Goal: Task Accomplishment & Management: Manage account settings

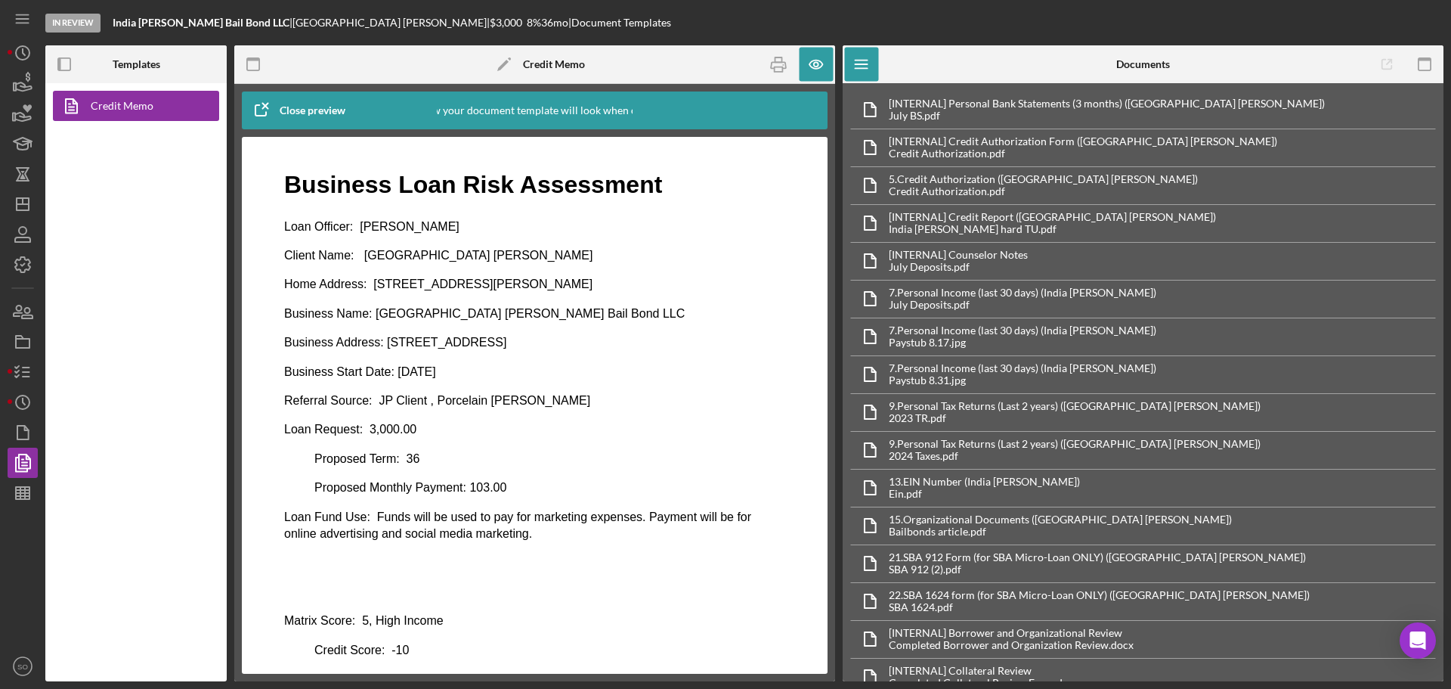
scroll to position [76, 0]
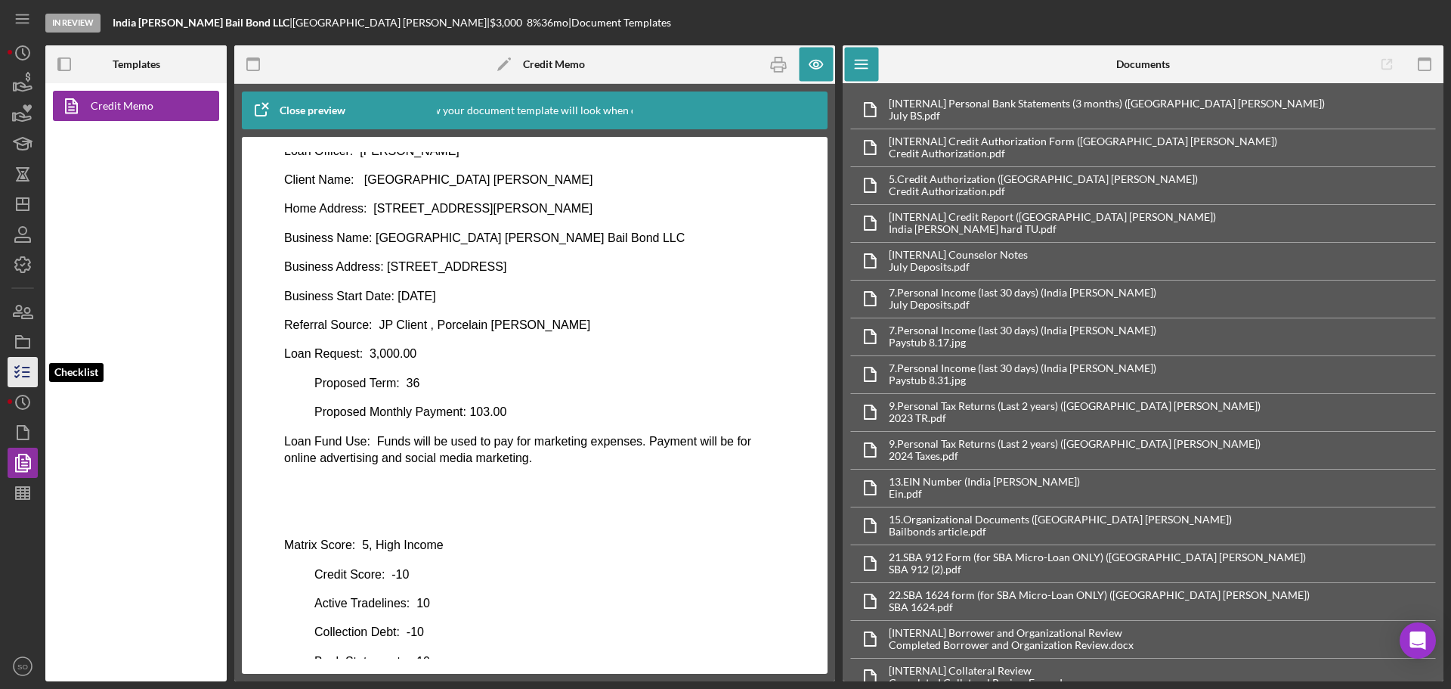
click at [26, 373] on icon "button" at bounding box center [23, 372] width 38 height 38
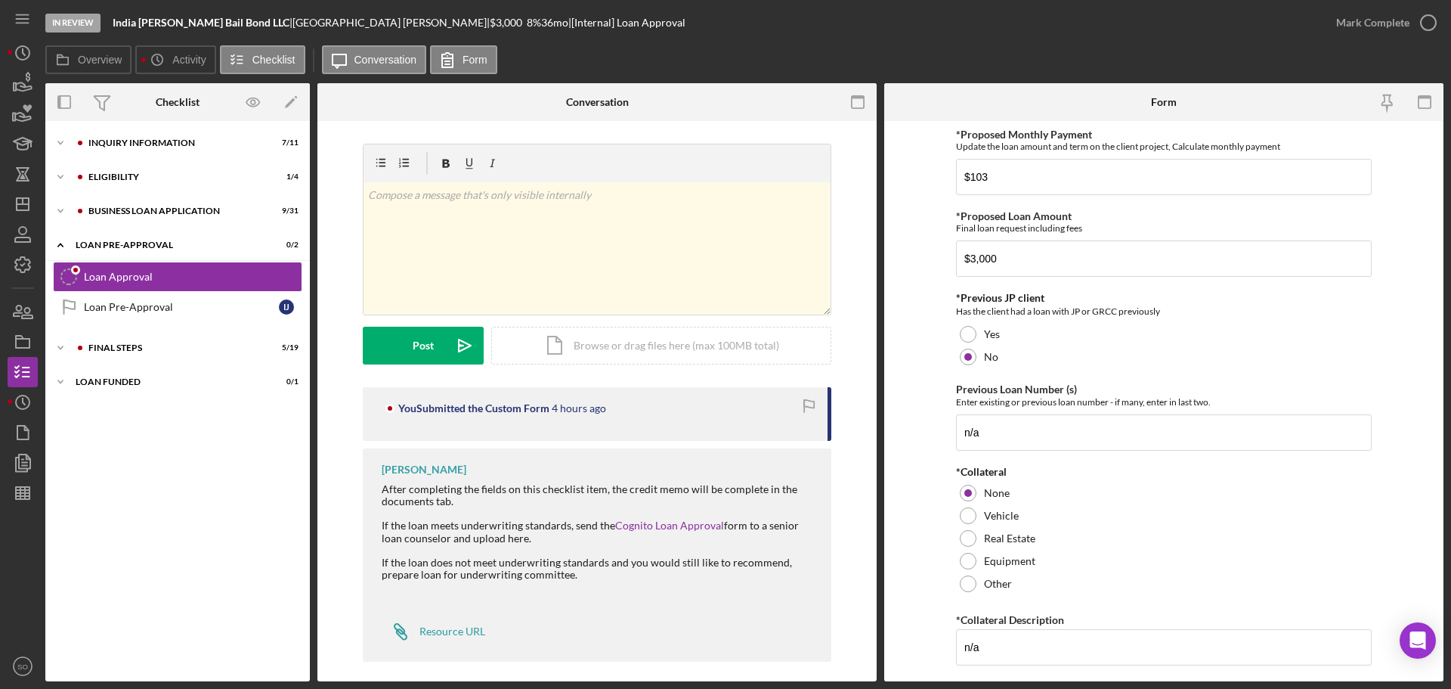
click at [157, 192] on div "Icon/Expander ELIGIBILITY 1 / 4" at bounding box center [177, 177] width 265 height 30
click at [162, 201] on div "Icon/Expander BUSINESS LOAN APPLICATION 9 / 31" at bounding box center [177, 211] width 265 height 30
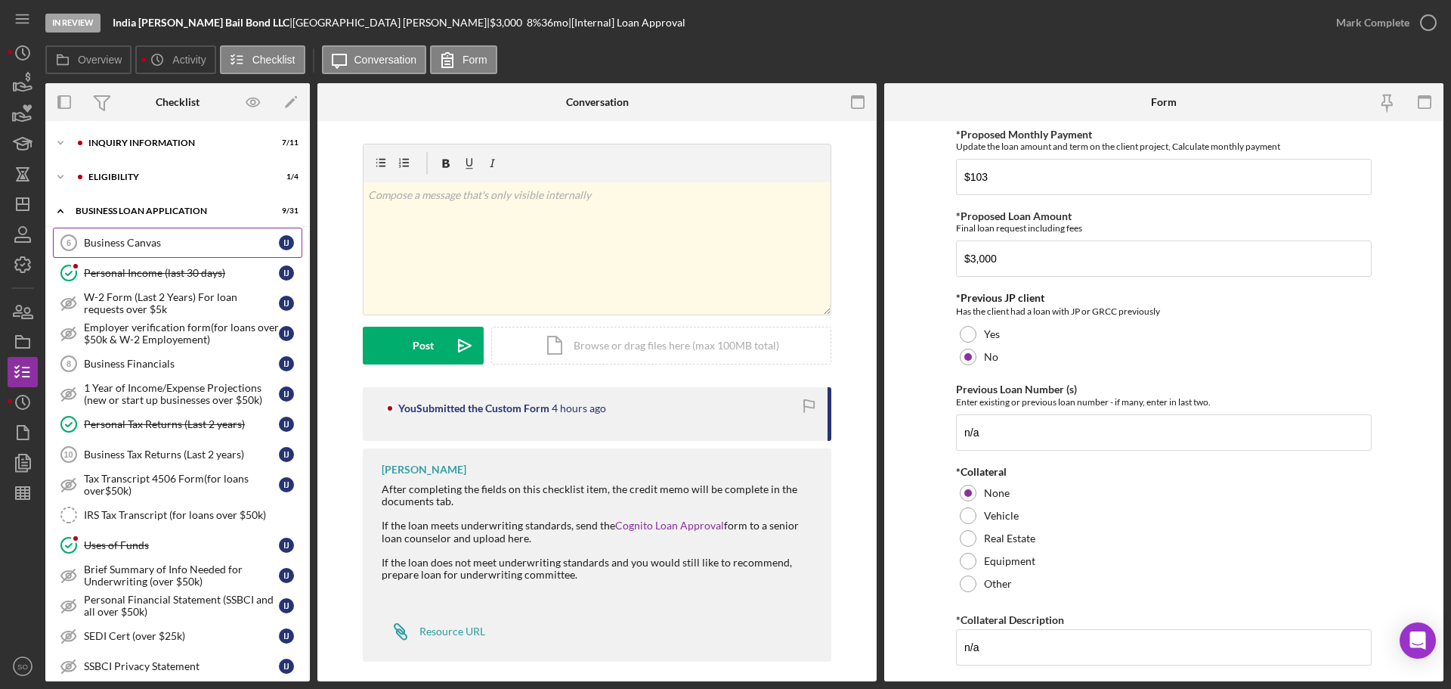
click at [195, 237] on div "Business Canvas" at bounding box center [181, 243] width 195 height 12
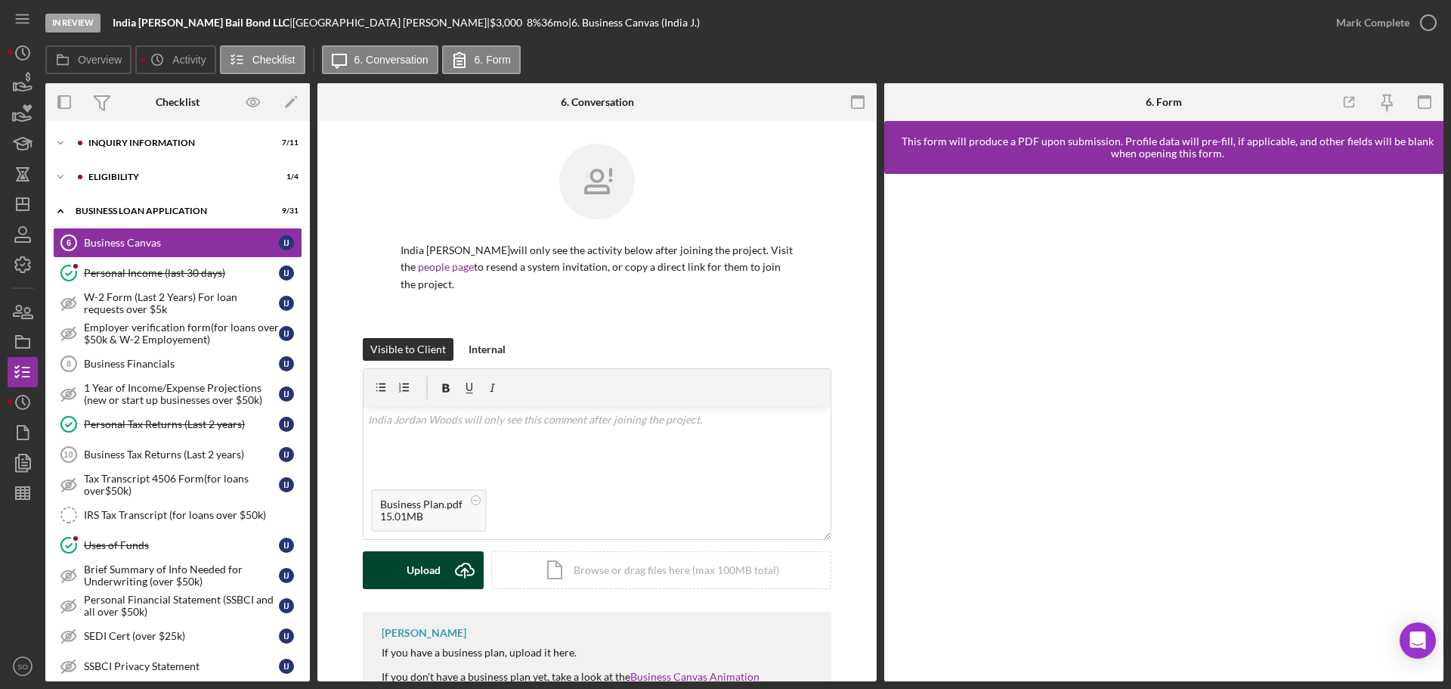
click at [420, 574] on div "Upload" at bounding box center [424, 570] width 34 height 38
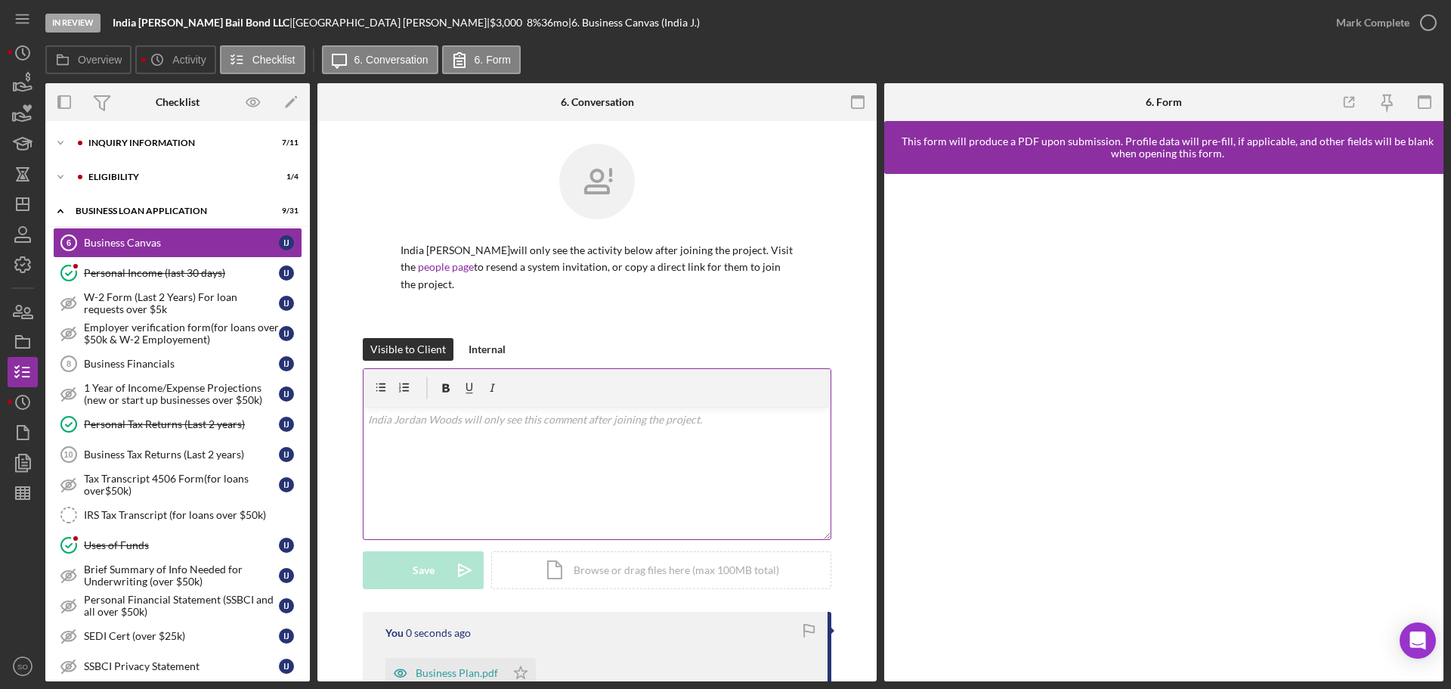
scroll to position [276, 0]
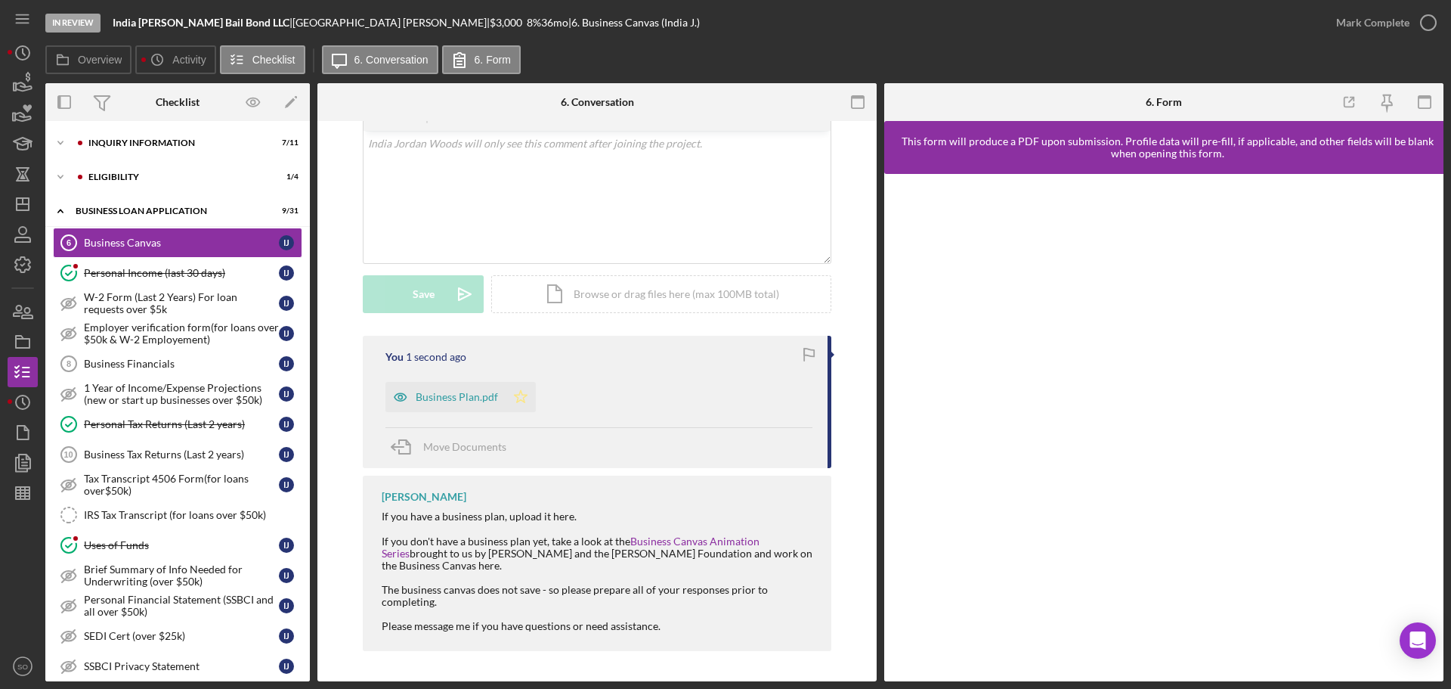
click at [522, 407] on icon "Icon/Star" at bounding box center [521, 397] width 30 height 30
click at [1401, 36] on div "Mark Complete" at bounding box center [1372, 23] width 73 height 30
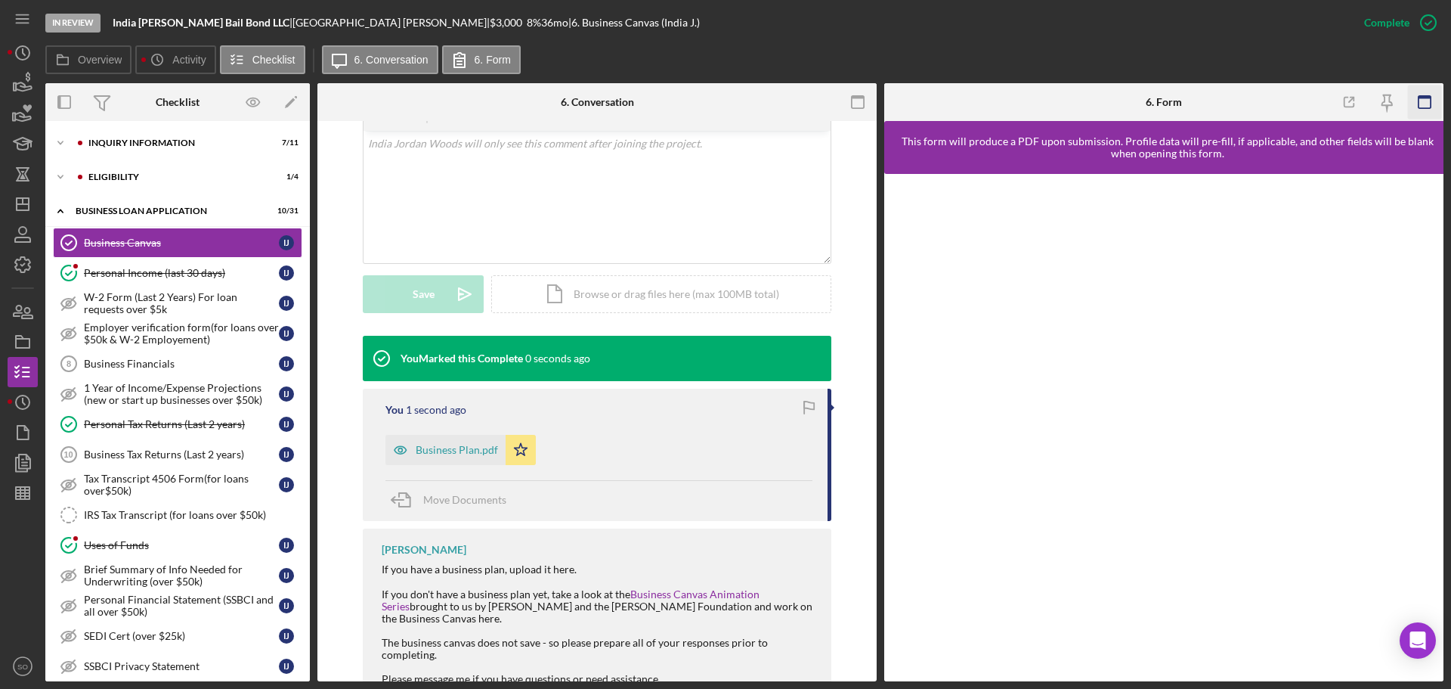
click at [1425, 108] on rect "button" at bounding box center [1425, 102] width 12 height 12
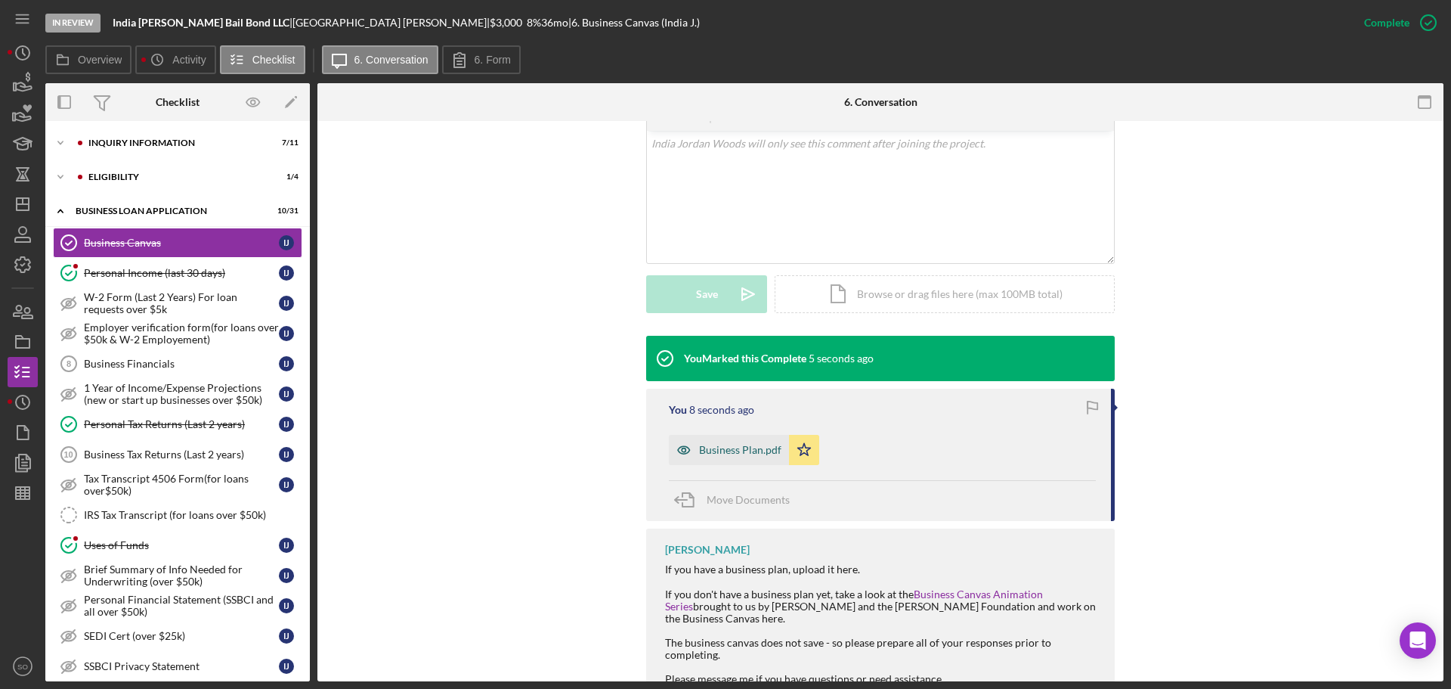
click at [741, 449] on div "Business Plan.pdf" at bounding box center [740, 450] width 82 height 12
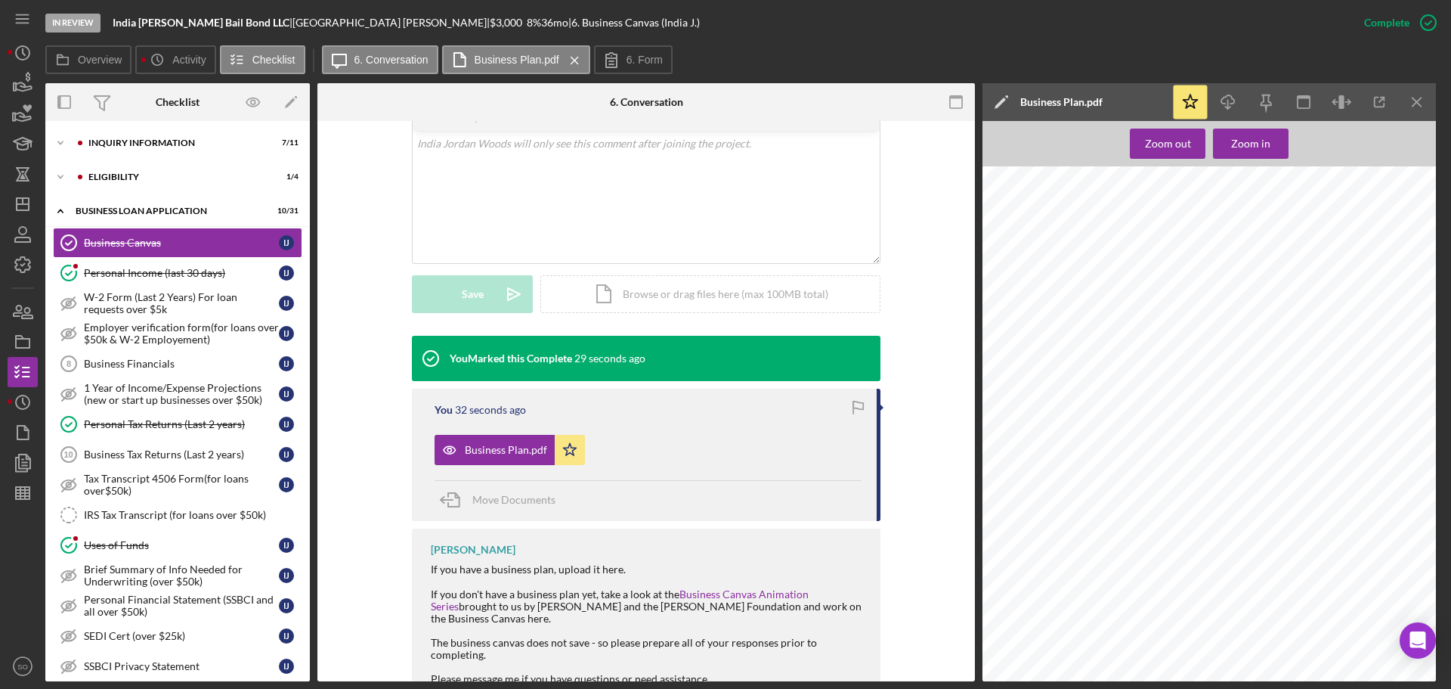
scroll to position [3477, 0]
click at [495, 497] on span "Move Documents" at bounding box center [513, 499] width 83 height 13
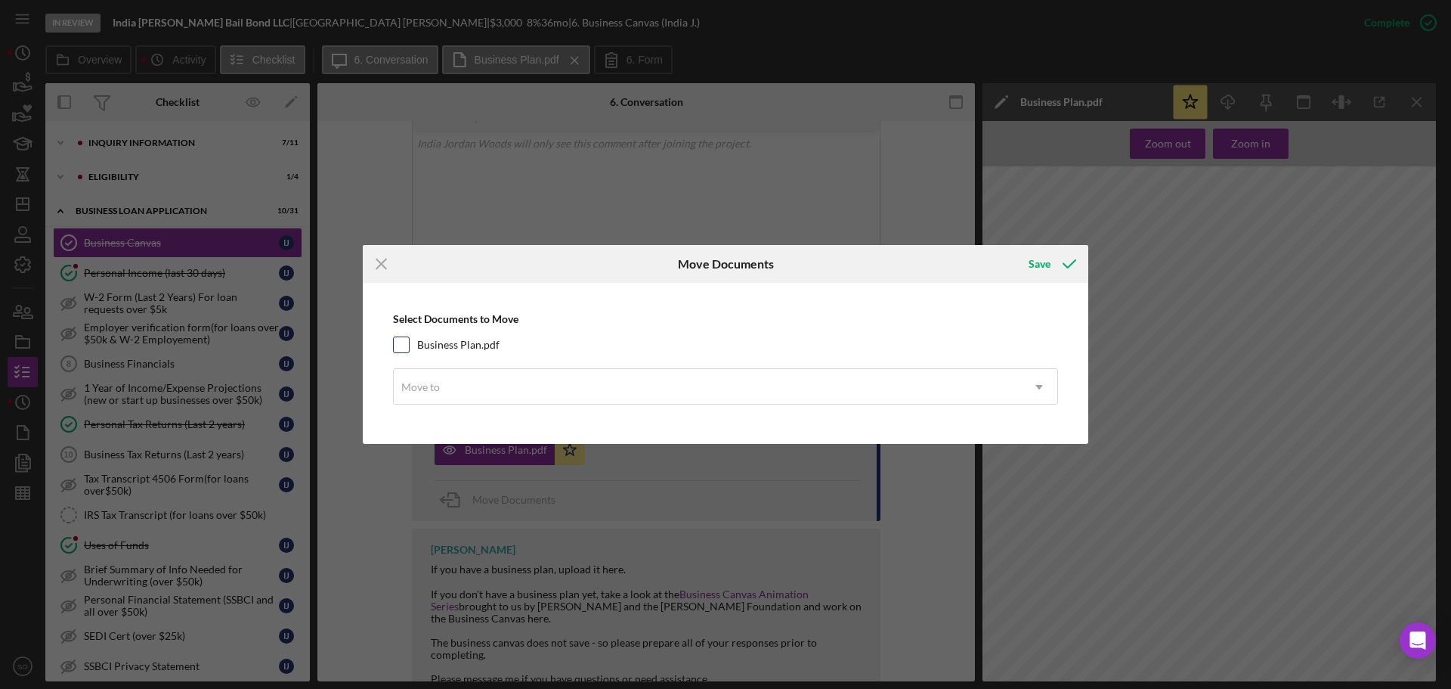
drag, startPoint x: 390, startPoint y: 345, endPoint x: 407, endPoint y: 350, distance: 18.2
click at [392, 345] on div "Select Documents to Move Business Plan.pdf Move to Icon/Dropdown Arrow" at bounding box center [725, 363] width 710 height 146
click at [405, 347] on input "Business Plan.pdf" at bounding box center [401, 344] width 15 height 15
checkbox input "true"
click at [465, 384] on div "Move to" at bounding box center [707, 387] width 627 height 35
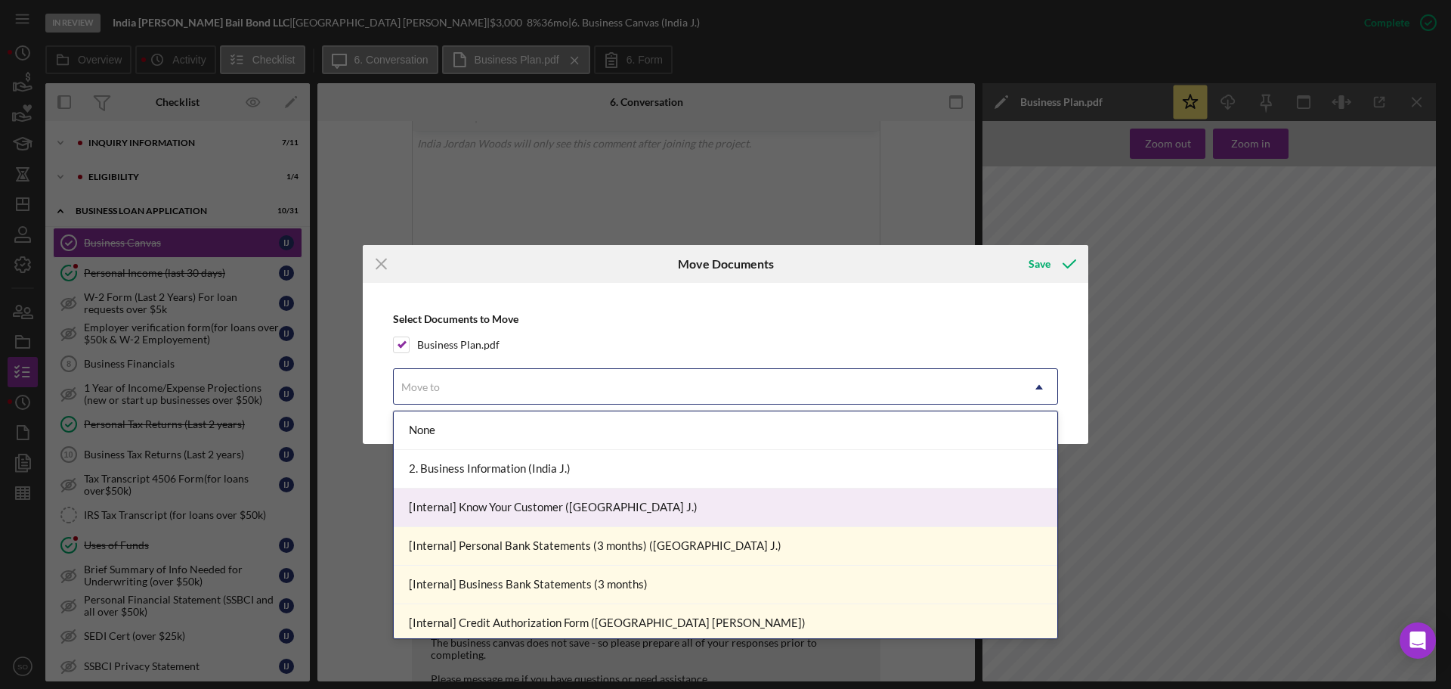
scroll to position [302, 0]
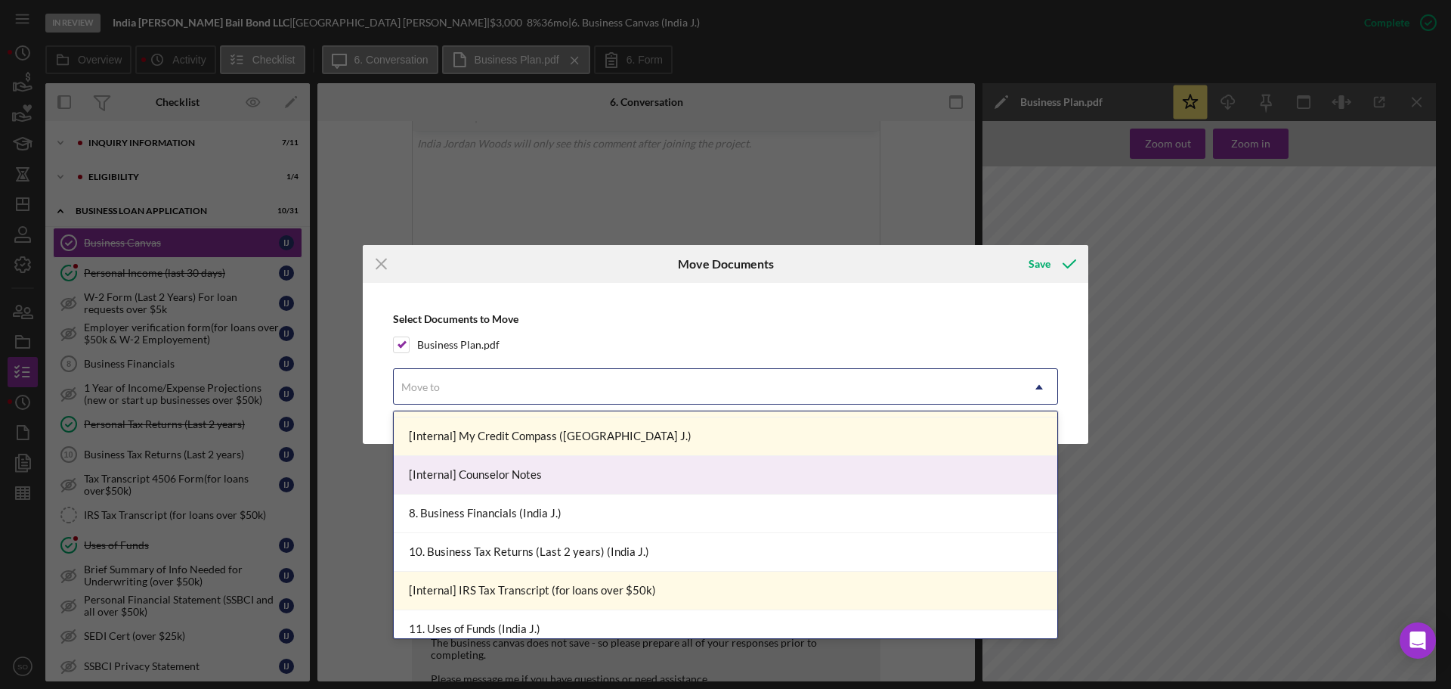
click at [512, 478] on div "[Internal] Counselor Notes" at bounding box center [726, 475] width 664 height 39
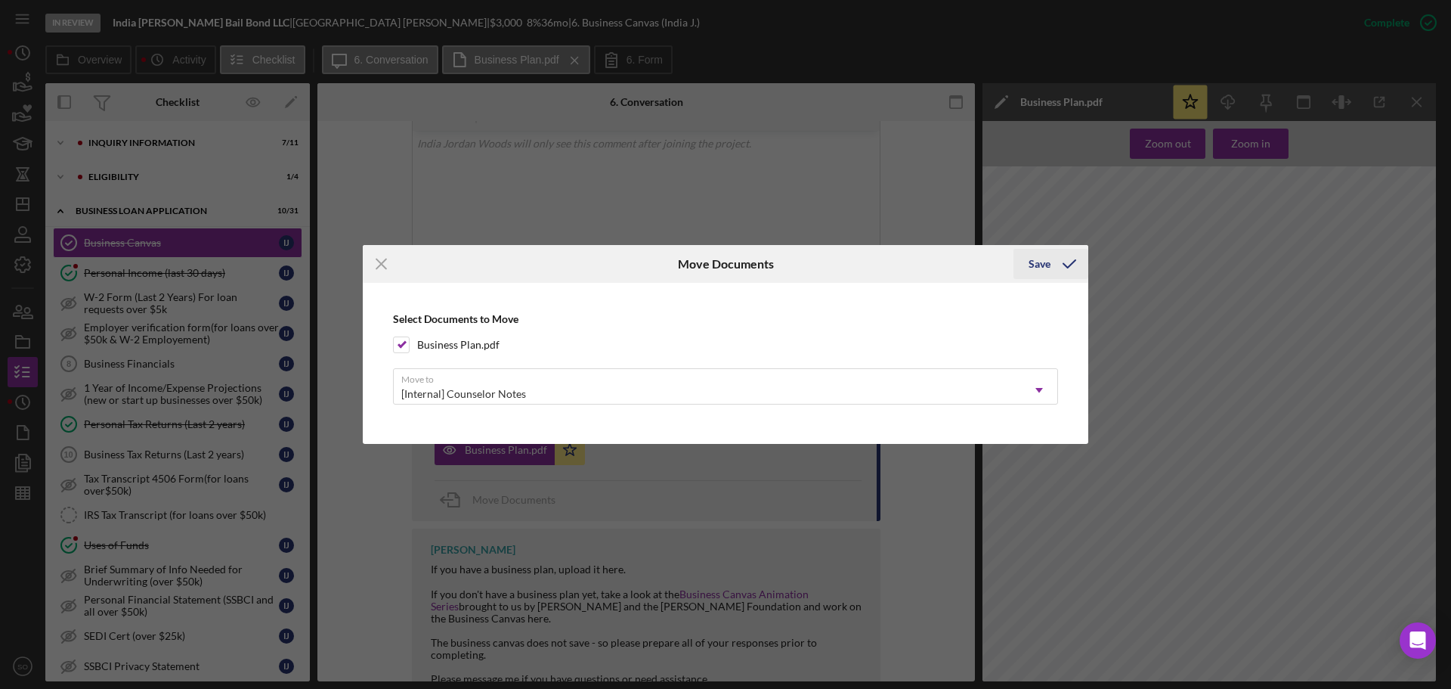
click at [1046, 265] on div "Save" at bounding box center [1040, 264] width 22 height 30
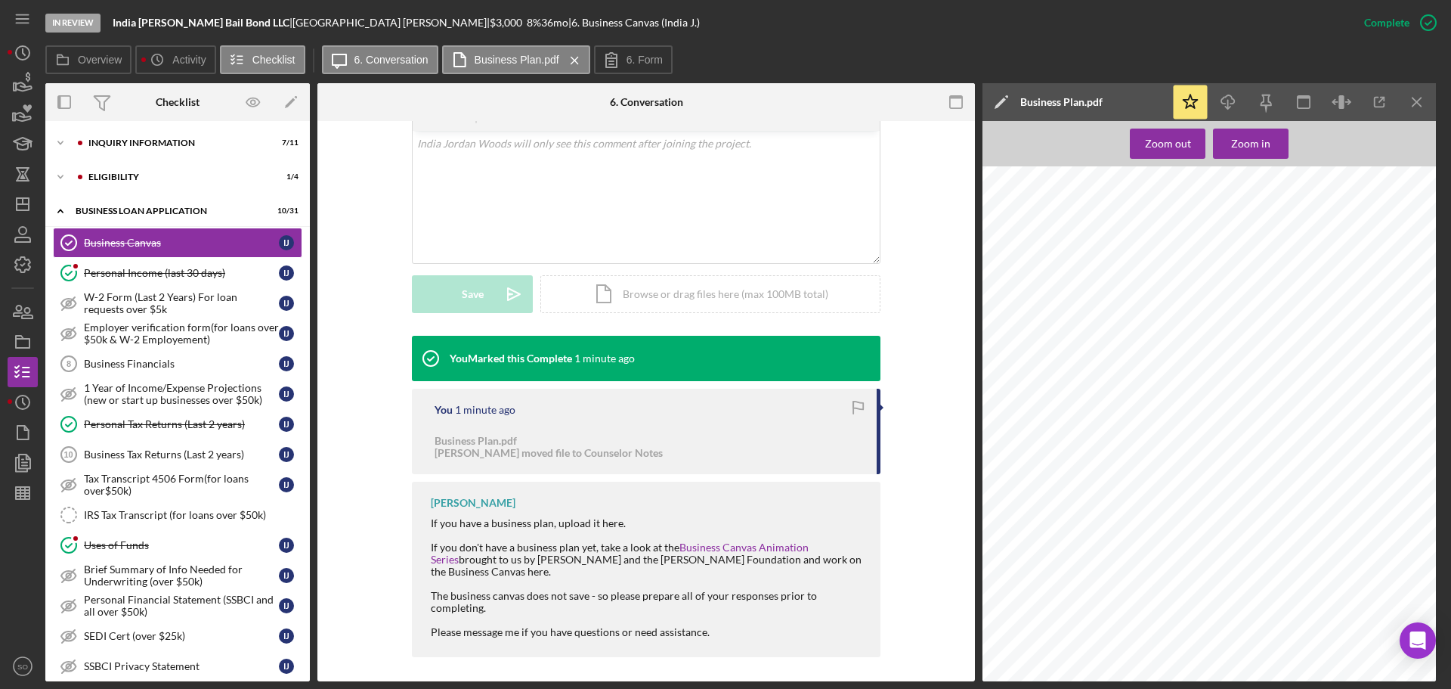
click at [401, 432] on div "You Marked this Complete 1 minute ago You 1 minute ago Business Plan.pdf Samant…" at bounding box center [646, 500] width 612 height 329
click at [478, 294] on div "Upload" at bounding box center [473, 294] width 34 height 38
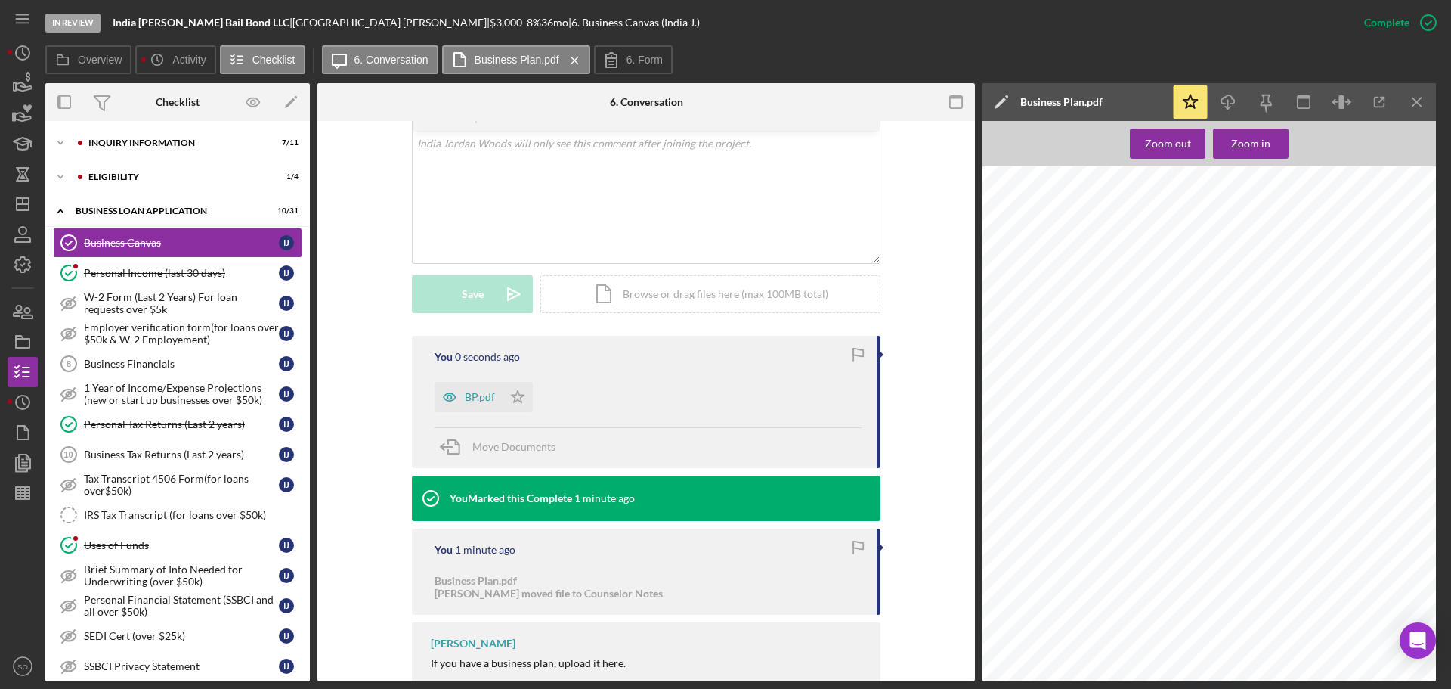
scroll to position [422, 0]
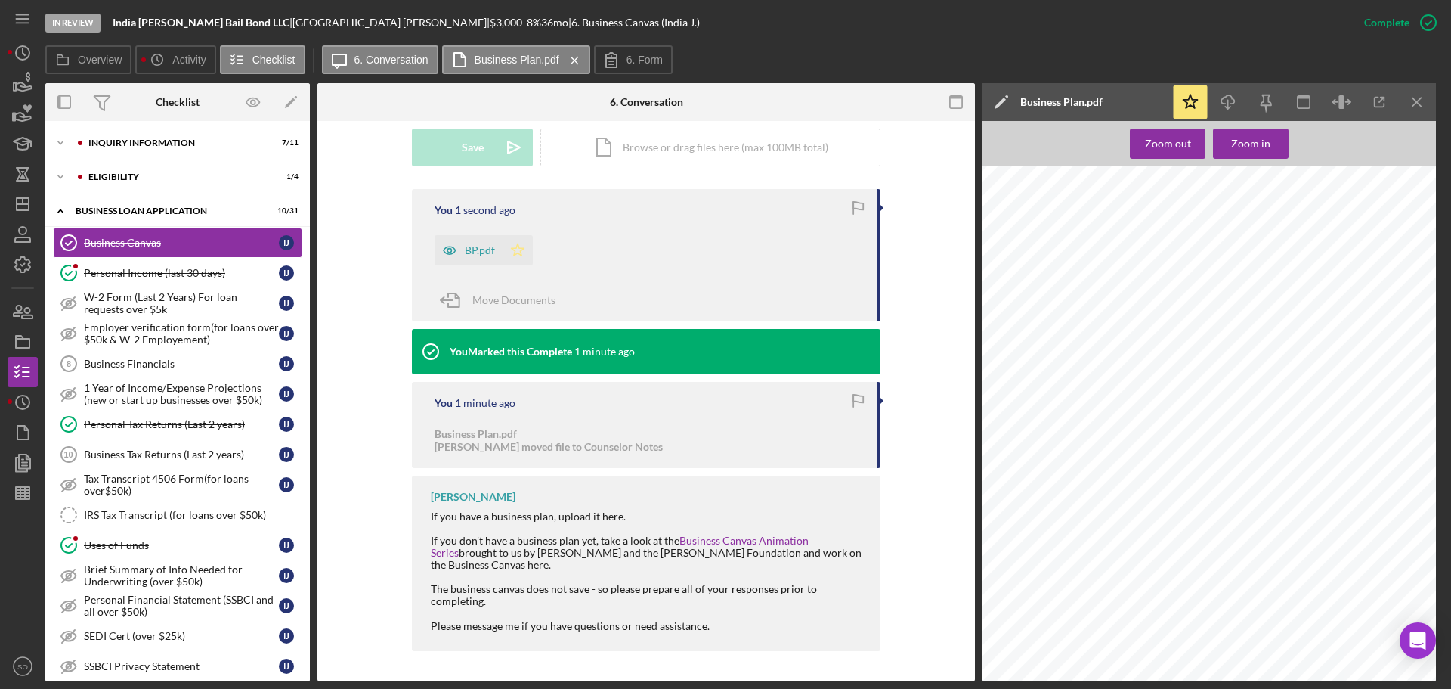
click at [515, 258] on icon "Icon/Star" at bounding box center [518, 250] width 30 height 30
click at [1414, 106] on icon "Icon/Menu Close" at bounding box center [1418, 102] width 34 height 34
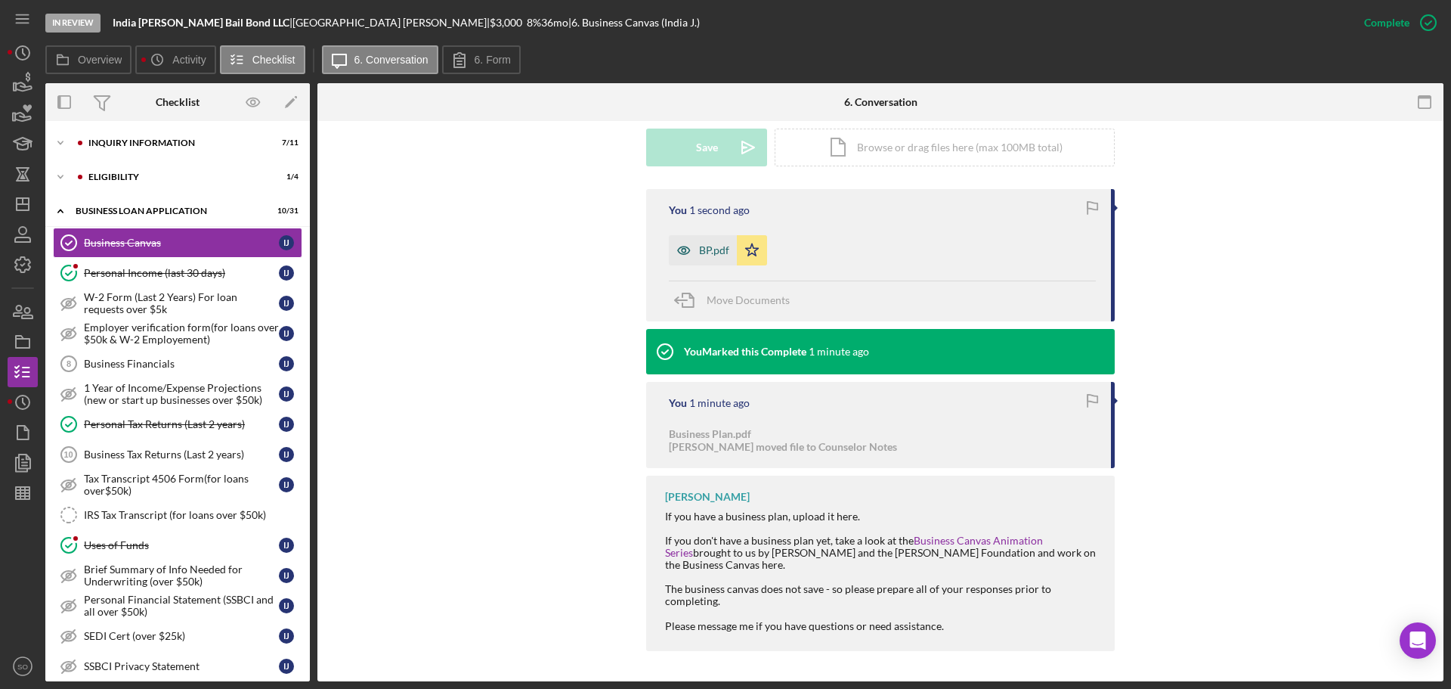
click at [706, 243] on div "BP.pdf" at bounding box center [703, 250] width 68 height 30
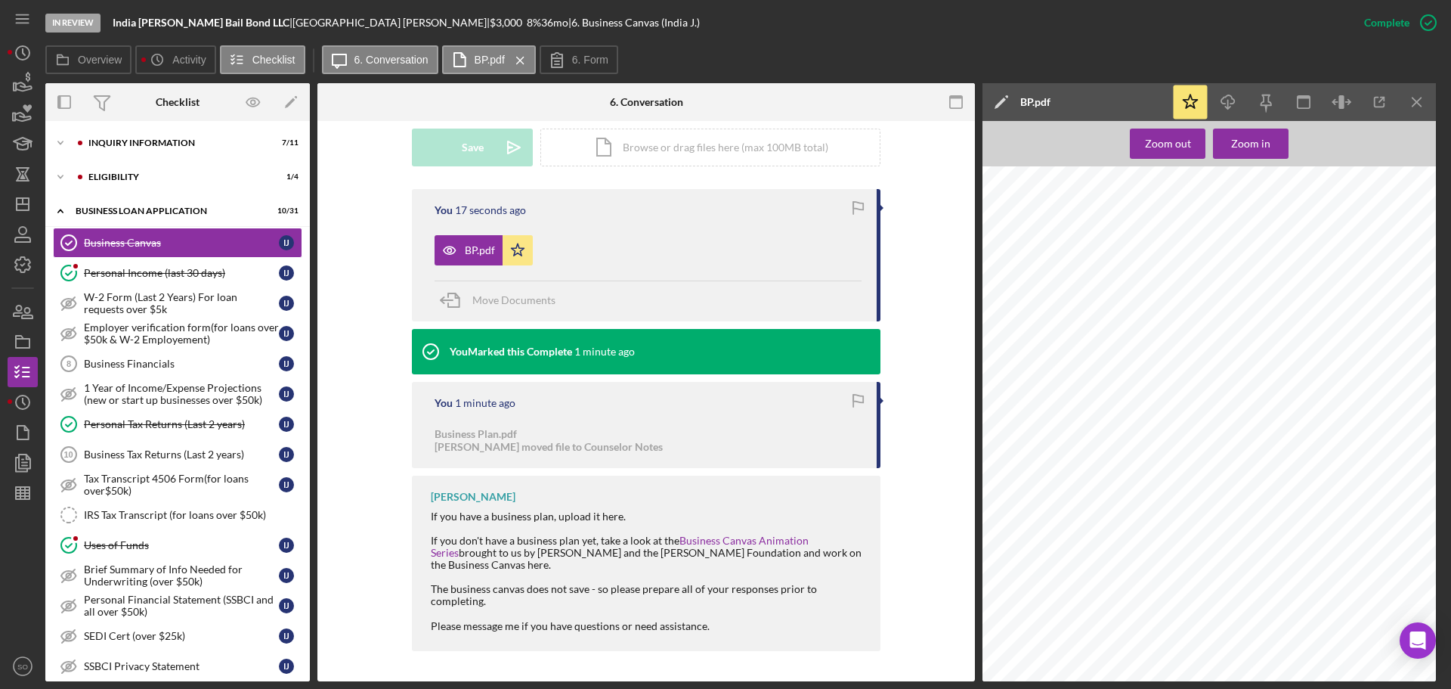
scroll to position [1890, 0]
click at [175, 147] on div "Icon/Expander INQUIRY INFORMATION 7 / 11" at bounding box center [177, 143] width 265 height 30
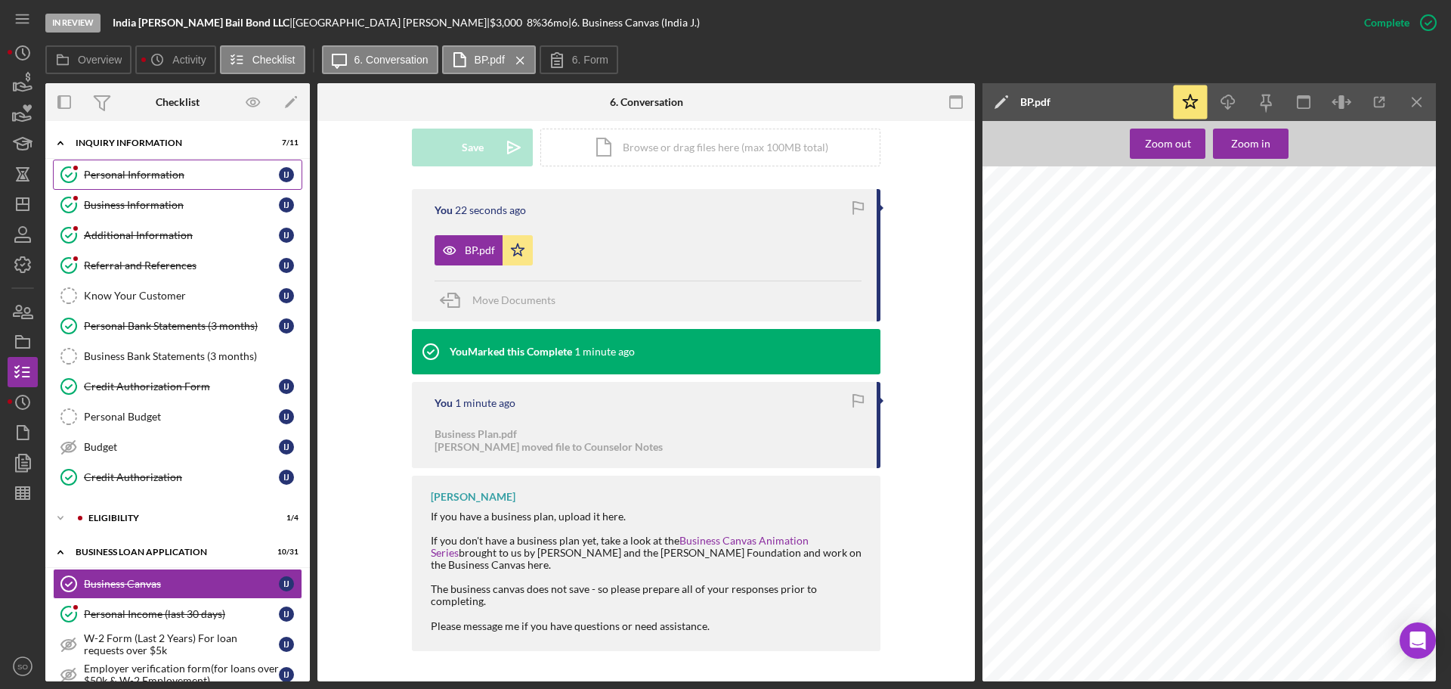
click at [162, 177] on div "Personal Information" at bounding box center [181, 175] width 195 height 12
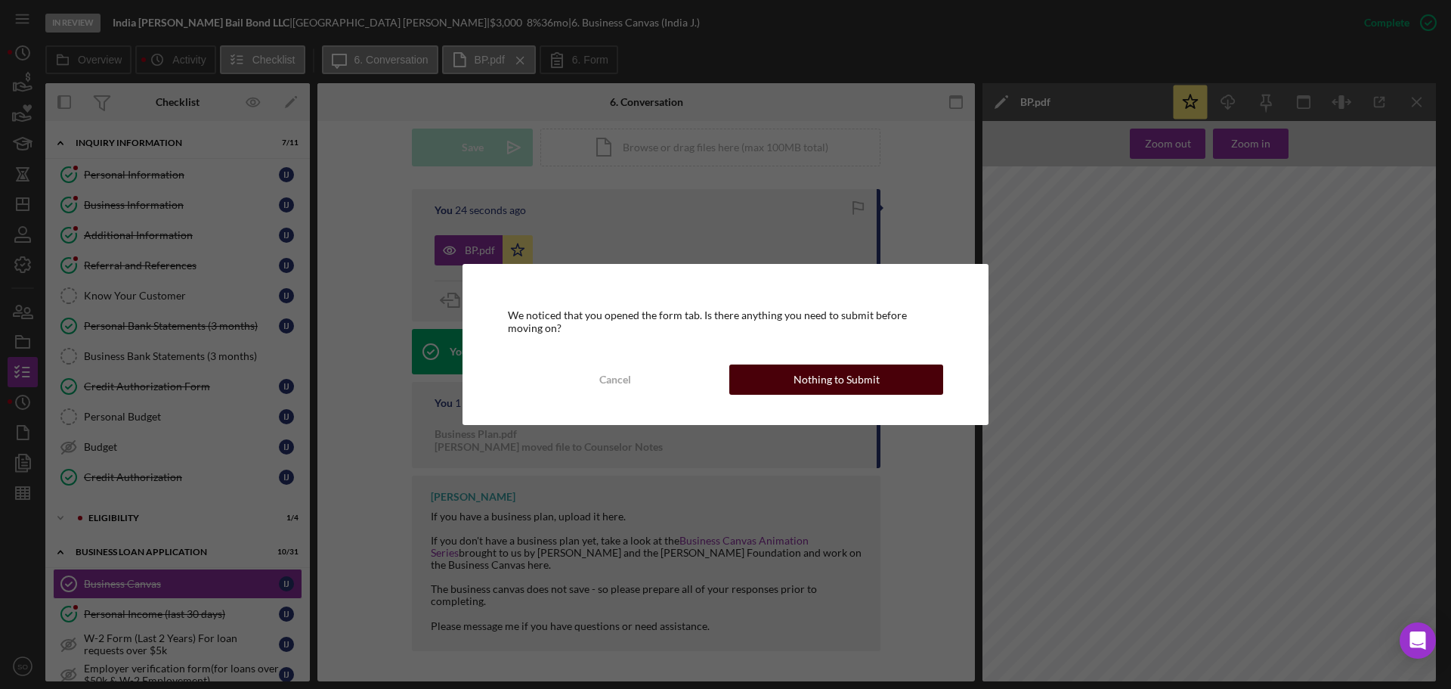
click at [847, 376] on div "Nothing to Submit" at bounding box center [837, 379] width 86 height 30
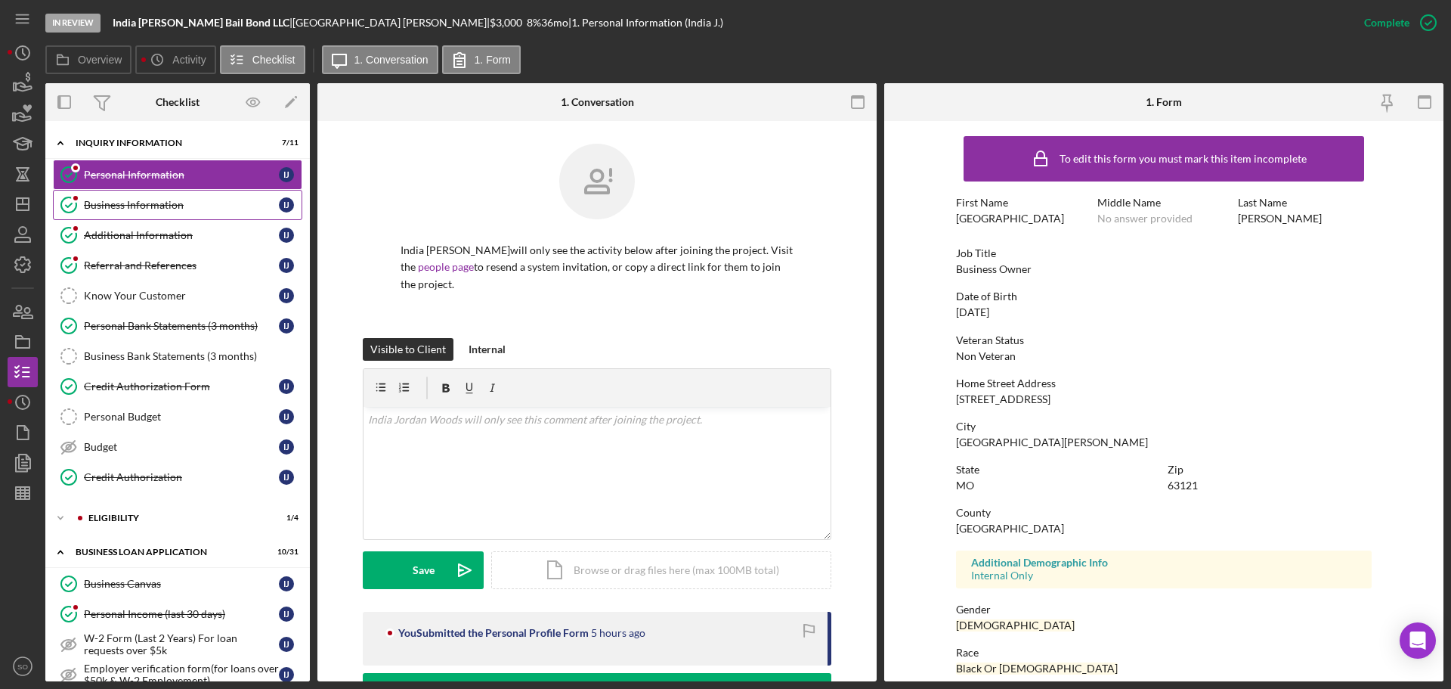
click at [174, 203] on div "Business Information" at bounding box center [181, 205] width 195 height 12
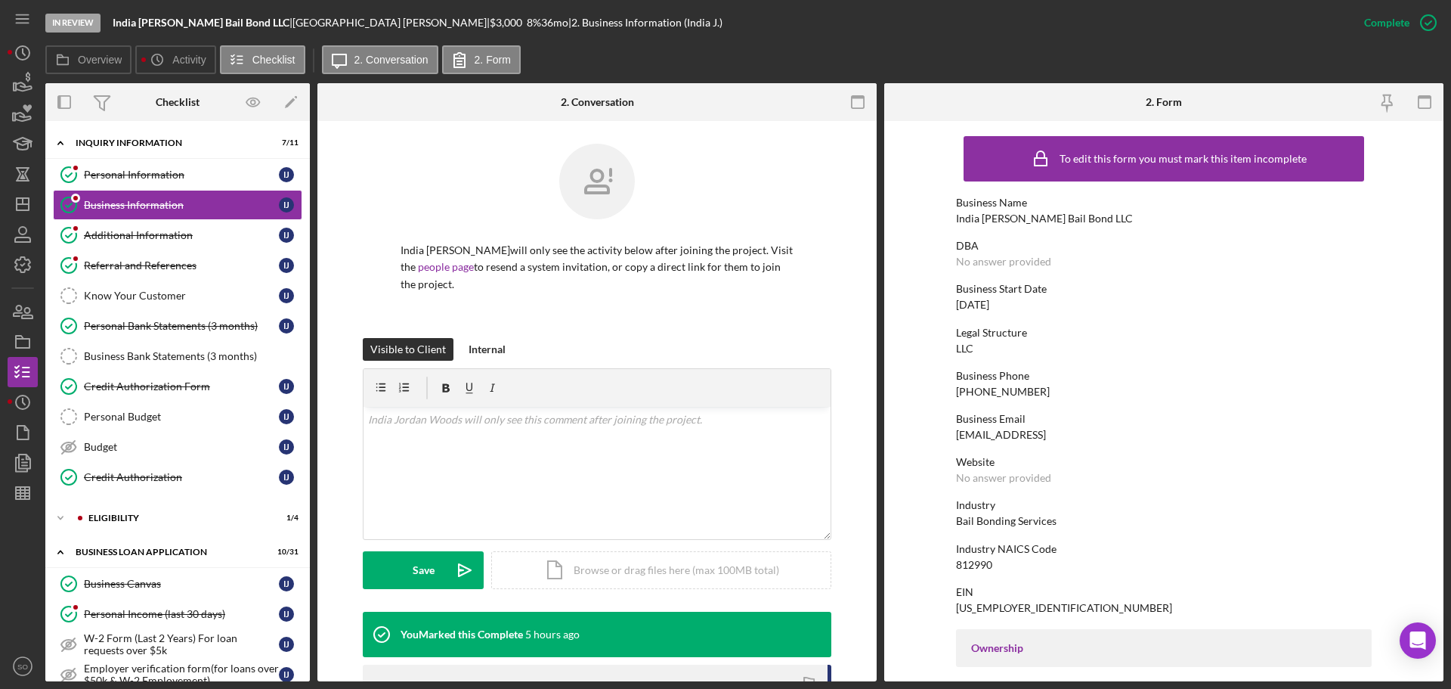
click at [1038, 221] on div "India Jordan Uncuffed Bail Bond LLC" at bounding box center [1044, 218] width 177 height 12
copy div "India Jordan Uncuffed Bail Bond LLC"
click at [1004, 395] on div "(314) 913-4325" at bounding box center [1003, 391] width 94 height 12
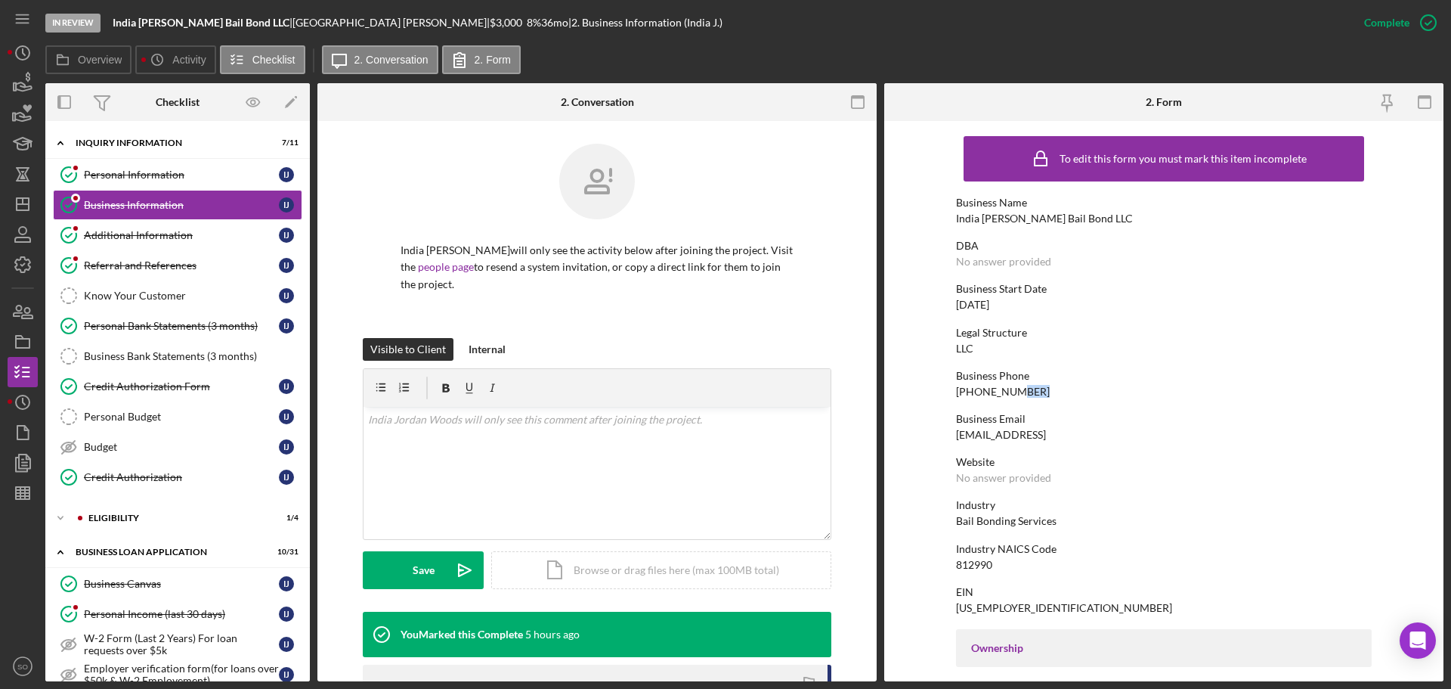
click at [1004, 395] on div "(314) 913-4325" at bounding box center [1003, 391] width 94 height 12
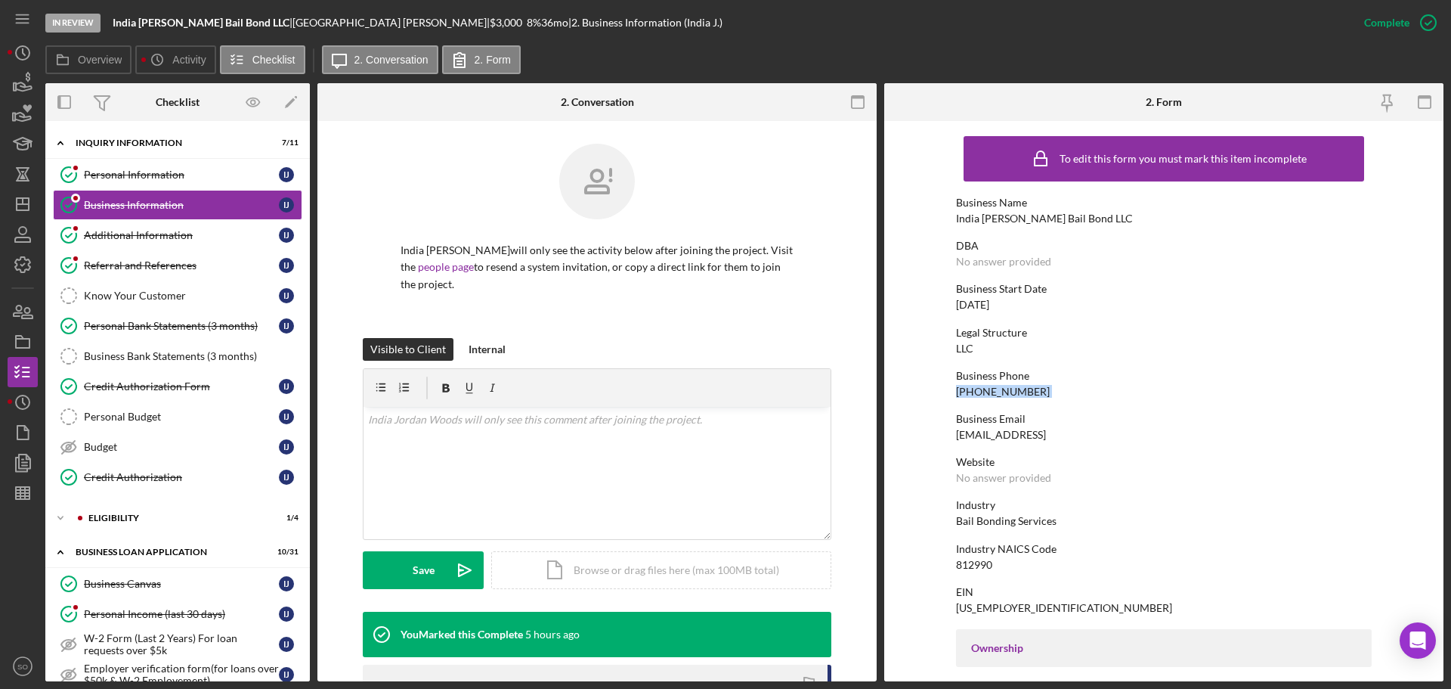
copy div "(314) 913-4325"
click at [1046, 430] on div "indiered0127@gmail.comm" at bounding box center [1001, 435] width 90 height 12
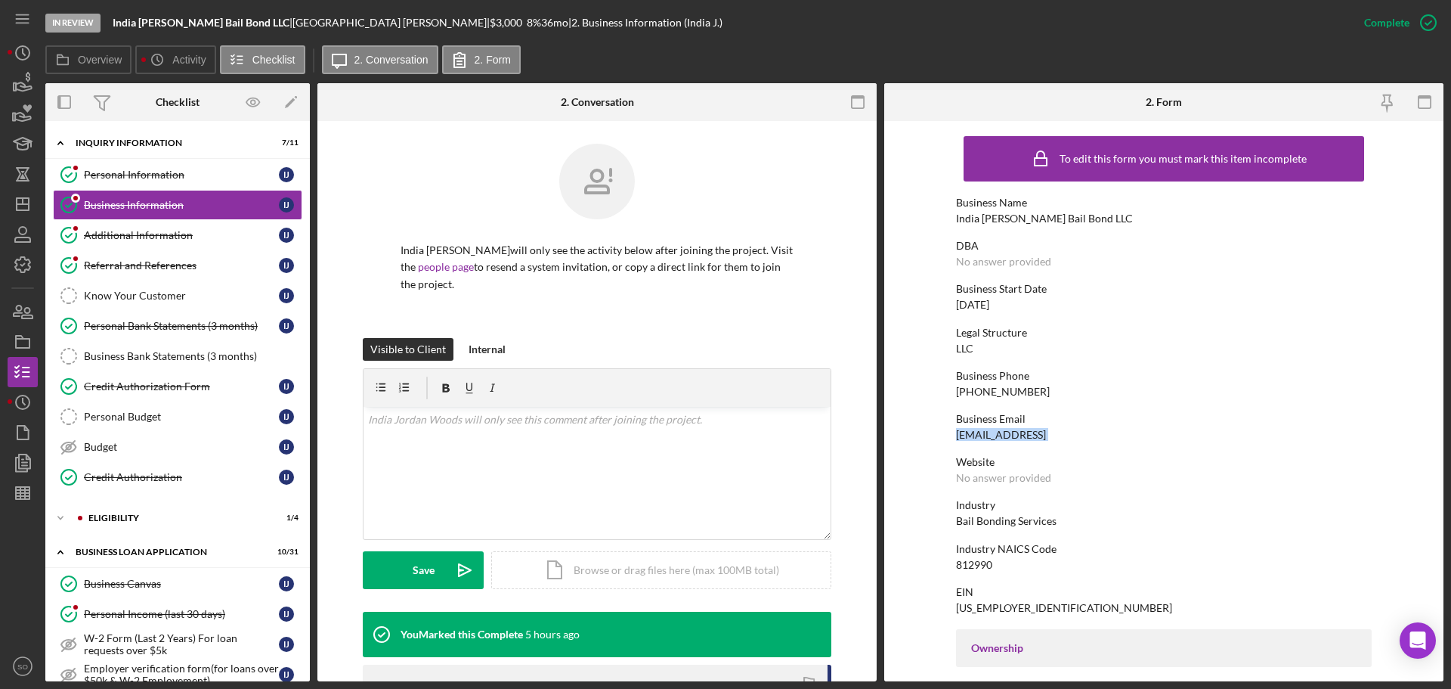
copy div "indiered0127@gmail.comm"
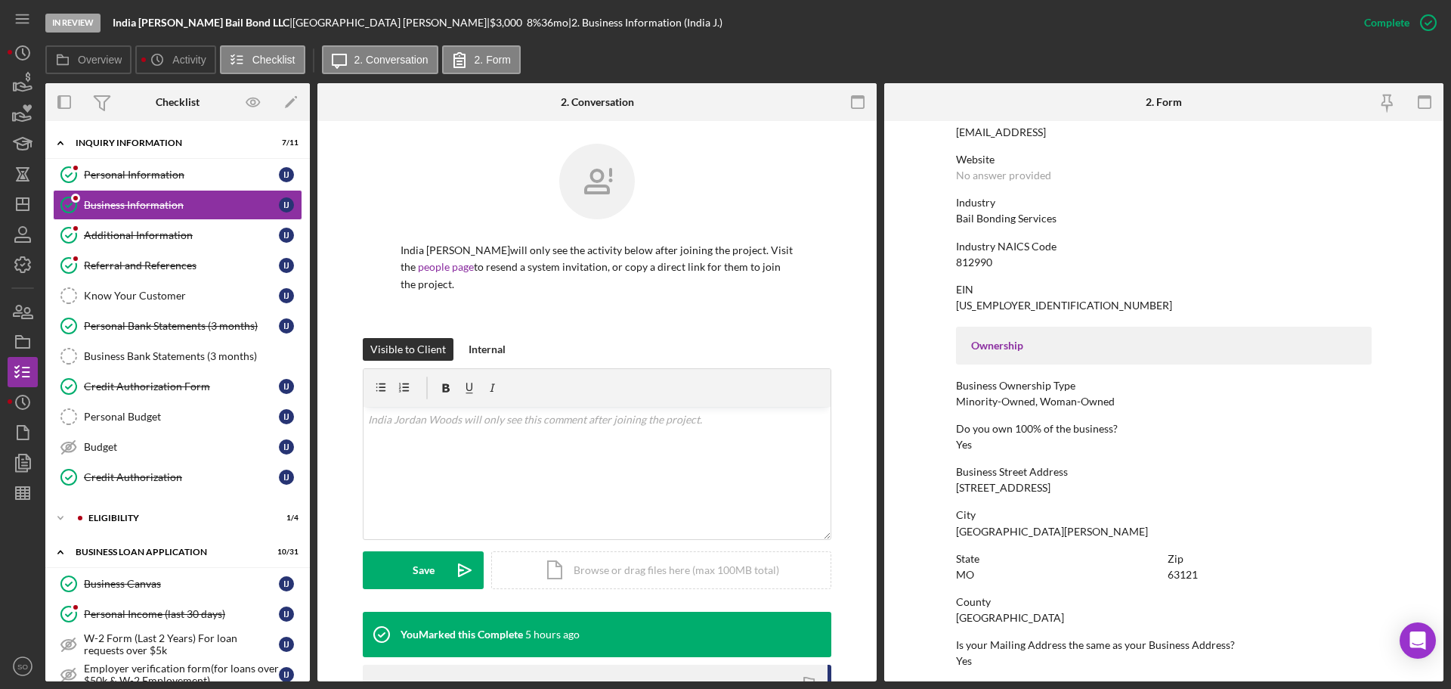
click at [1012, 487] on div "3723 Sylvan Pl" at bounding box center [1003, 487] width 94 height 12
copy div "3723 Sylvan Pl"
click at [965, 528] on div "St. Louis" at bounding box center [1052, 531] width 192 height 12
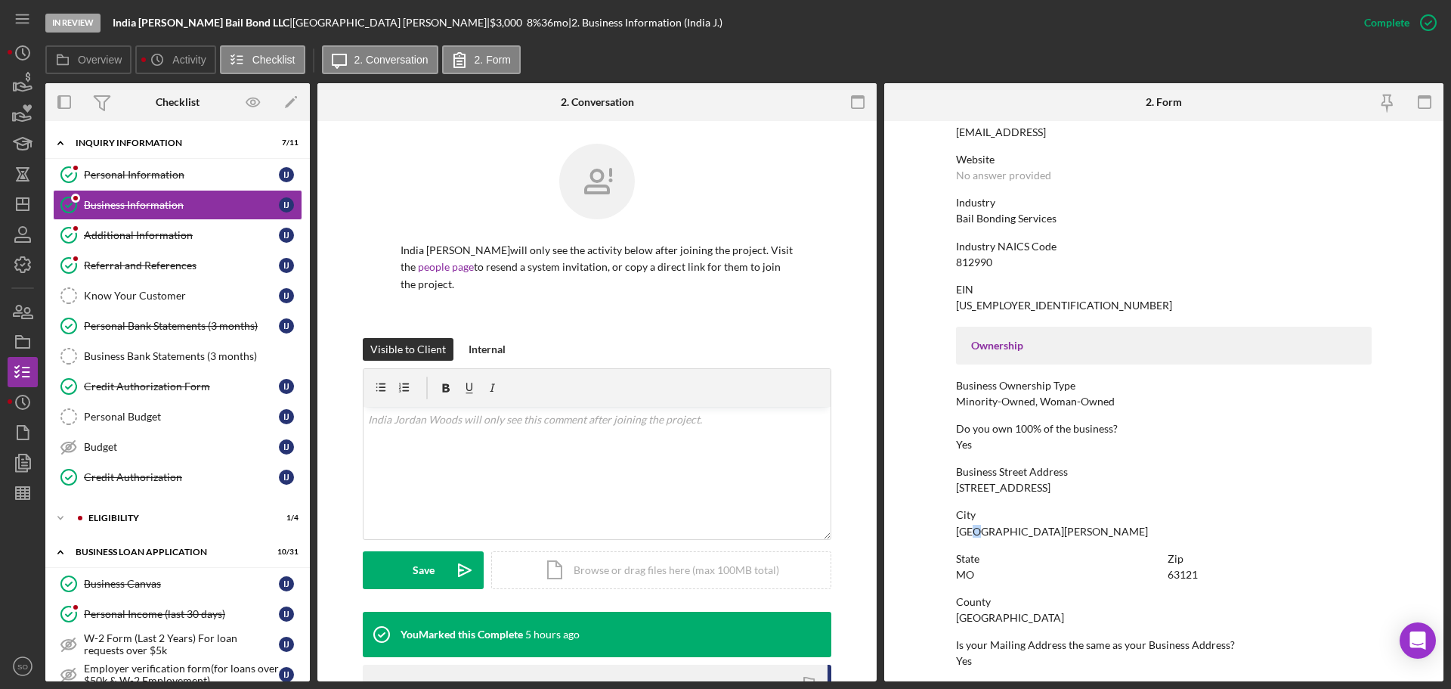
click at [965, 528] on div "St. Louis" at bounding box center [1052, 531] width 192 height 12
copy div "St. Louis"
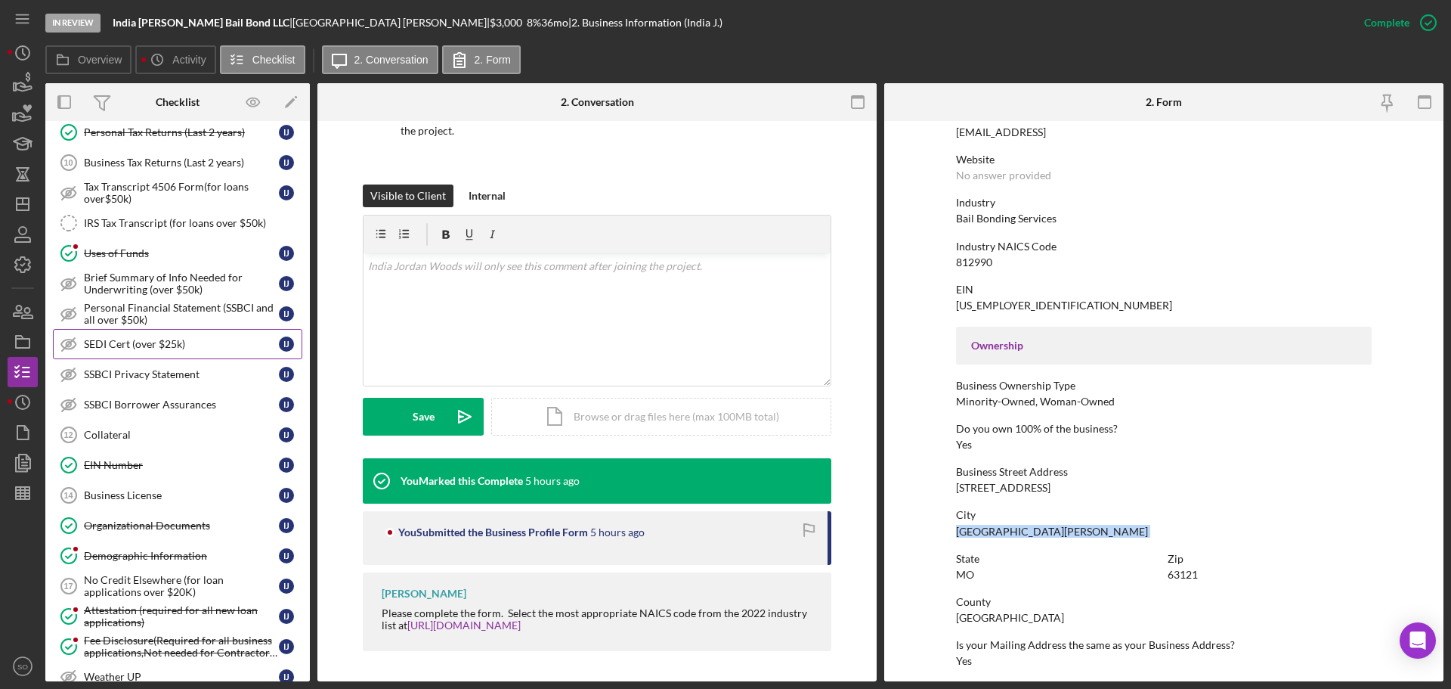
scroll to position [406, 0]
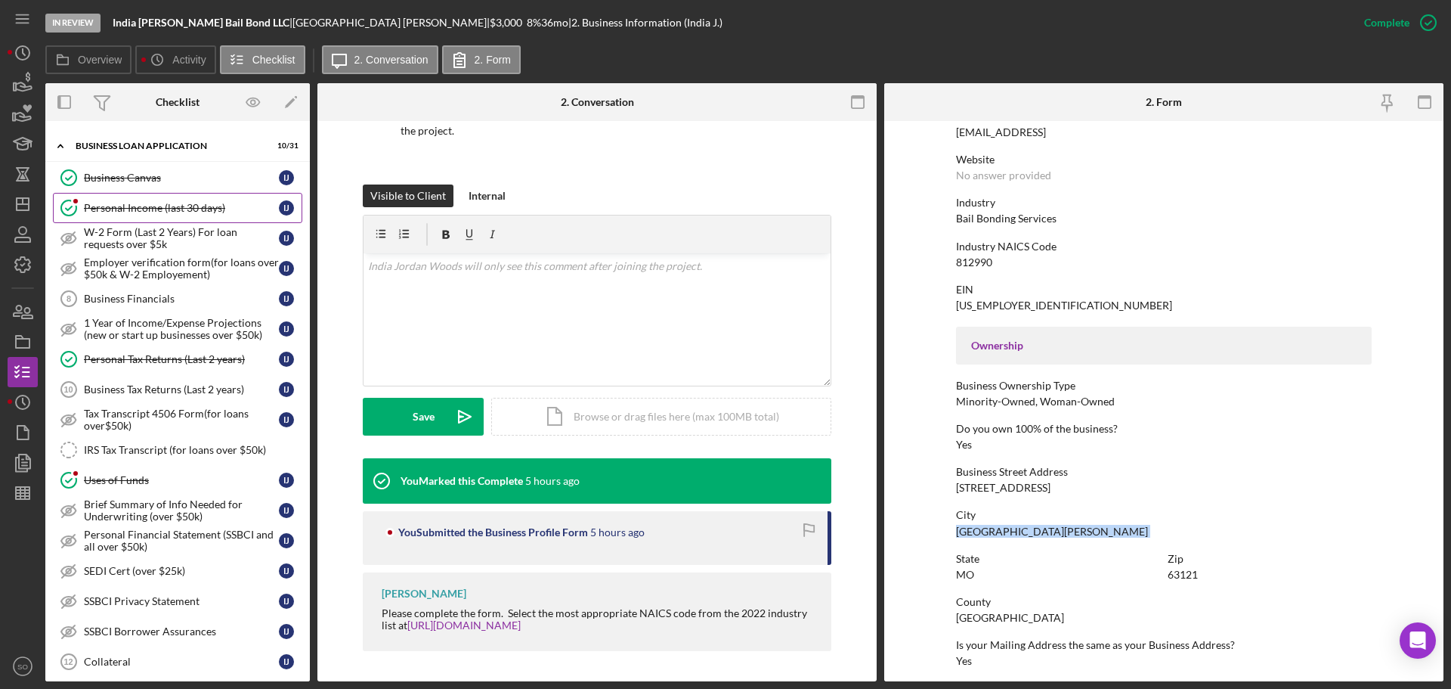
click at [164, 194] on link "Personal Income (last 30 days) Personal Income (last 30 days) I J" at bounding box center [177, 208] width 249 height 30
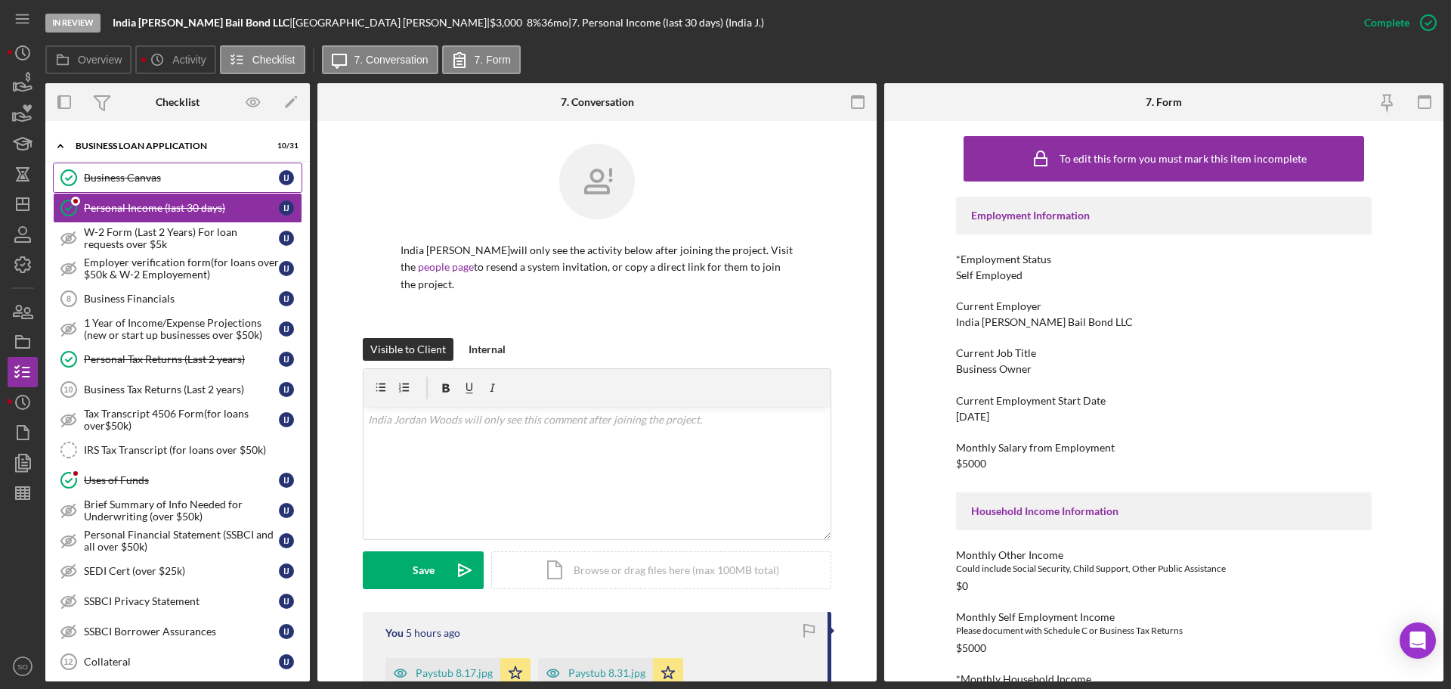
click at [164, 186] on link "Business Canvas Business Canvas I J" at bounding box center [177, 177] width 249 height 30
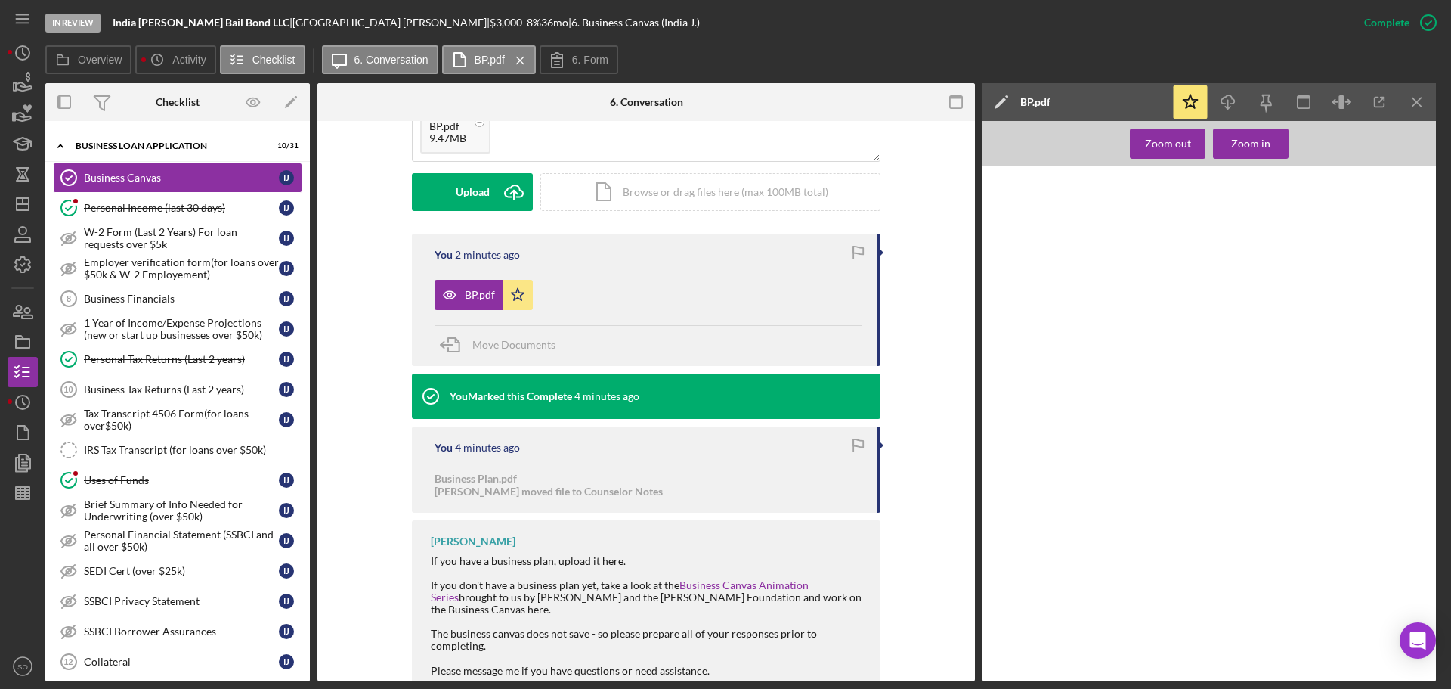
scroll to position [302, 0]
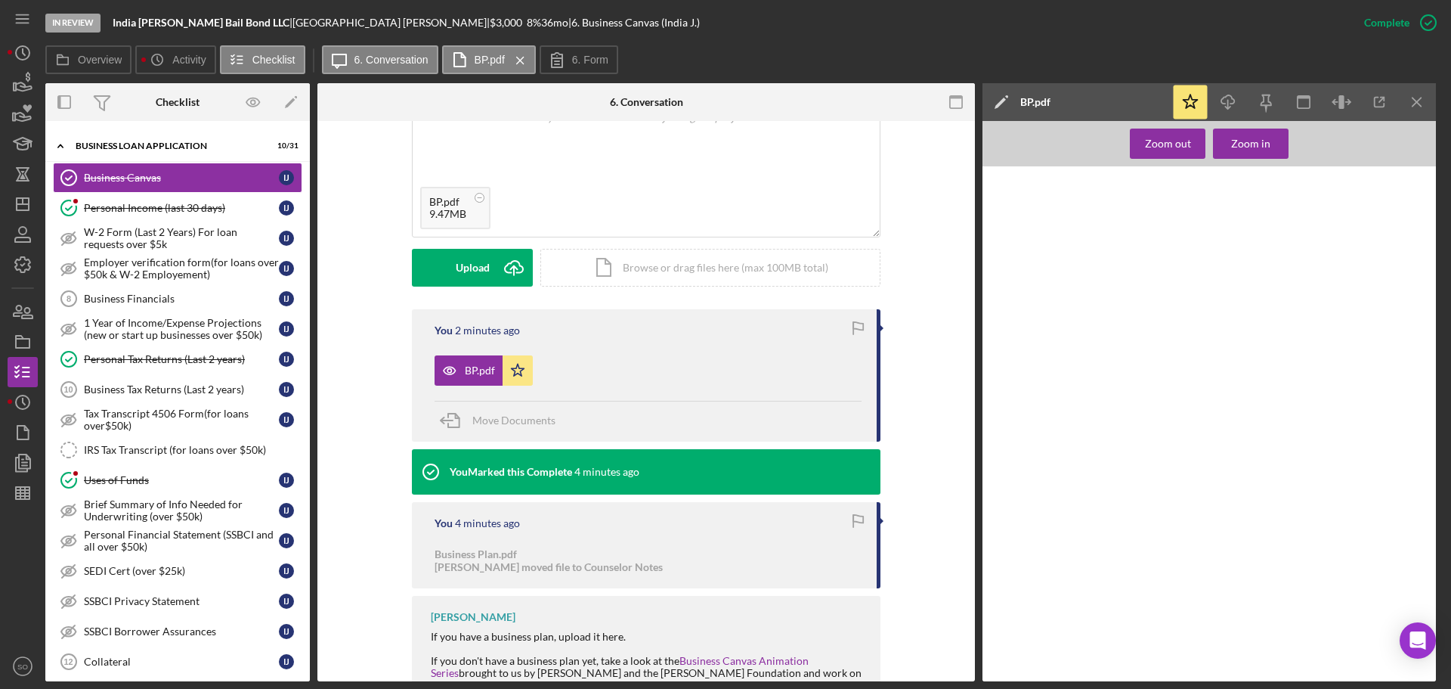
click at [463, 272] on div "Upload" at bounding box center [473, 268] width 34 height 38
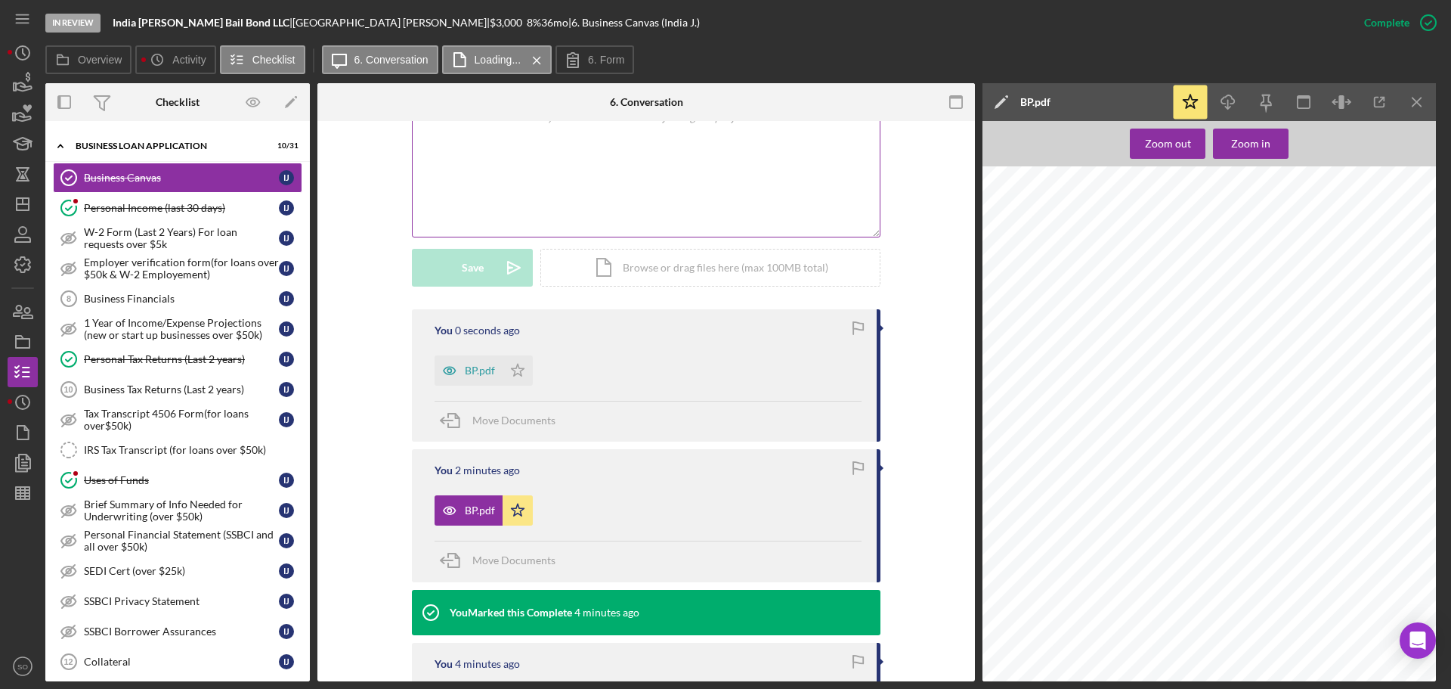
scroll to position [453, 0]
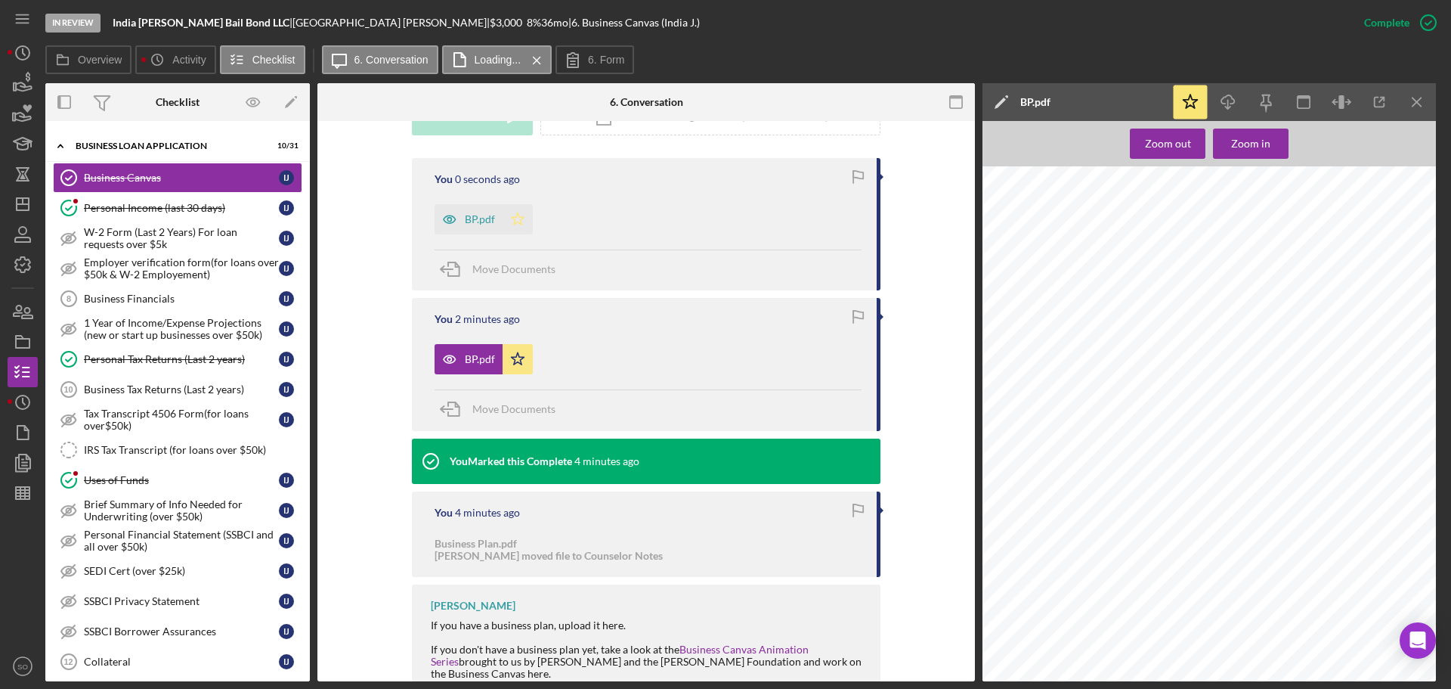
click at [522, 214] on icon "Icon/Star" at bounding box center [518, 219] width 30 height 30
drag, startPoint x: 494, startPoint y: 408, endPoint x: 515, endPoint y: 416, distance: 23.4
click at [501, 415] on div "Move Documents" at bounding box center [513, 409] width 83 height 38
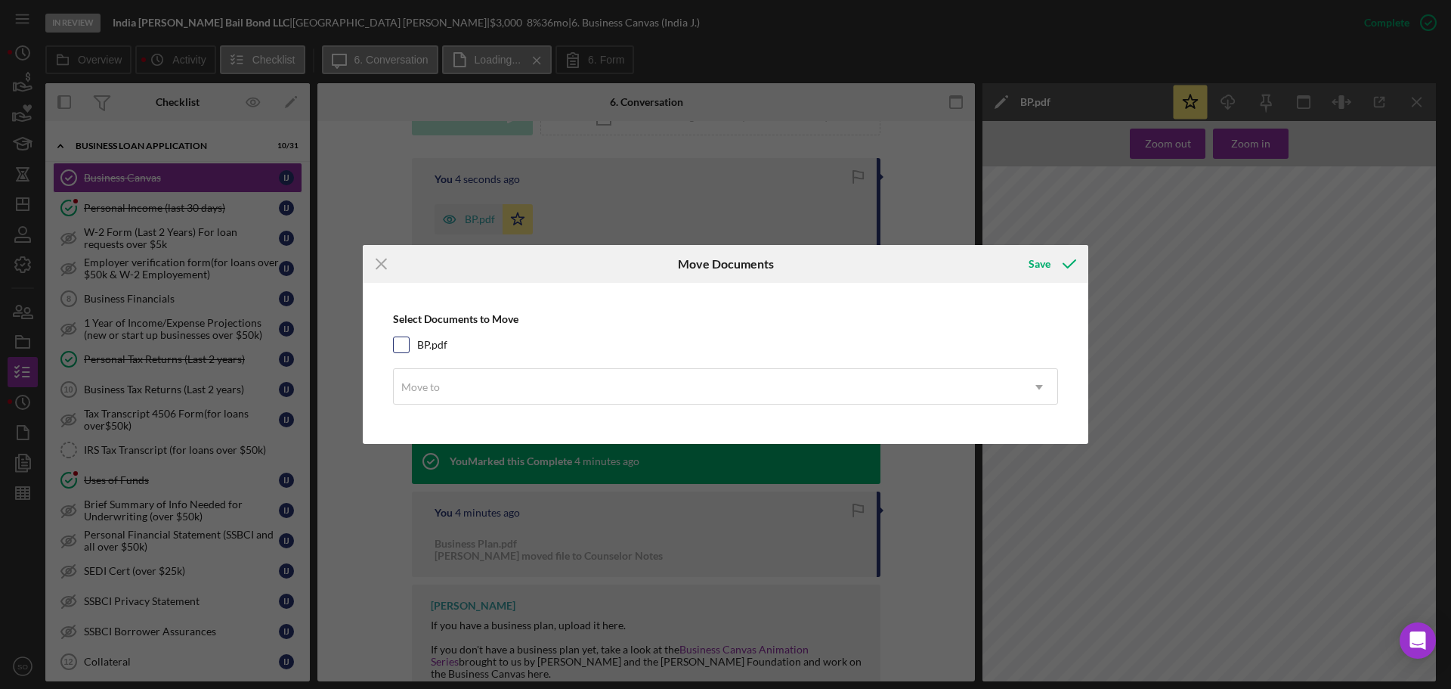
click at [398, 348] on input "BP.pdf" at bounding box center [401, 344] width 15 height 15
checkbox input "true"
click at [481, 388] on div "Move to" at bounding box center [707, 387] width 627 height 35
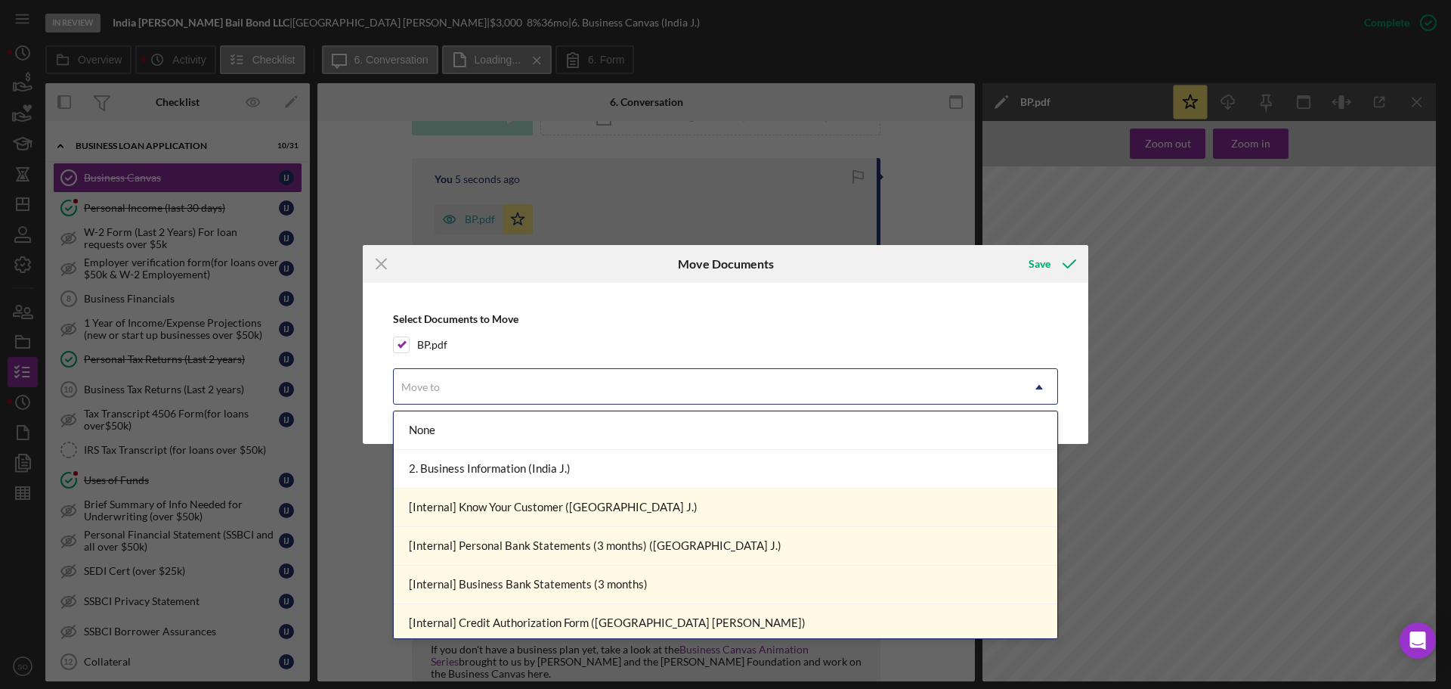
scroll to position [227, 0]
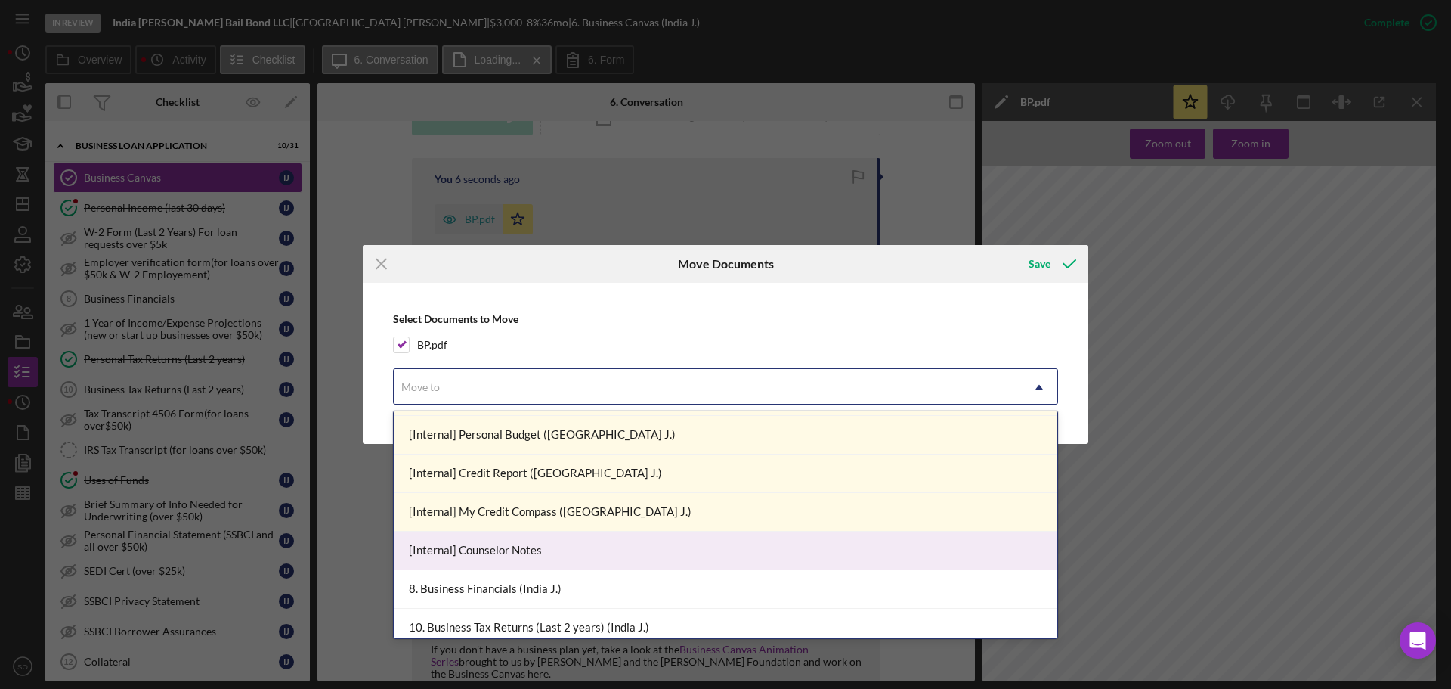
drag, startPoint x: 559, startPoint y: 544, endPoint x: 632, endPoint y: 520, distance: 77.2
click at [559, 544] on div "[Internal] Counselor Notes" at bounding box center [726, 550] width 664 height 39
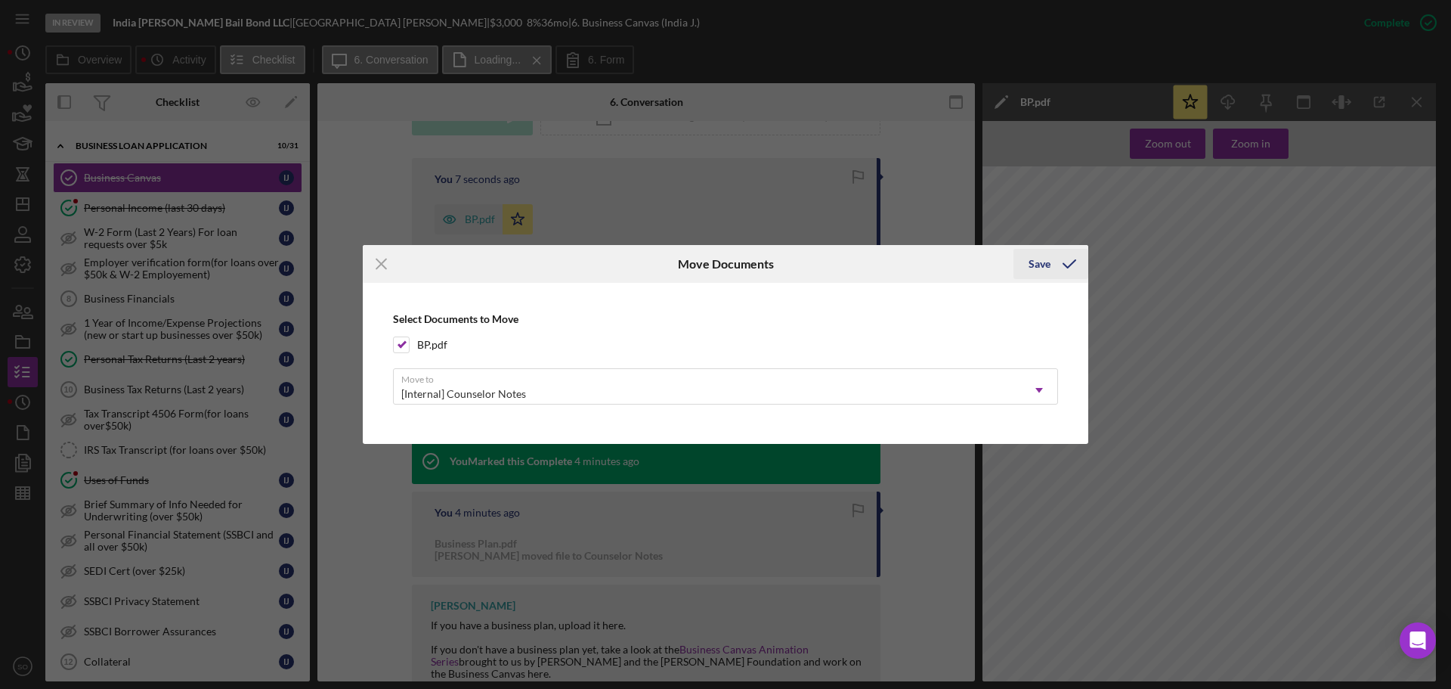
click at [1050, 260] on div "Save" at bounding box center [1040, 264] width 22 height 30
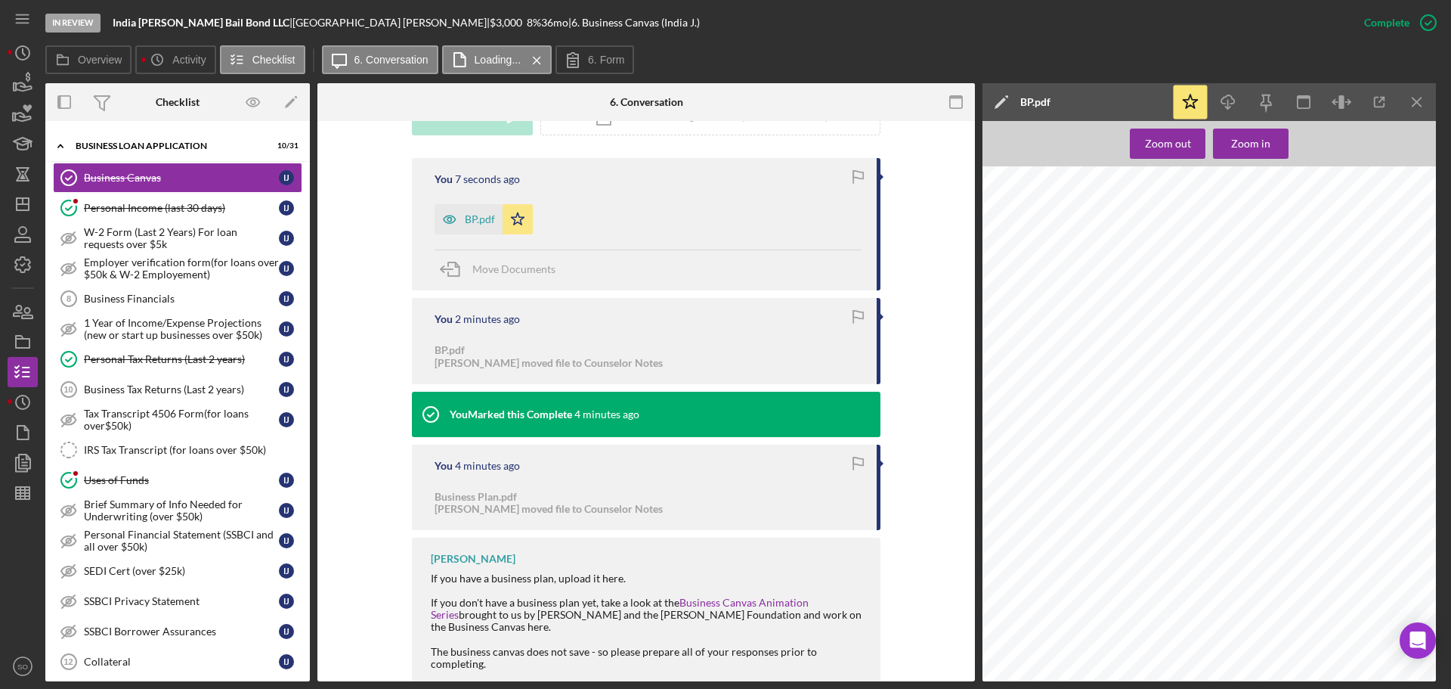
click at [370, 379] on div "You 7 seconds ago BP.pdf Icon/Star Move Documents You 2 minutes ago BP.pdf Sama…" at bounding box center [646, 439] width 612 height 562
click at [1406, 98] on icon "Icon/Menu Close" at bounding box center [1418, 102] width 34 height 34
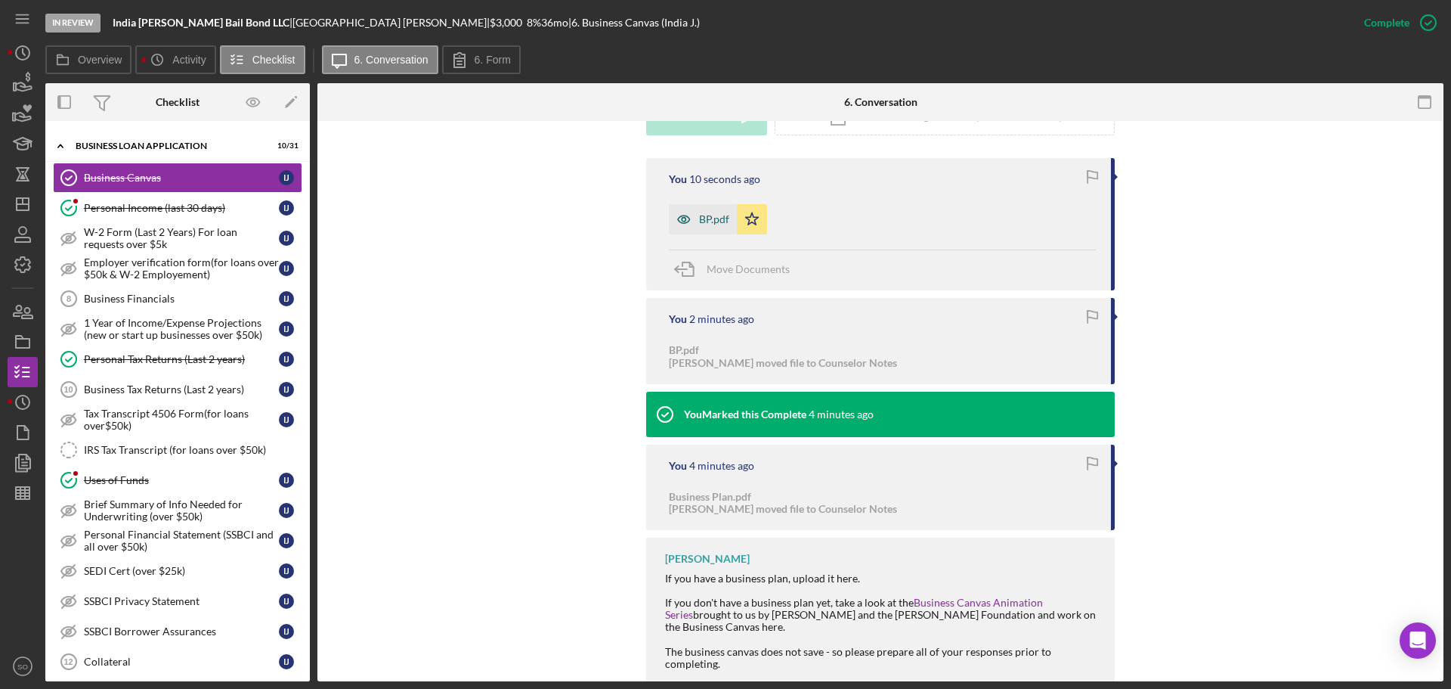
click at [699, 220] on div "BP.pdf" at bounding box center [714, 219] width 30 height 12
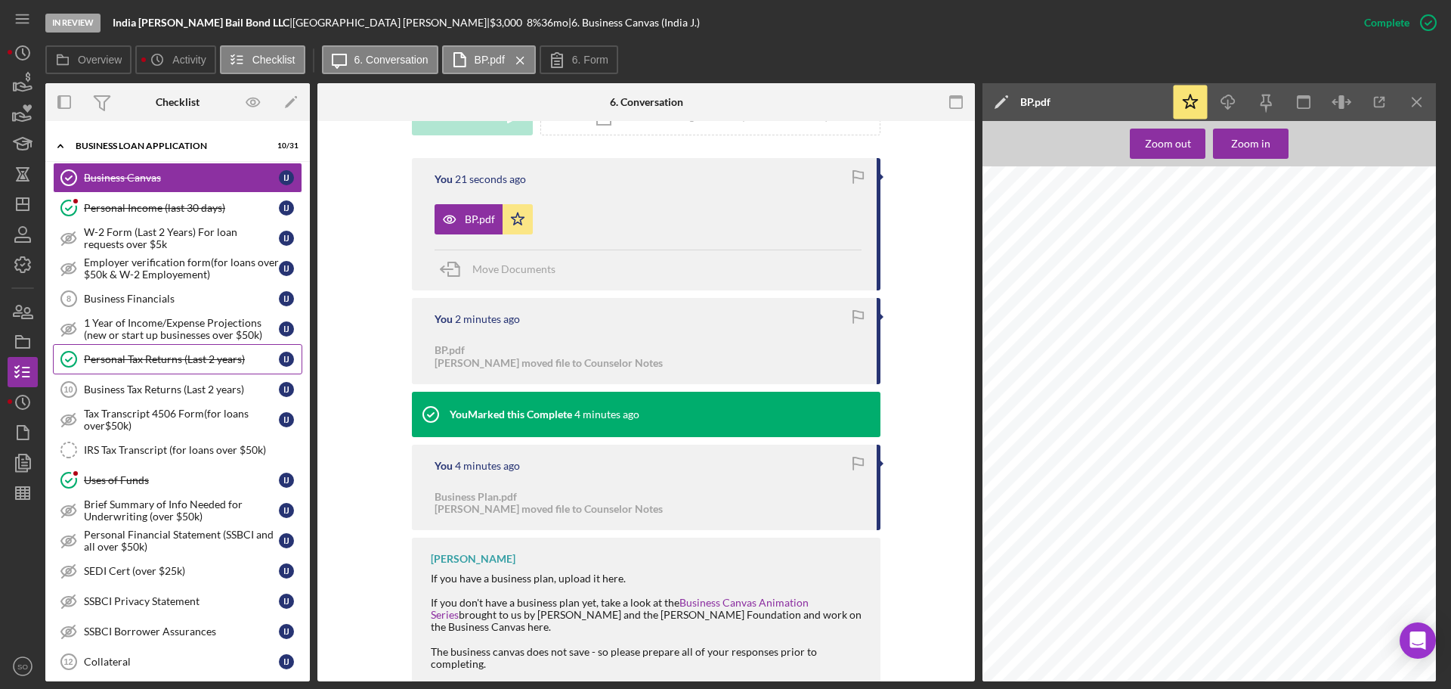
scroll to position [104, 0]
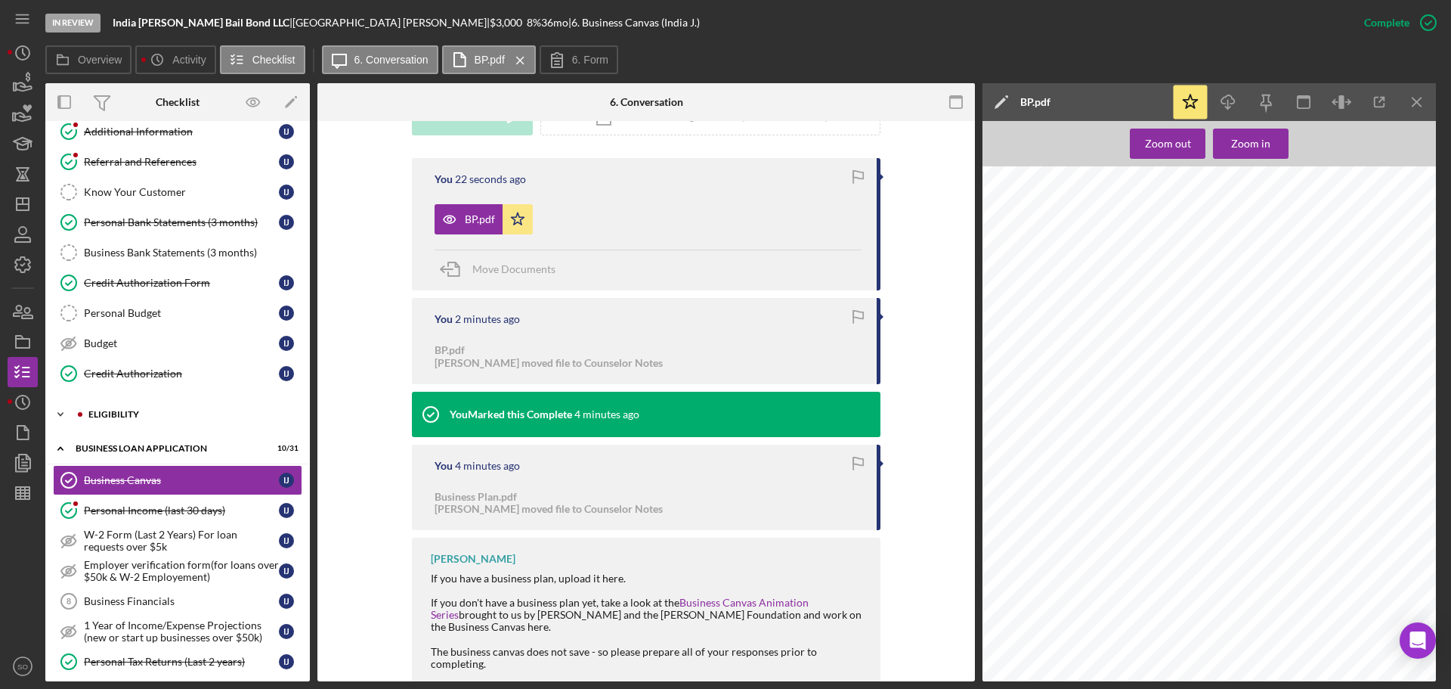
click at [138, 414] on div "ELIGIBILITY" at bounding box center [189, 414] width 203 height 9
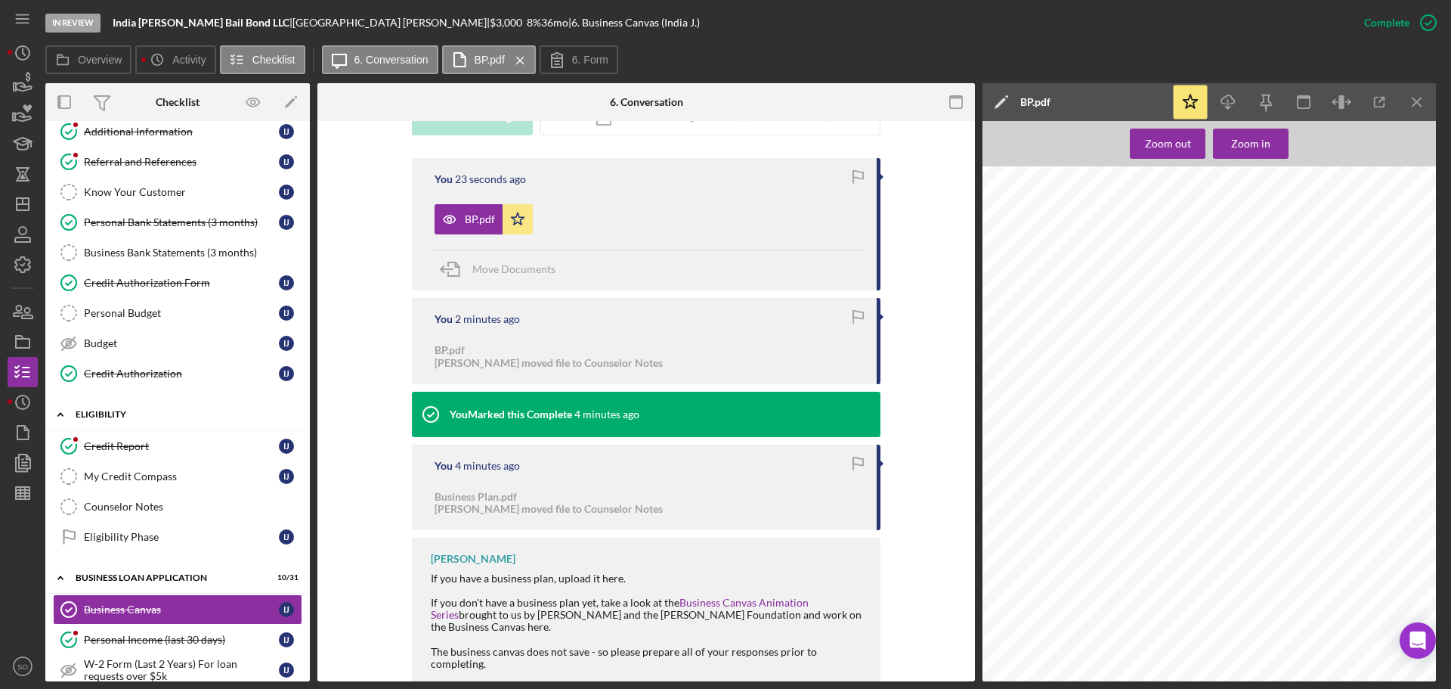
scroll to position [179, 0]
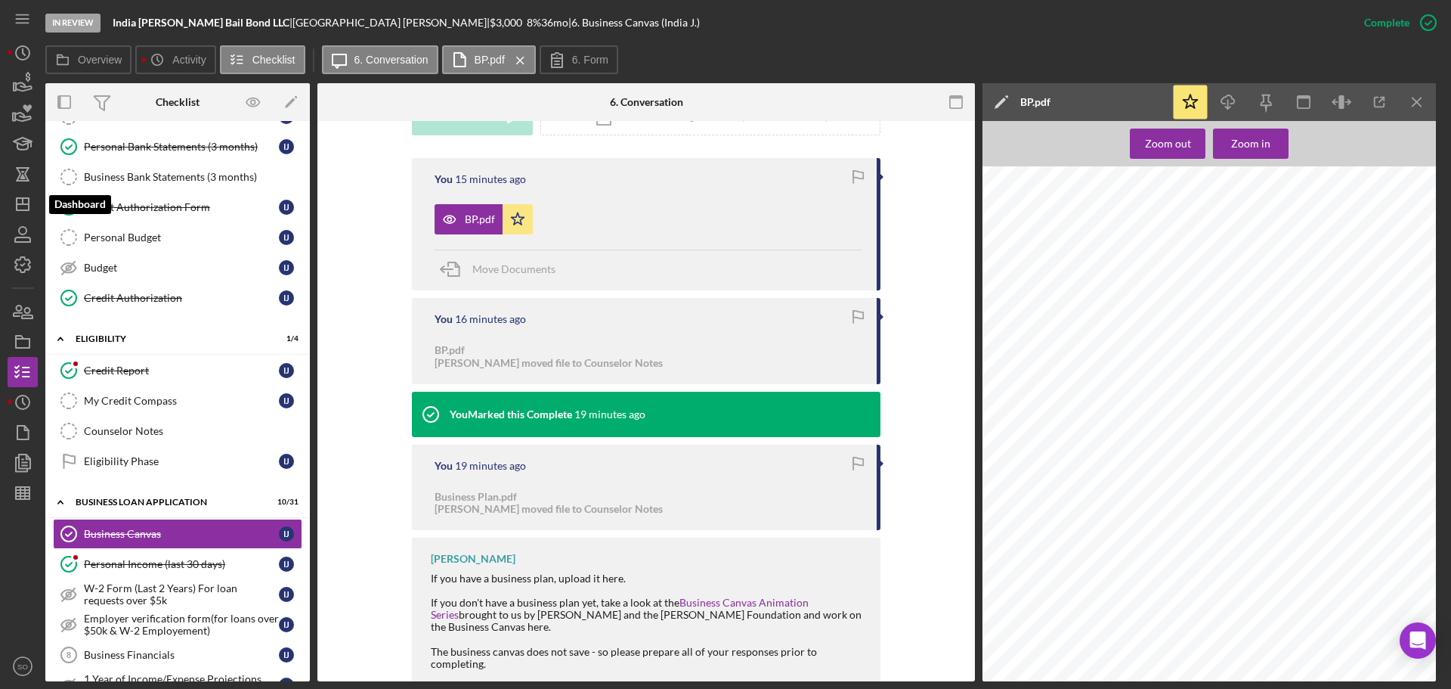
click at [35, 206] on icon "Icon/Dashboard" at bounding box center [23, 204] width 38 height 38
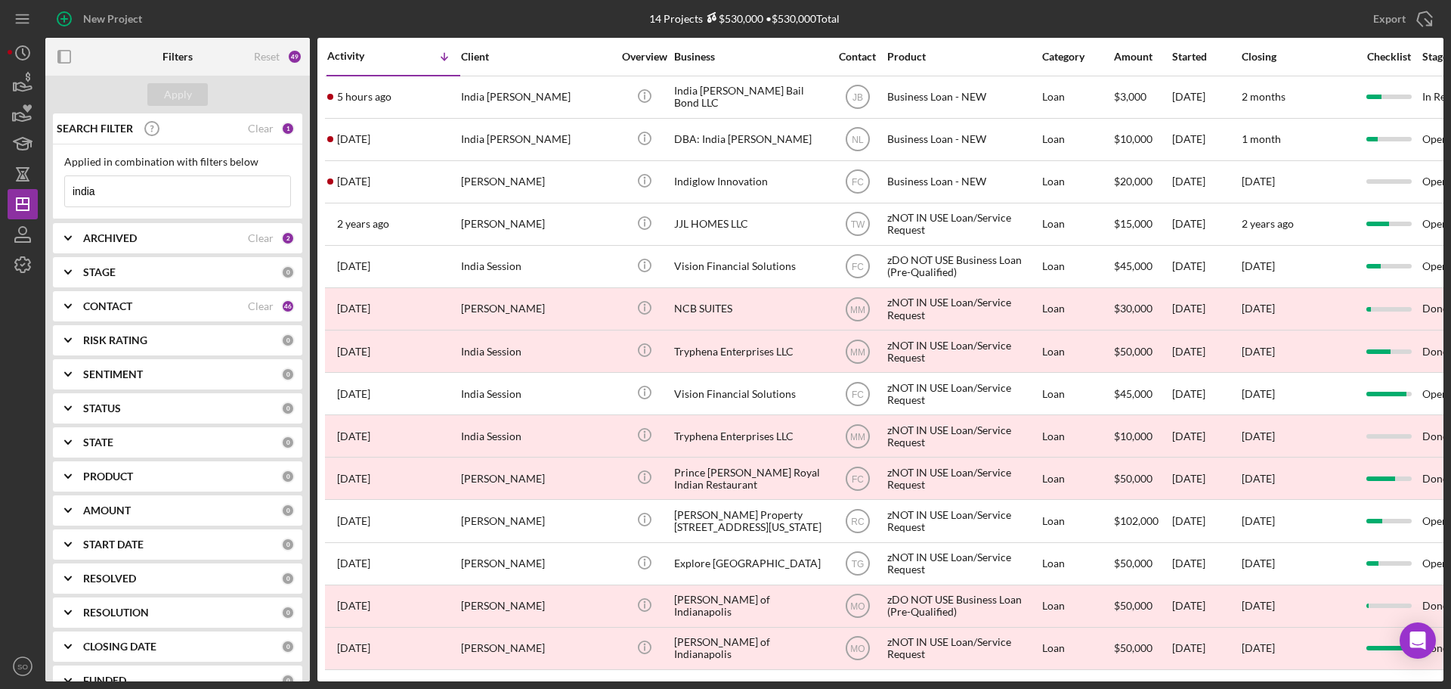
click at [141, 203] on input "india" at bounding box center [177, 191] width 225 height 30
drag, startPoint x: 141, startPoint y: 203, endPoint x: 44, endPoint y: 188, distance: 98.7
click at [44, 188] on div "New Project 14 Projects $530,000 • $530,000 Total india Export Icon/Export Filt…" at bounding box center [726, 340] width 1436 height 681
type input "e"
type input "perry"
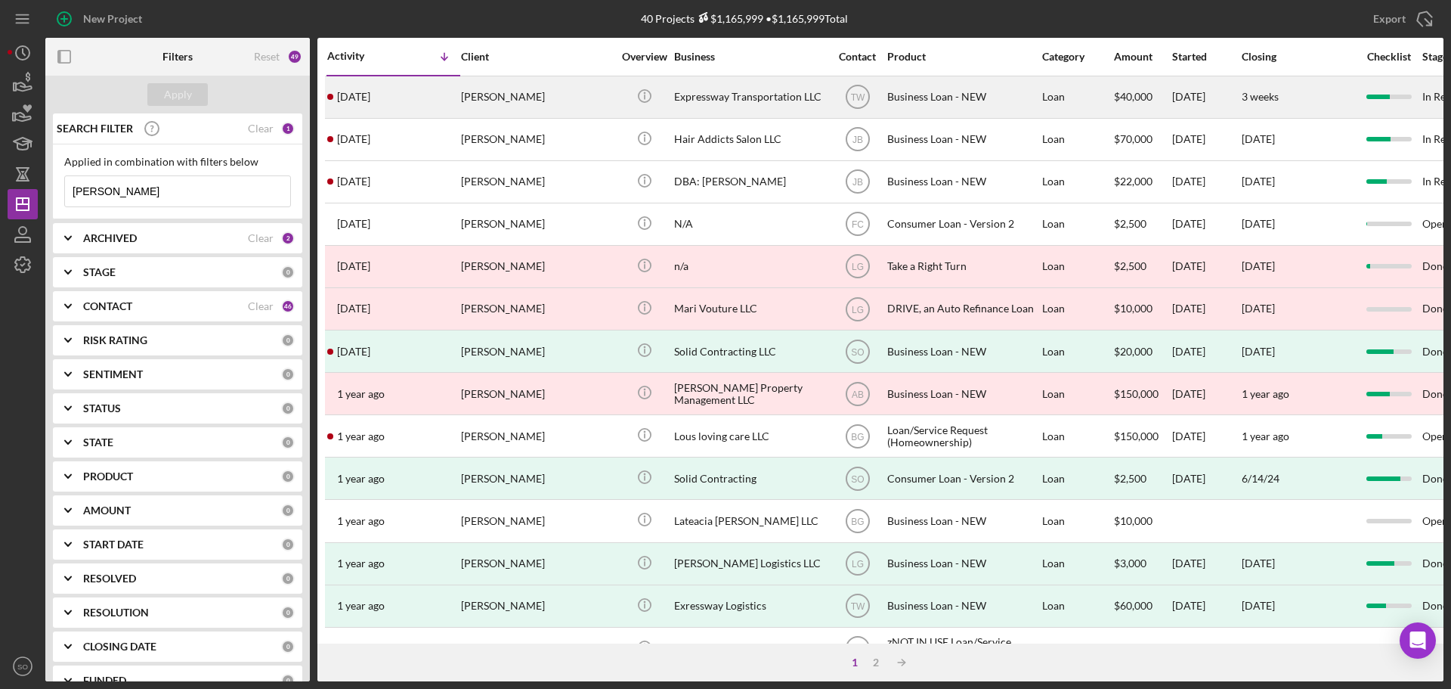
click at [408, 95] on div "3 weeks ago Cedric Perry" at bounding box center [393, 97] width 132 height 40
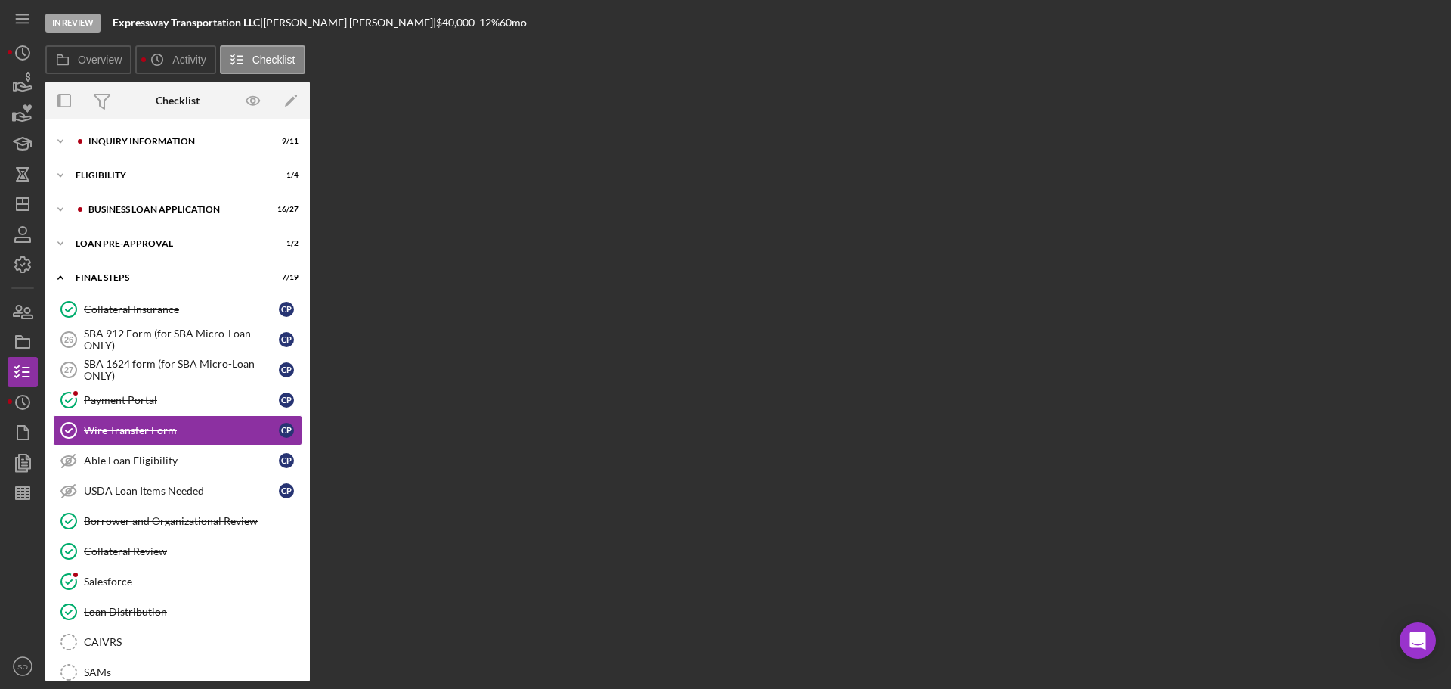
scroll to position [30, 0]
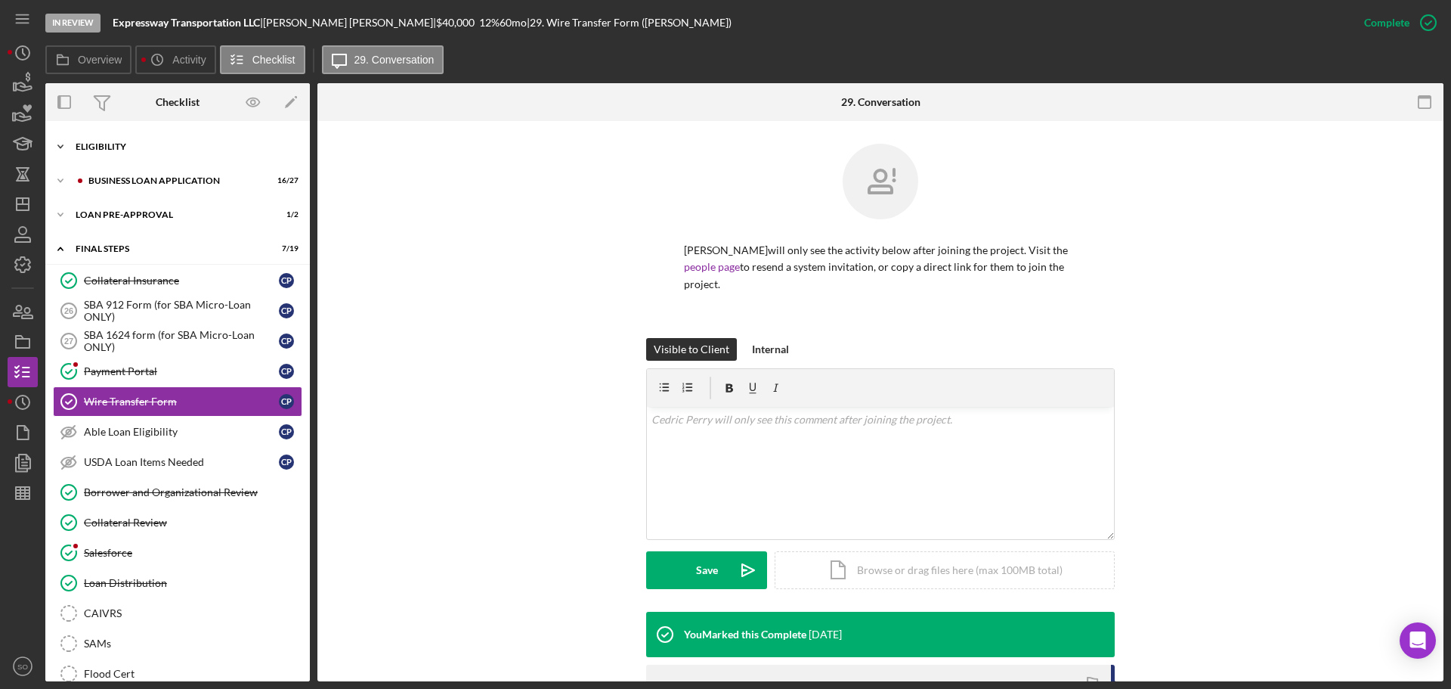
click at [77, 144] on div "ELIGIBILITY" at bounding box center [183, 146] width 215 height 9
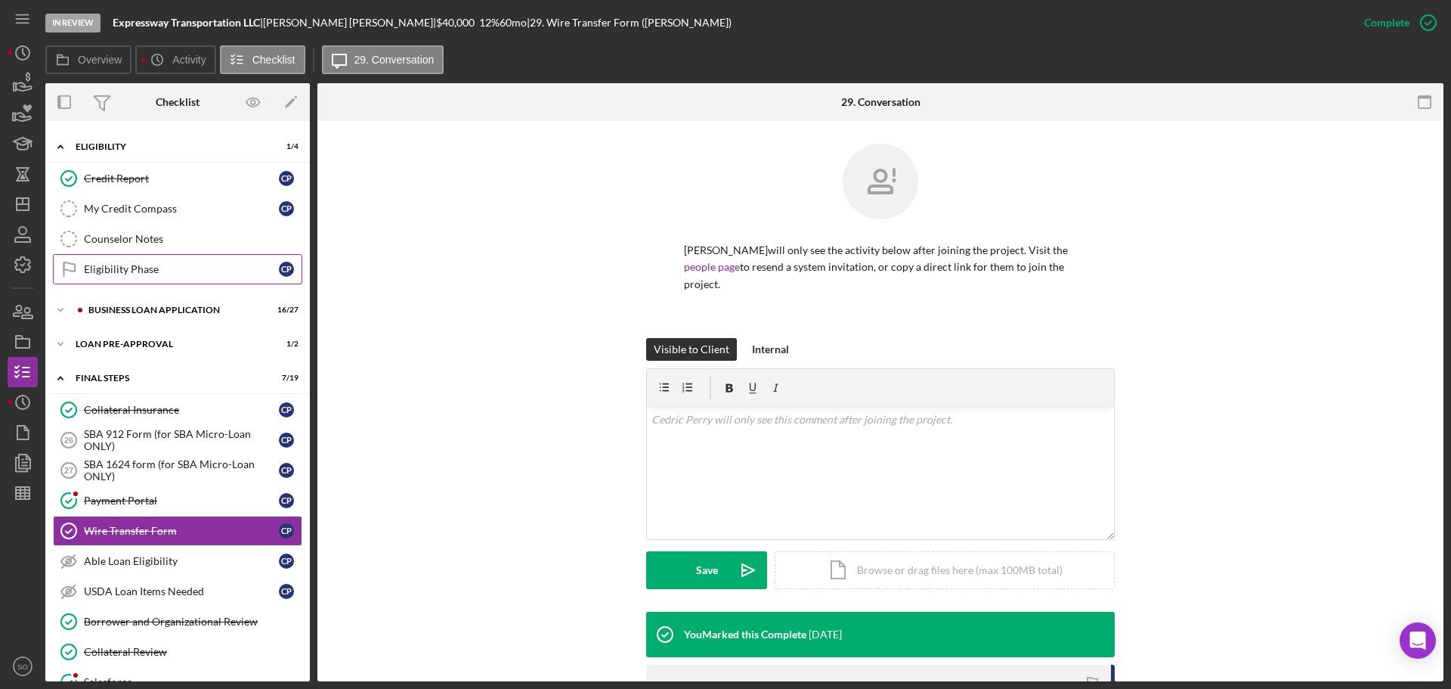
scroll to position [0, 0]
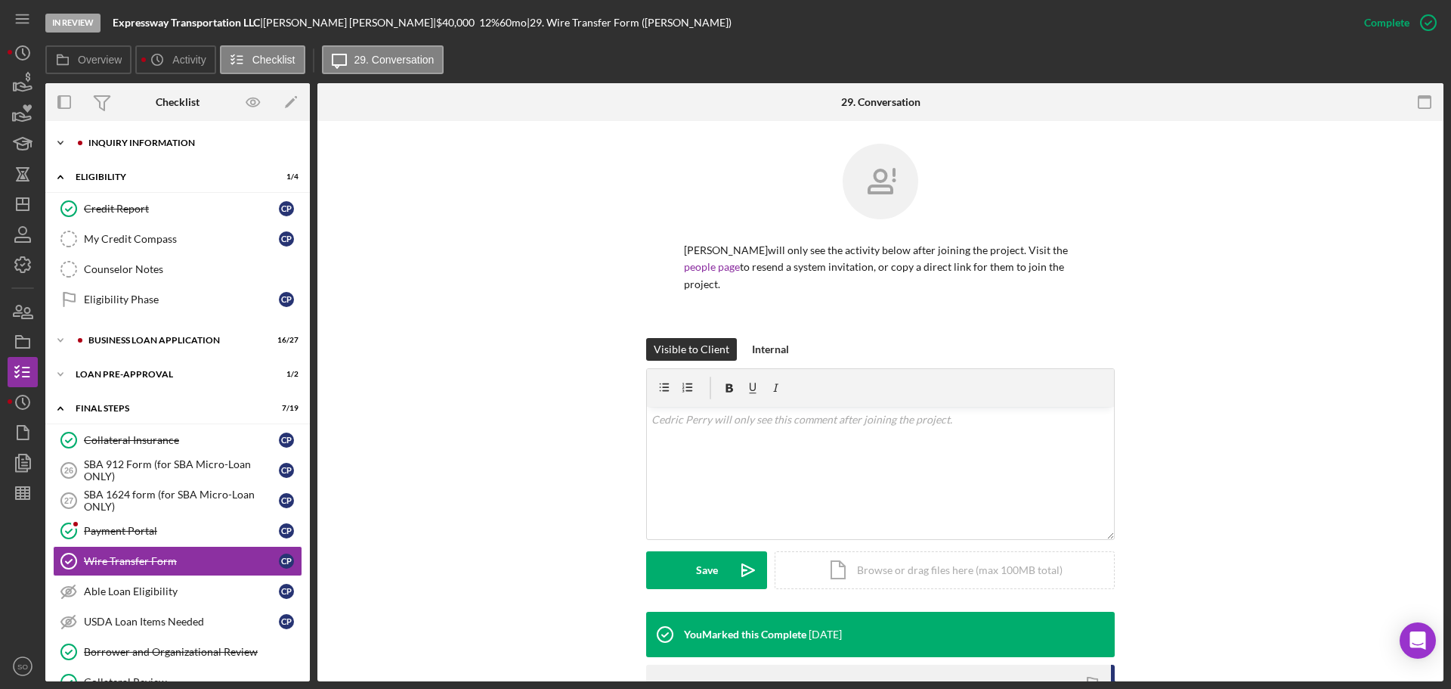
click at [164, 146] on div "INQUIRY INFORMATION" at bounding box center [189, 142] width 203 height 9
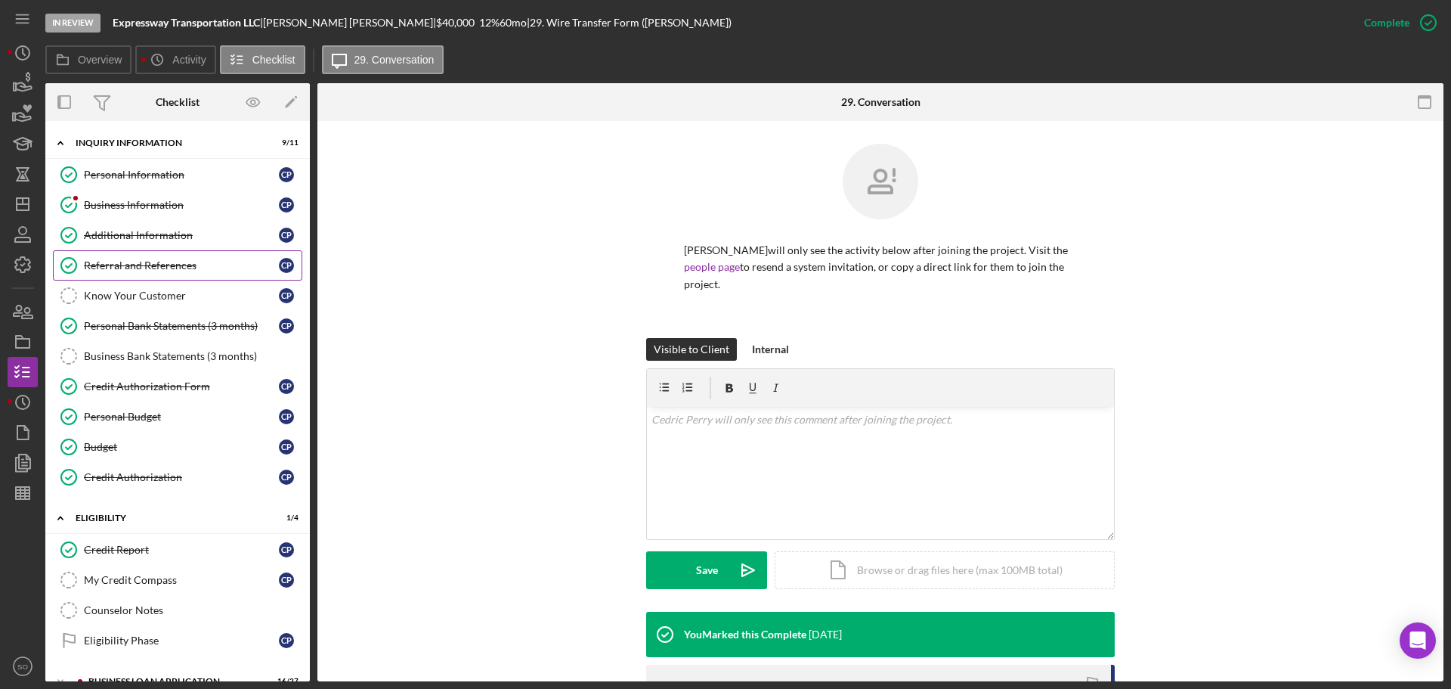
scroll to position [76, 0]
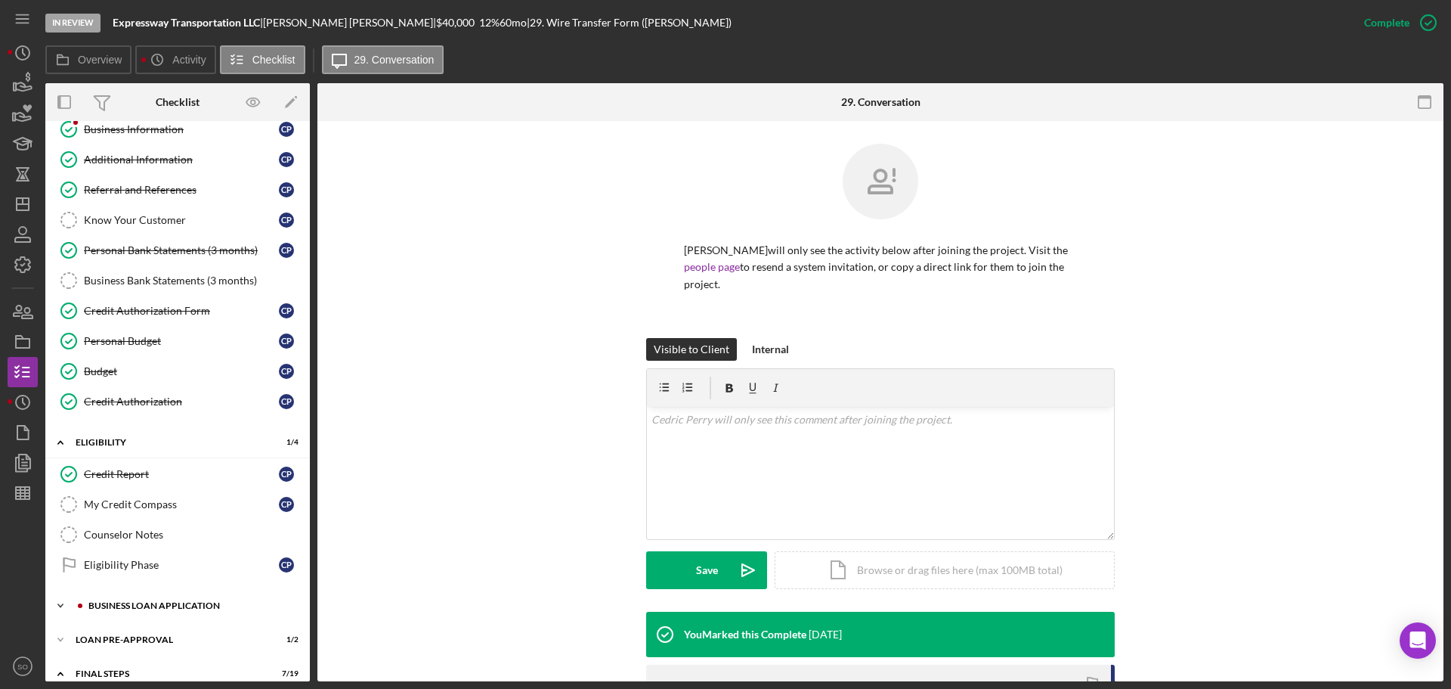
click at [200, 603] on div "BUSINESS LOAN APPLICATION" at bounding box center [189, 605] width 203 height 9
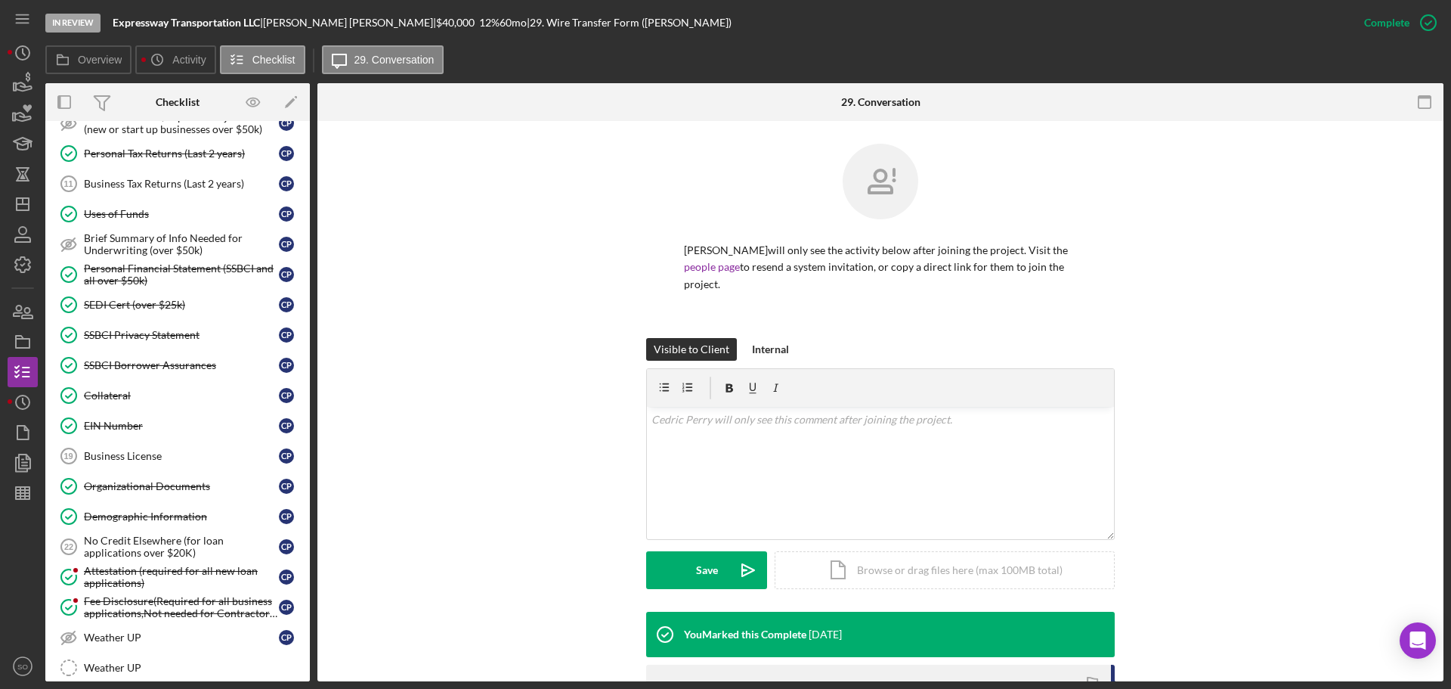
scroll to position [756, 0]
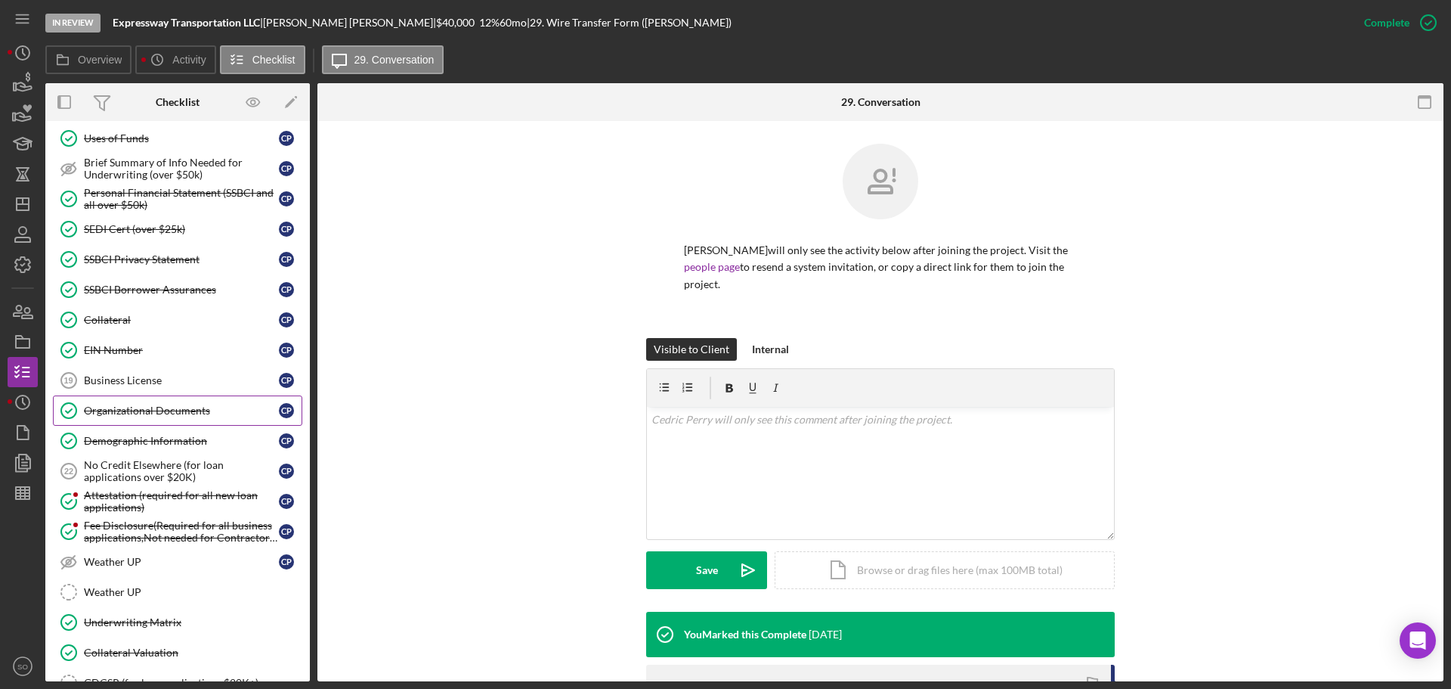
click at [185, 403] on link "Organizational Documents Organizational Documents C P" at bounding box center [177, 410] width 249 height 30
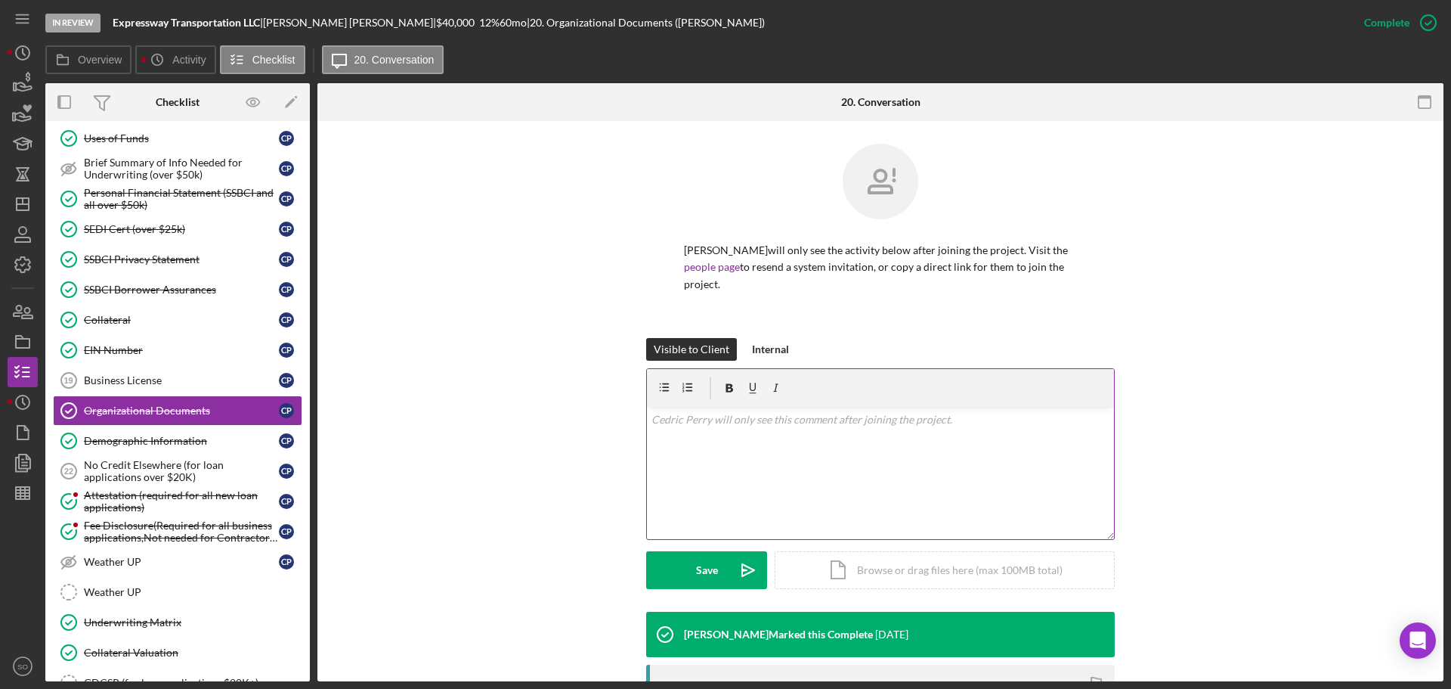
scroll to position [378, 0]
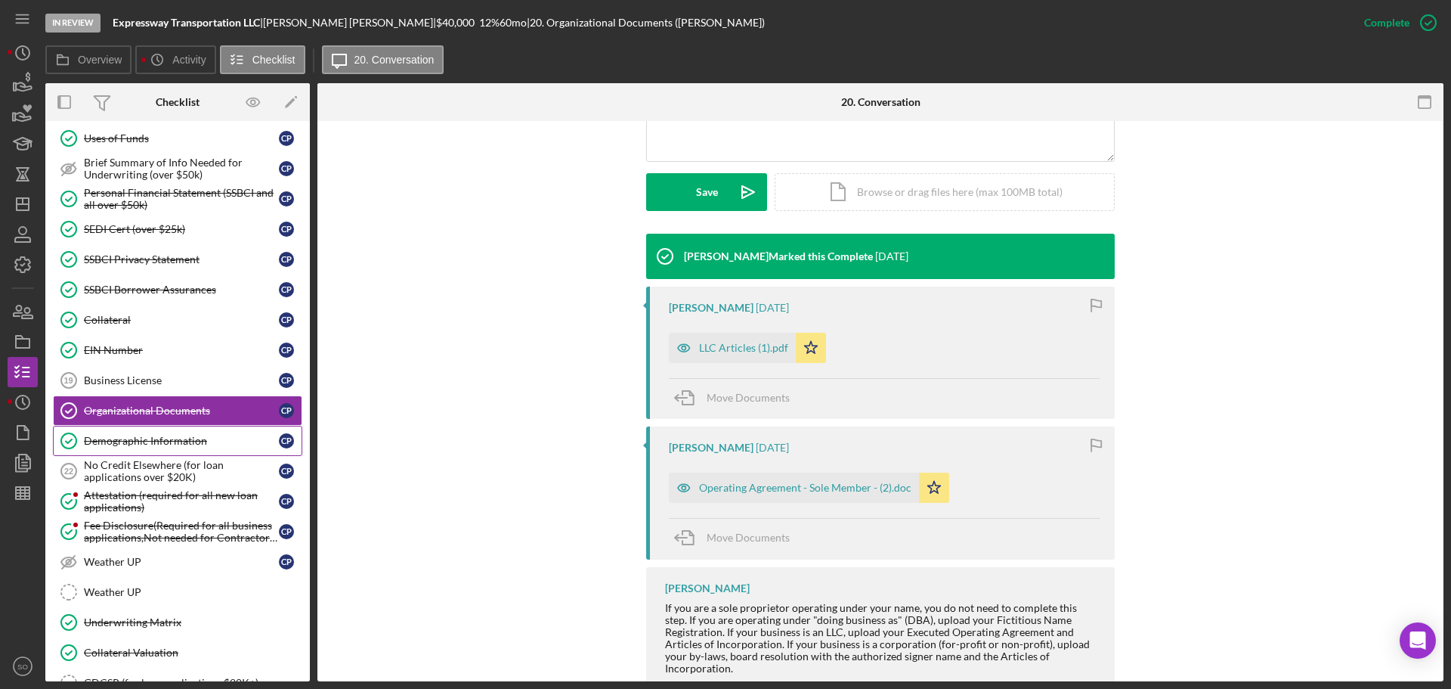
click at [182, 433] on link "Demographic Information Demographic Information C P" at bounding box center [177, 441] width 249 height 30
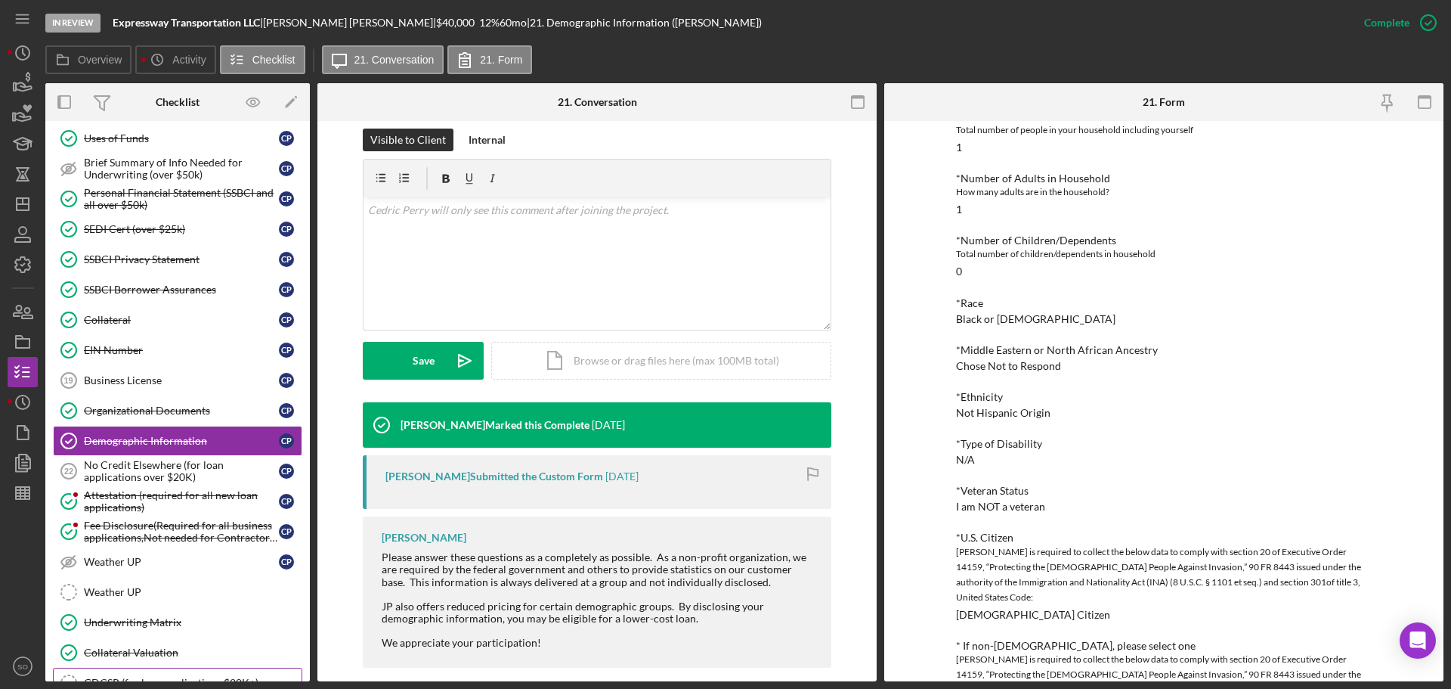
scroll to position [907, 0]
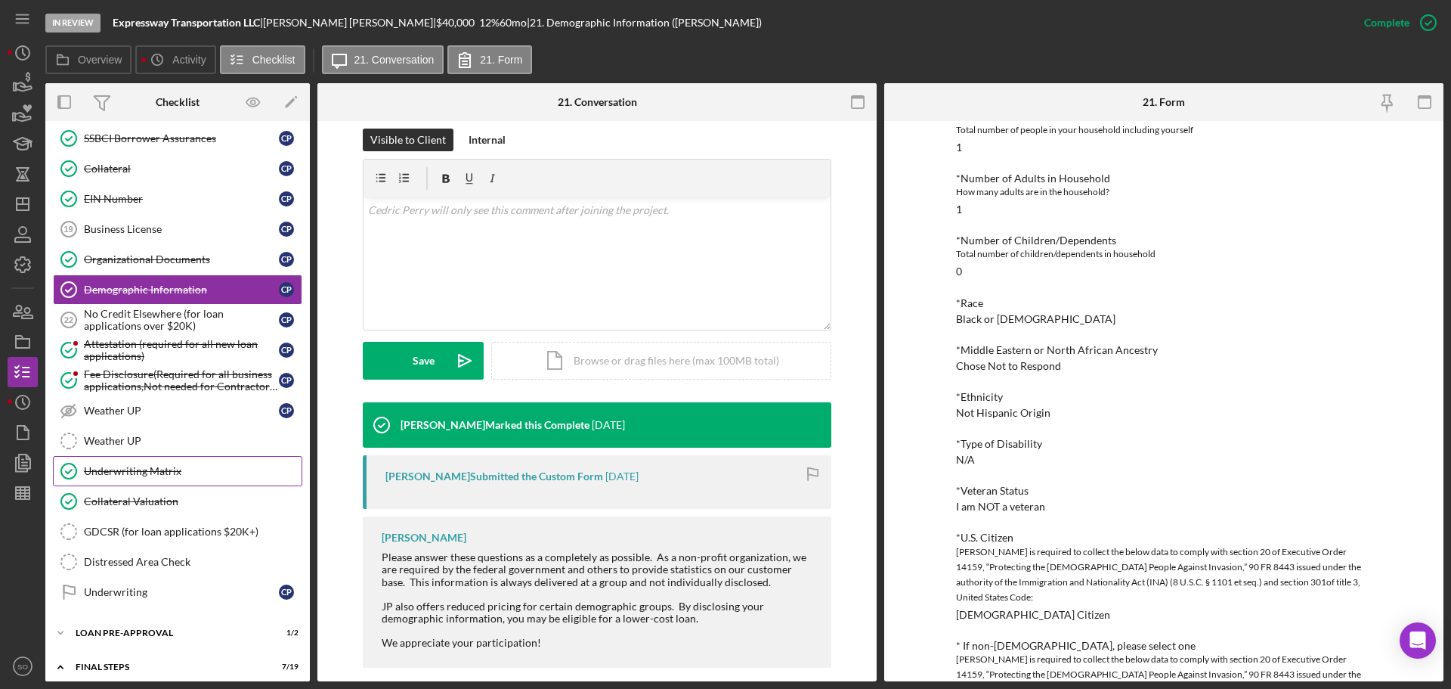
click at [175, 483] on link "Underwriting Matrix Underwriting Matrix" at bounding box center [177, 471] width 249 height 30
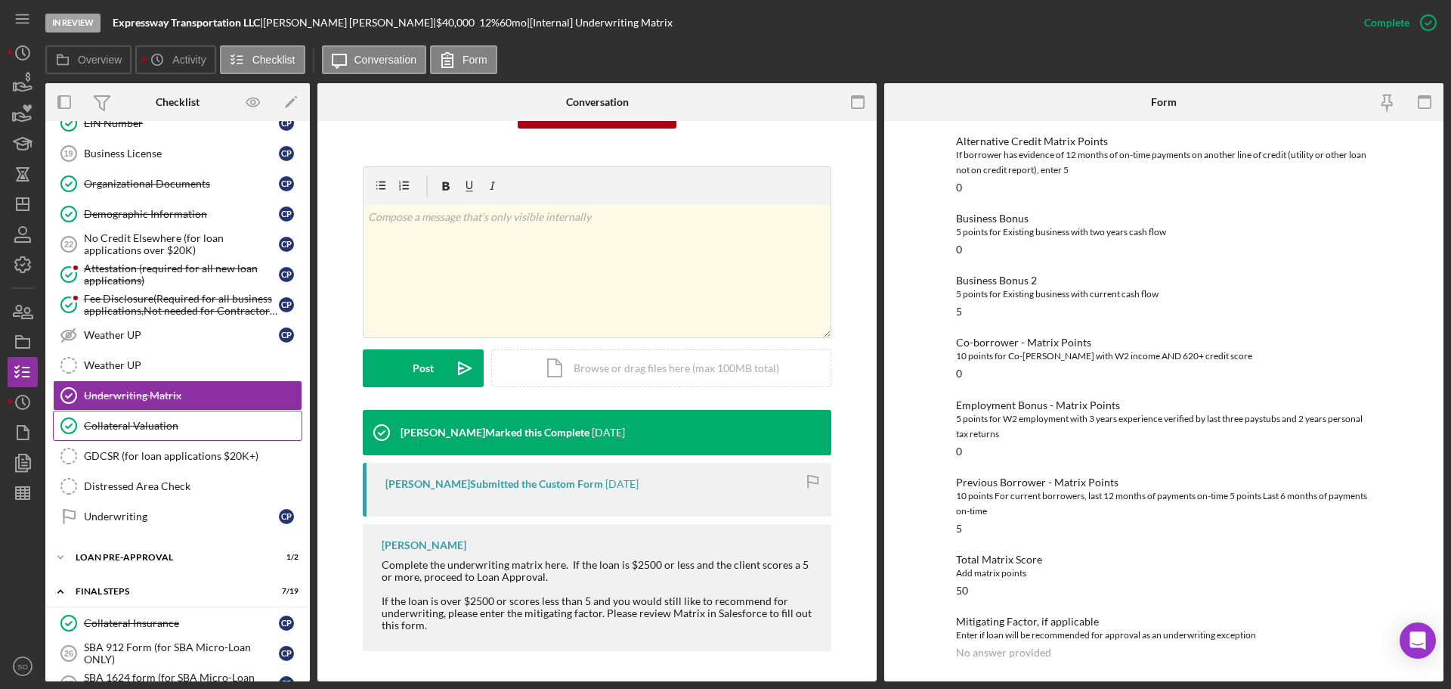
scroll to position [1058, 0]
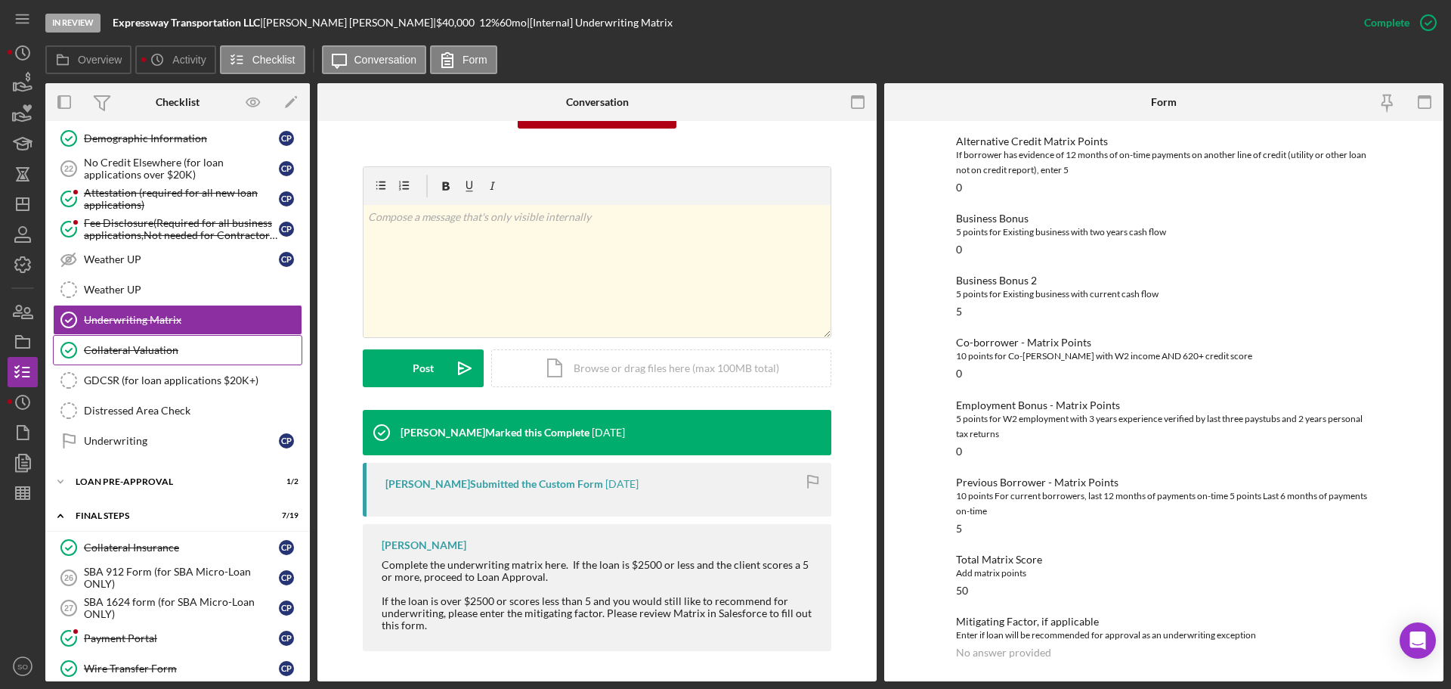
click at [133, 359] on link "Collateral Valuation Collateral Valuation" at bounding box center [177, 350] width 249 height 30
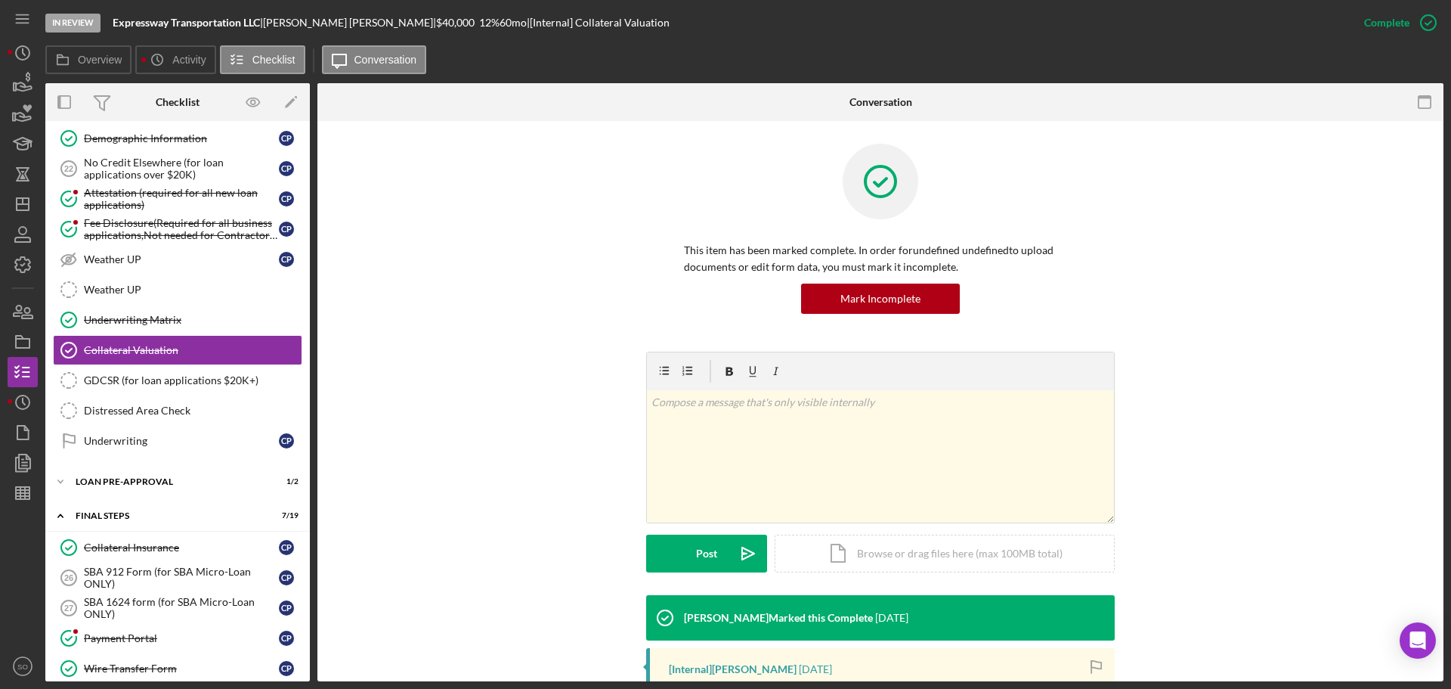
scroll to position [239, 0]
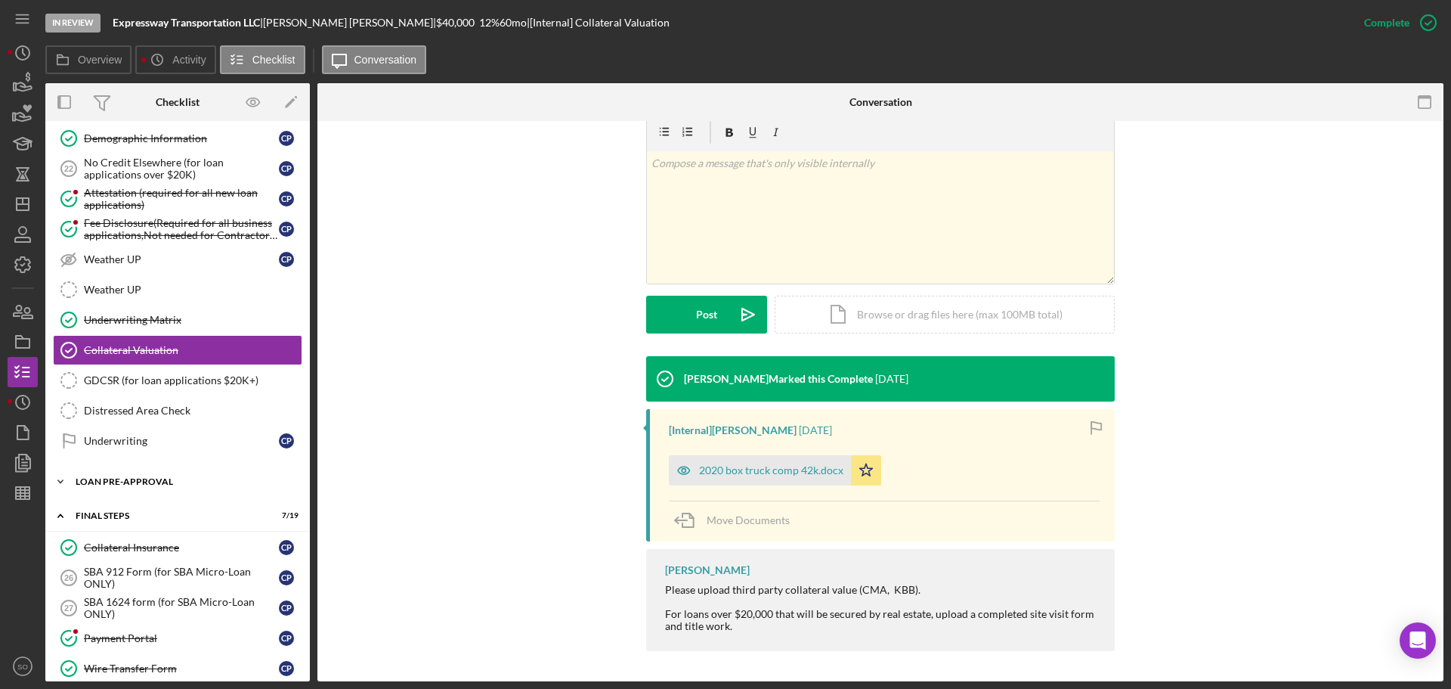
click at [126, 483] on div "LOAN PRE-APPROVAL" at bounding box center [183, 481] width 215 height 9
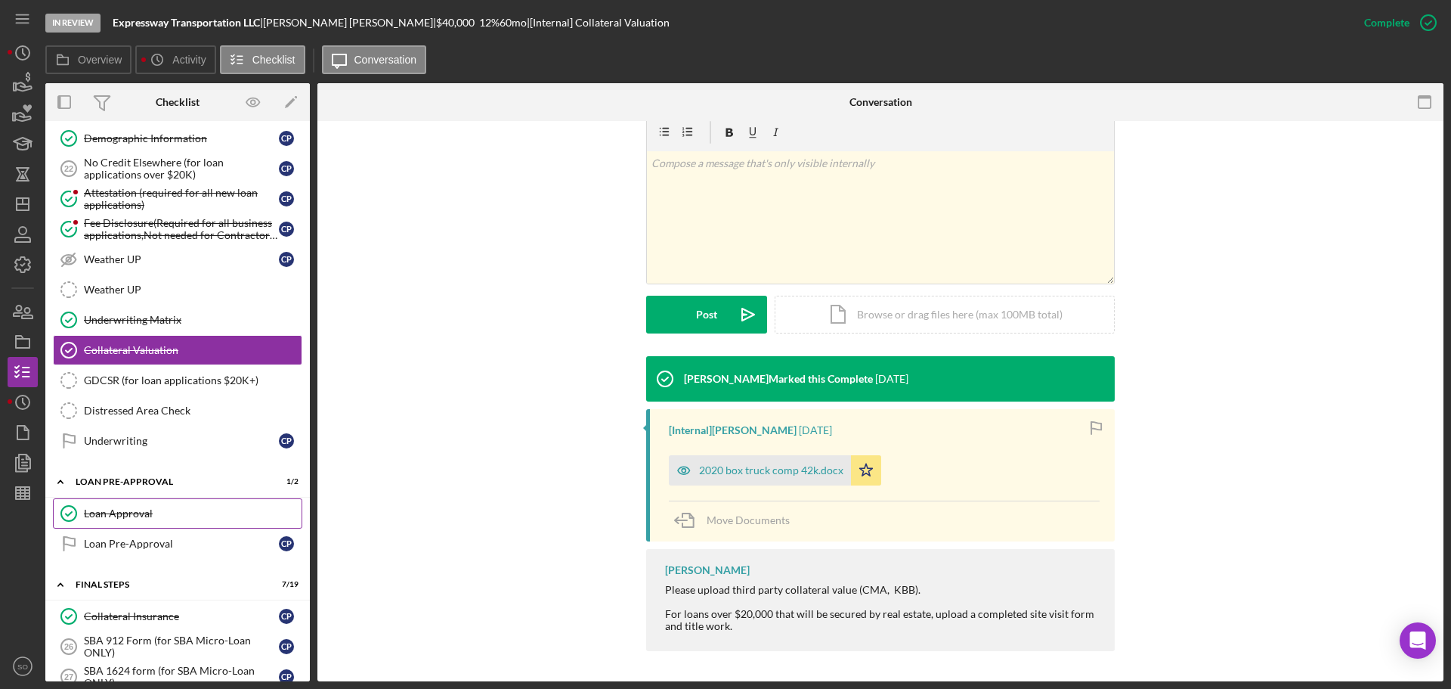
click at [127, 513] on div "Loan Approval" at bounding box center [193, 513] width 218 height 12
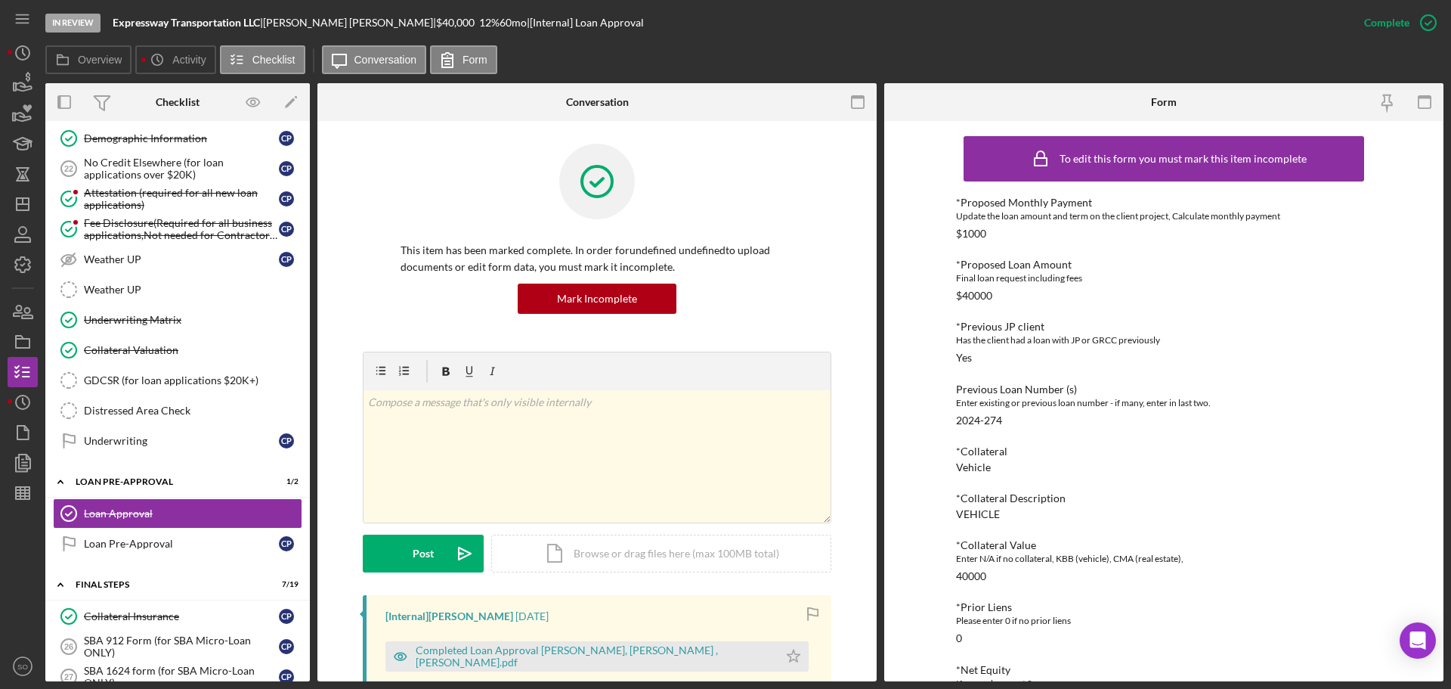
scroll to position [378, 0]
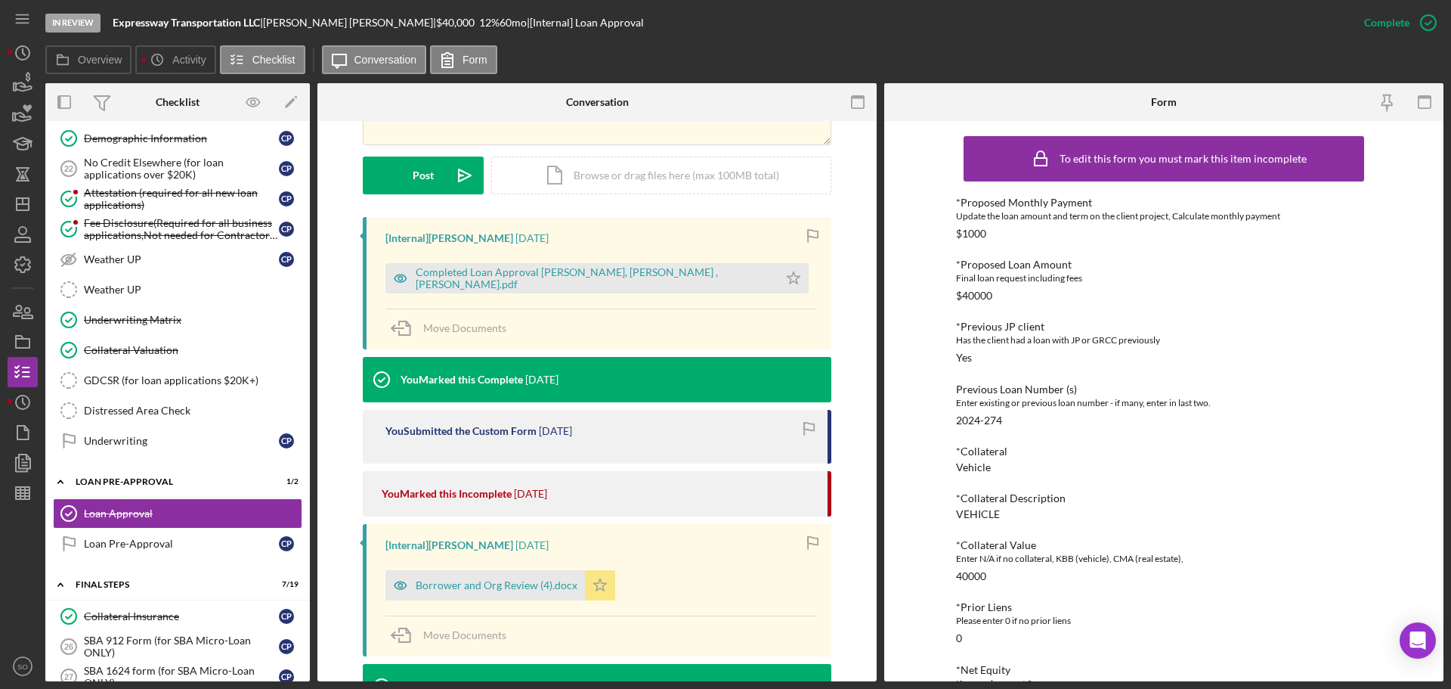
click at [598, 591] on icon "Icon/Star" at bounding box center [600, 585] width 30 height 30
click at [778, 280] on icon "Icon/Star" at bounding box center [793, 278] width 30 height 30
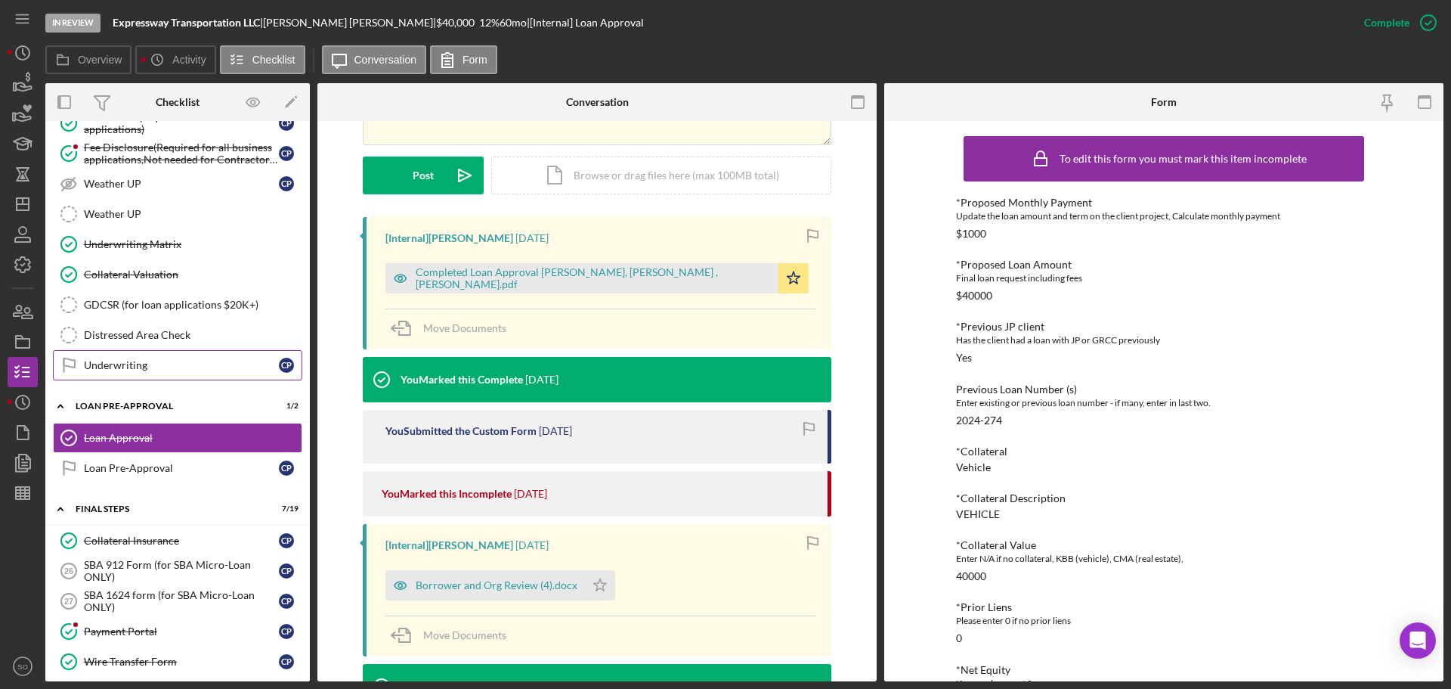
scroll to position [1209, 0]
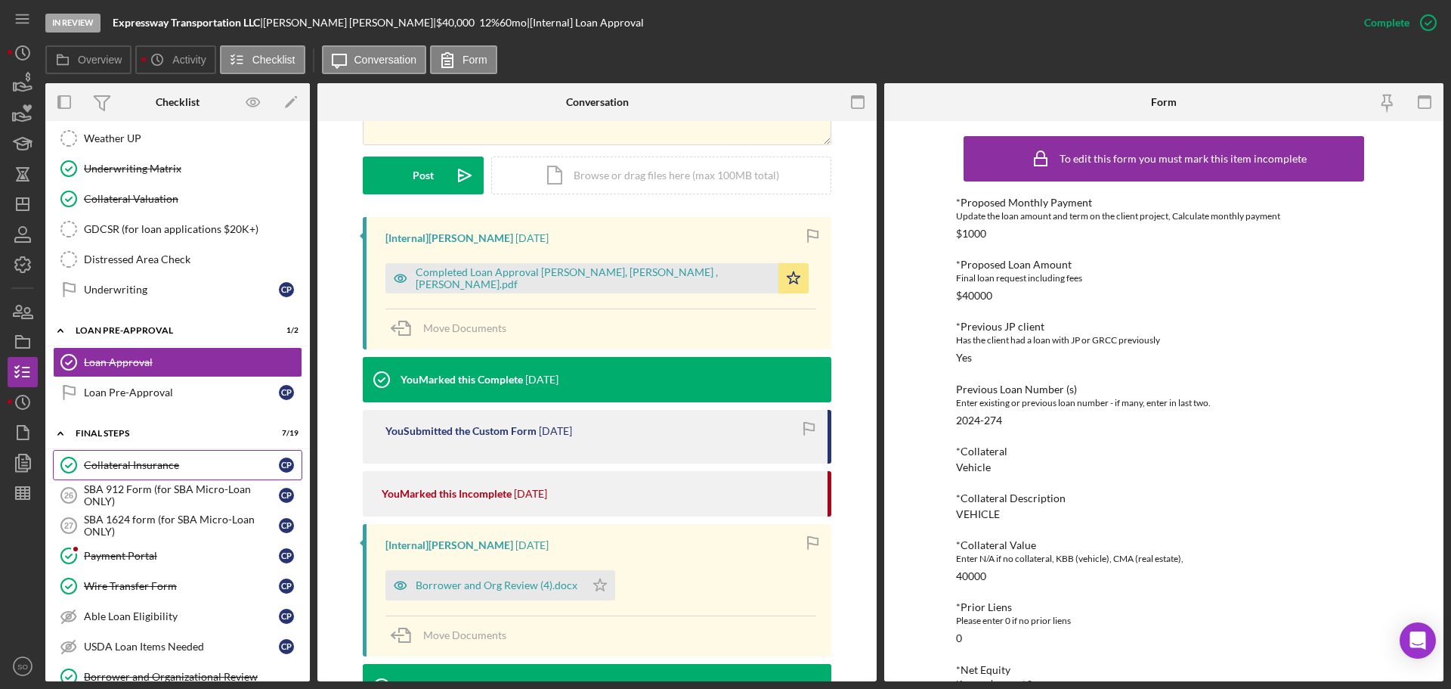
click at [171, 466] on div "Collateral Insurance" at bounding box center [181, 465] width 195 height 12
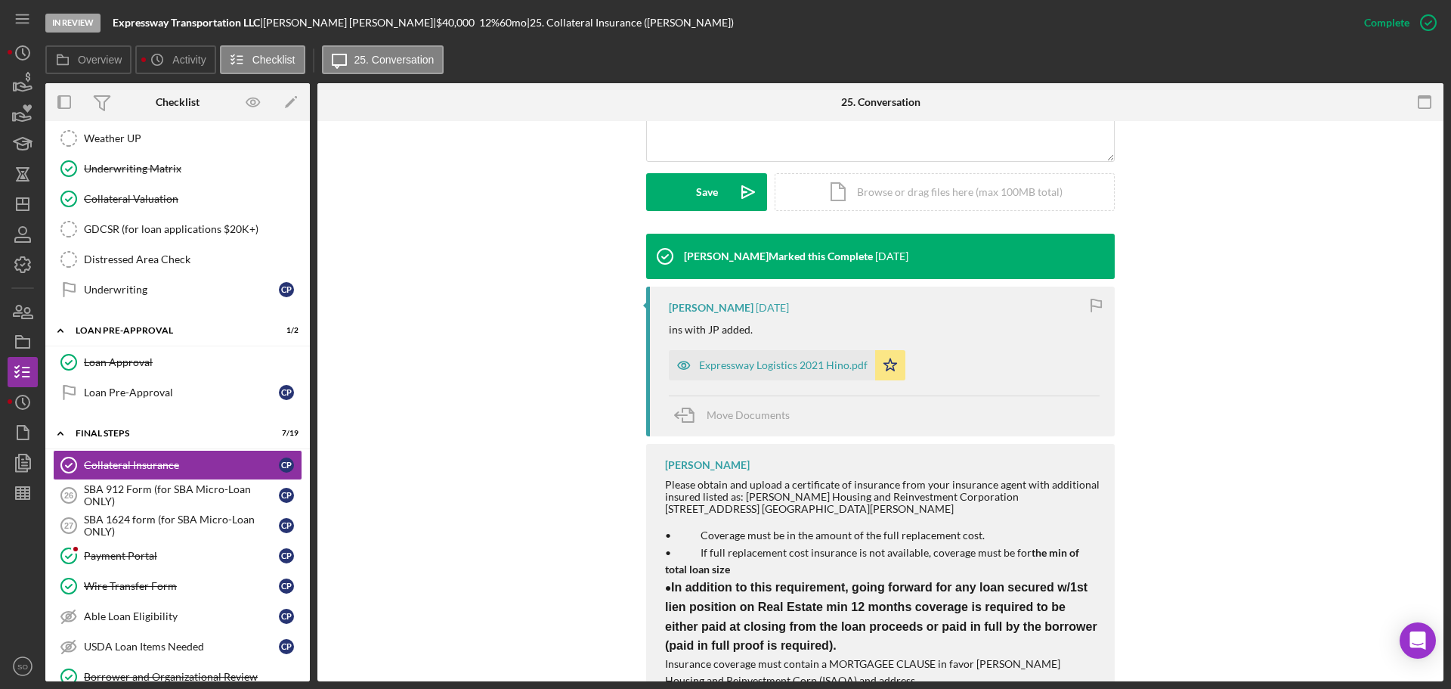
scroll to position [418, 0]
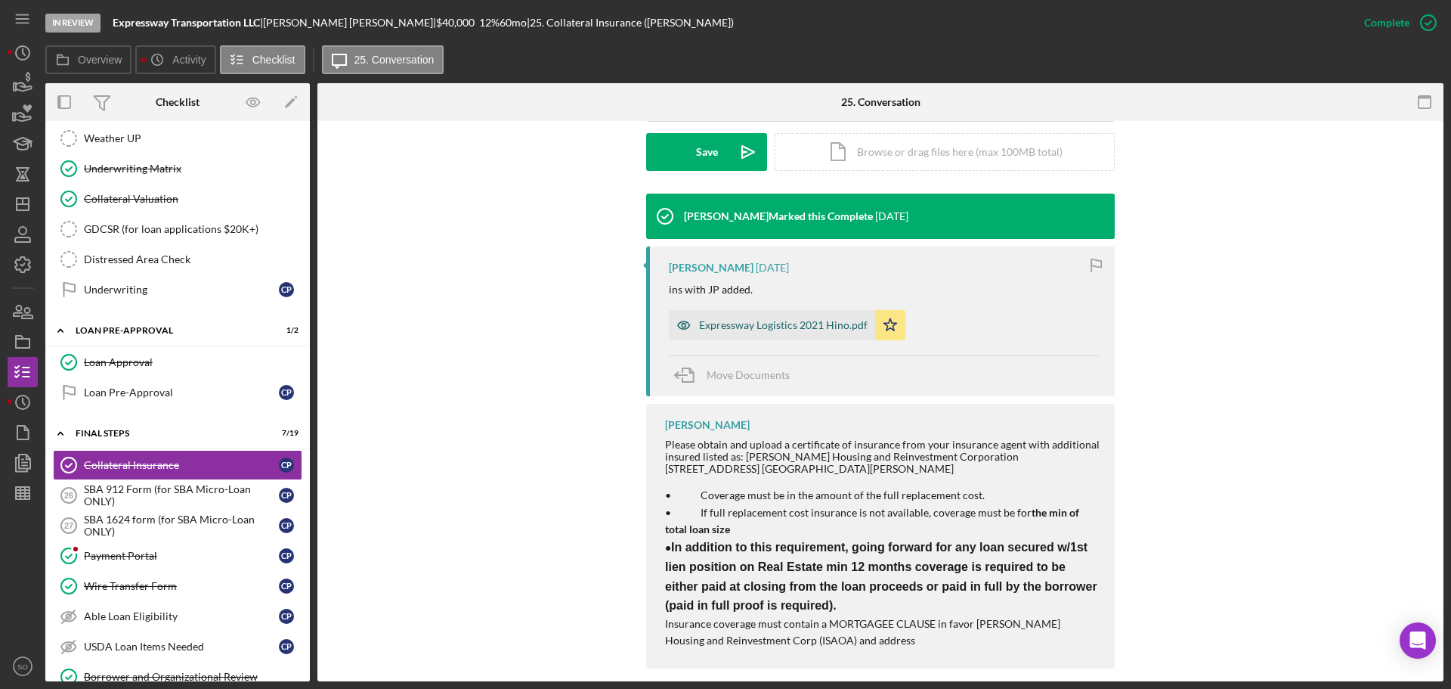
click at [809, 319] on div "Expressway Logistics 2021 Hino.pdf" at bounding box center [783, 325] width 169 height 12
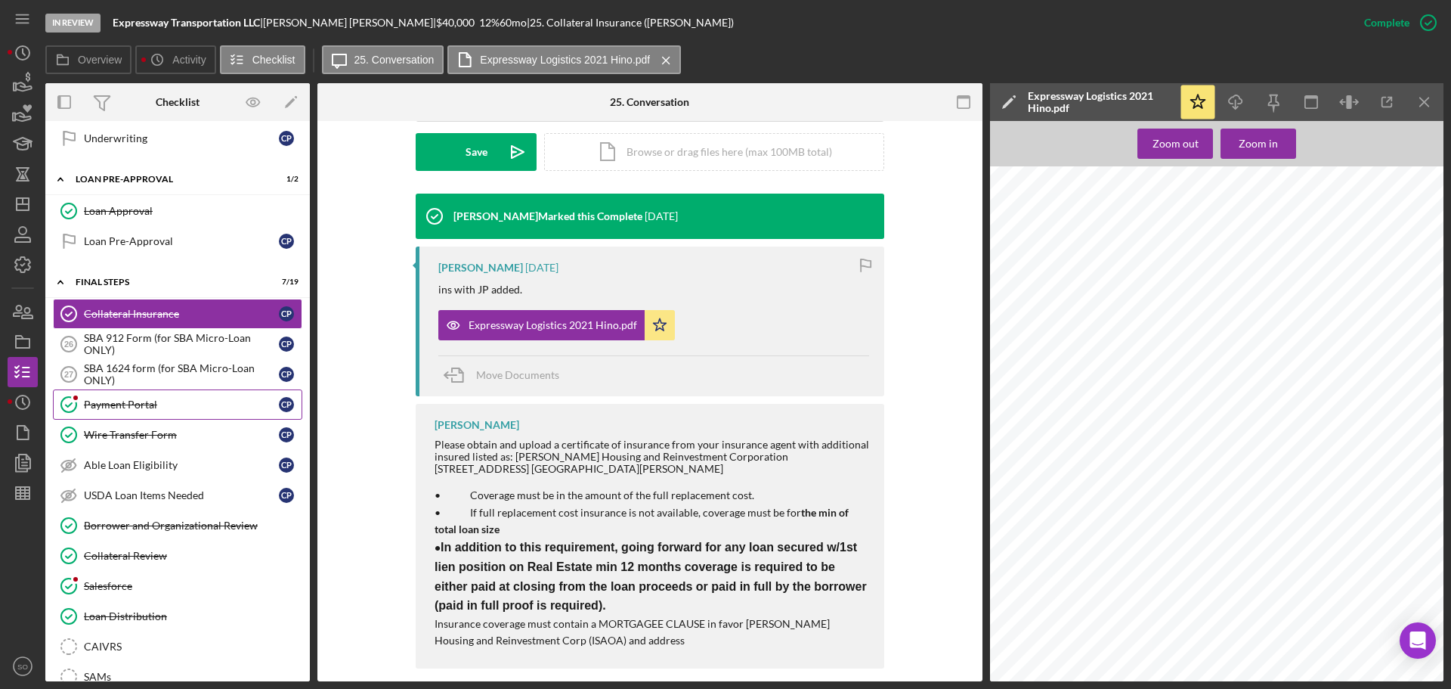
scroll to position [1436, 0]
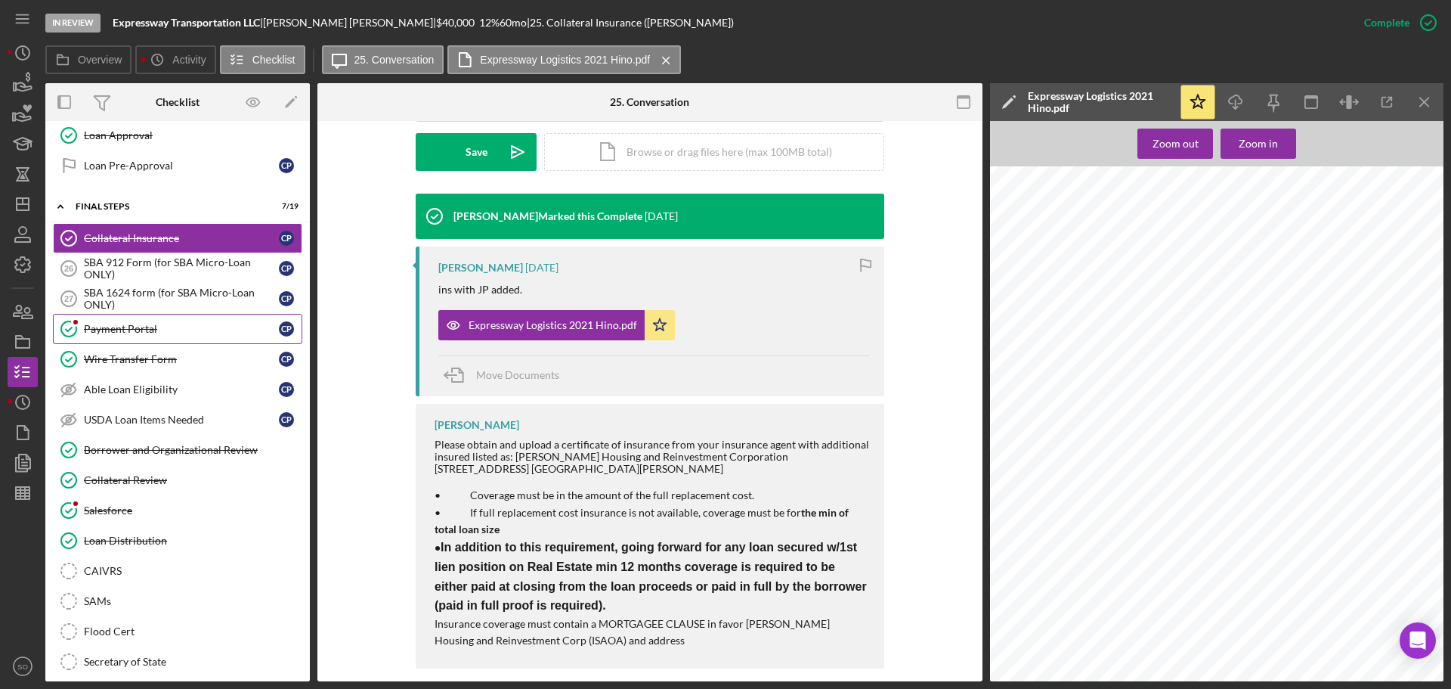
click at [119, 330] on div "Payment Portal" at bounding box center [181, 329] width 195 height 12
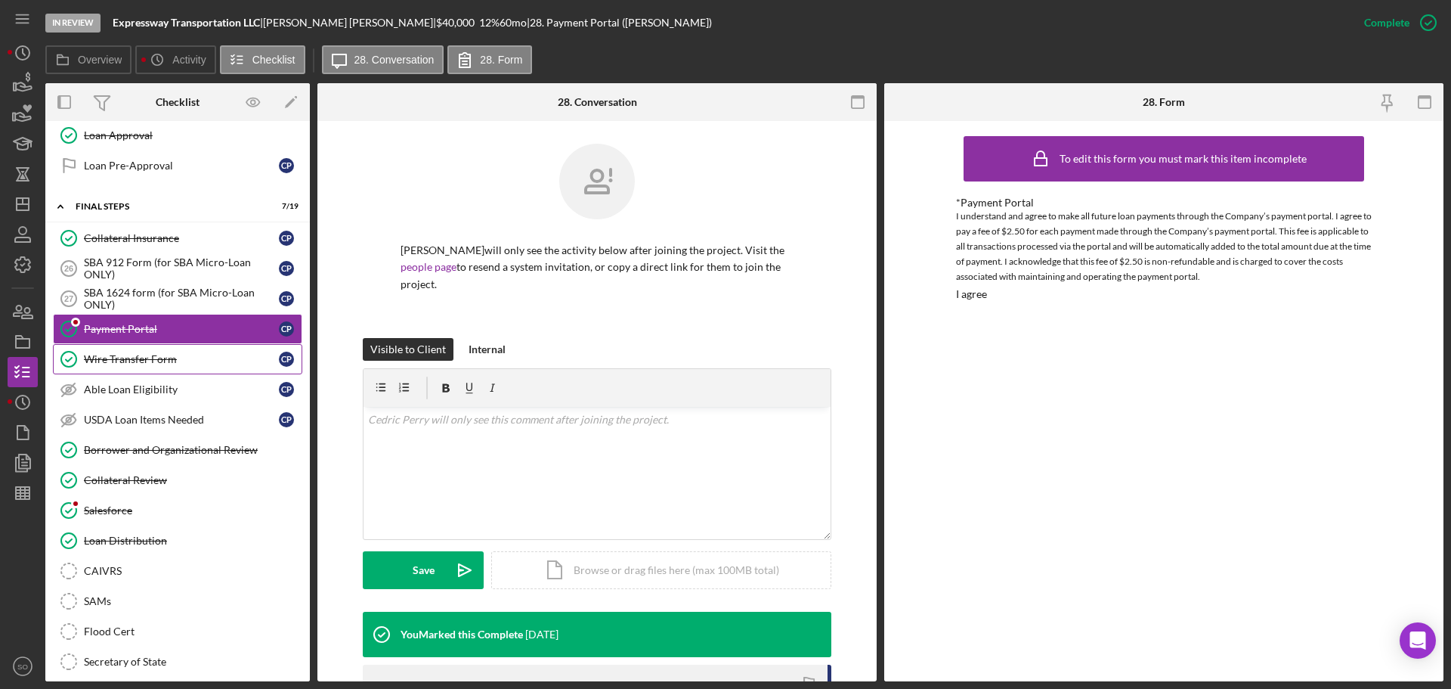
click at [97, 366] on link "Wire Transfer Form Wire Transfer Form C P" at bounding box center [177, 359] width 249 height 30
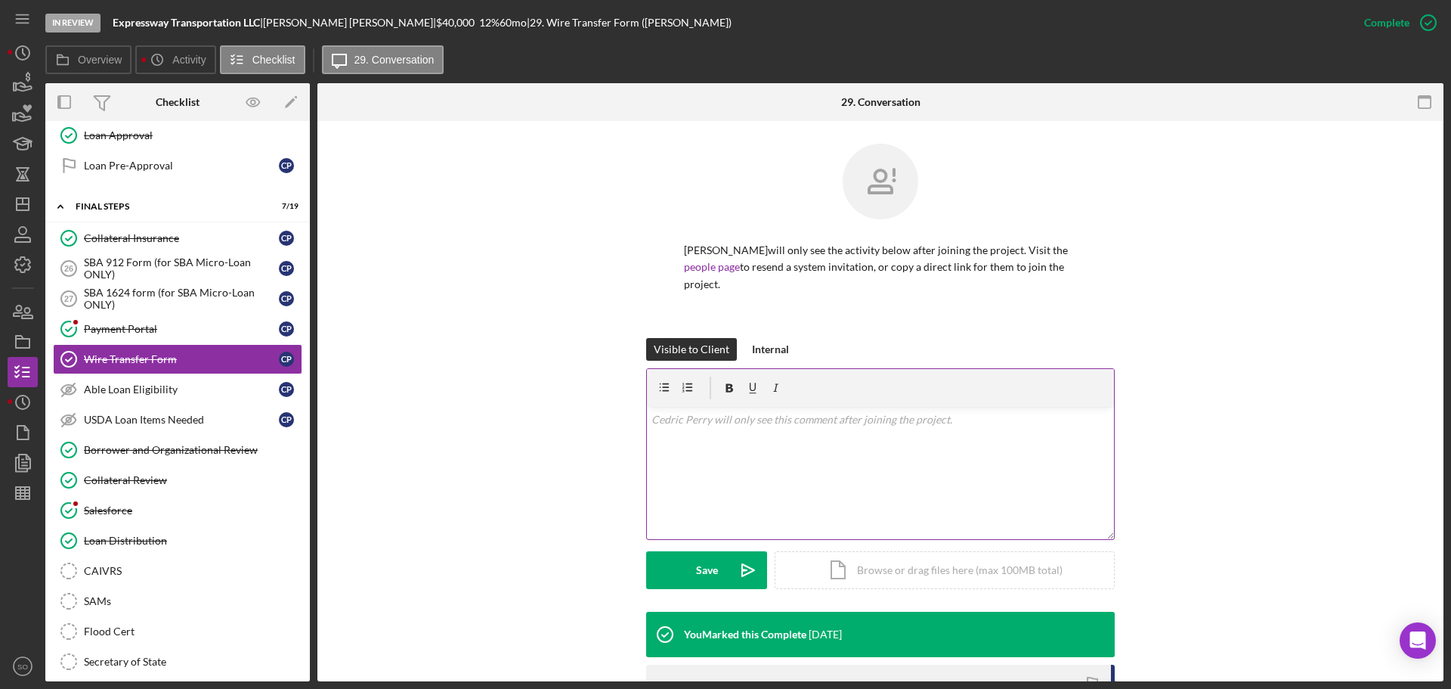
scroll to position [215, 0]
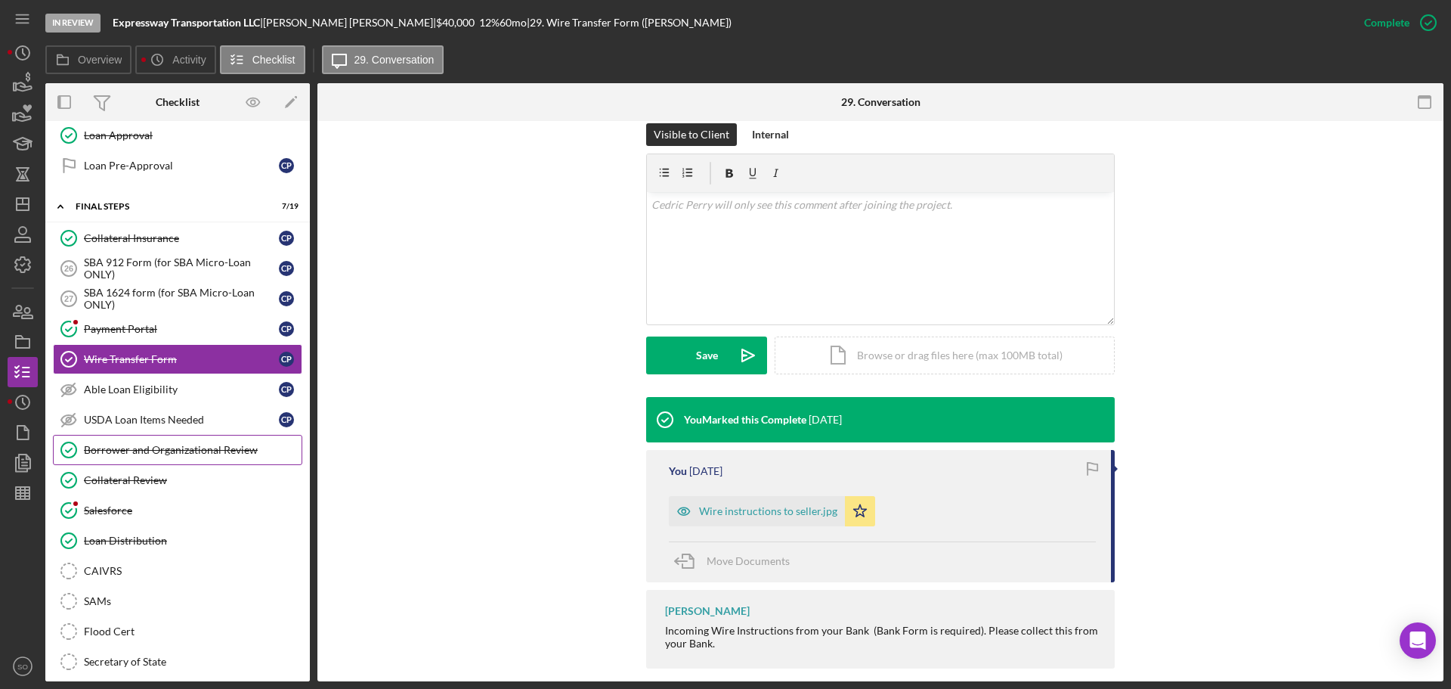
click at [156, 452] on div "Borrower and Organizational Review" at bounding box center [193, 450] width 218 height 12
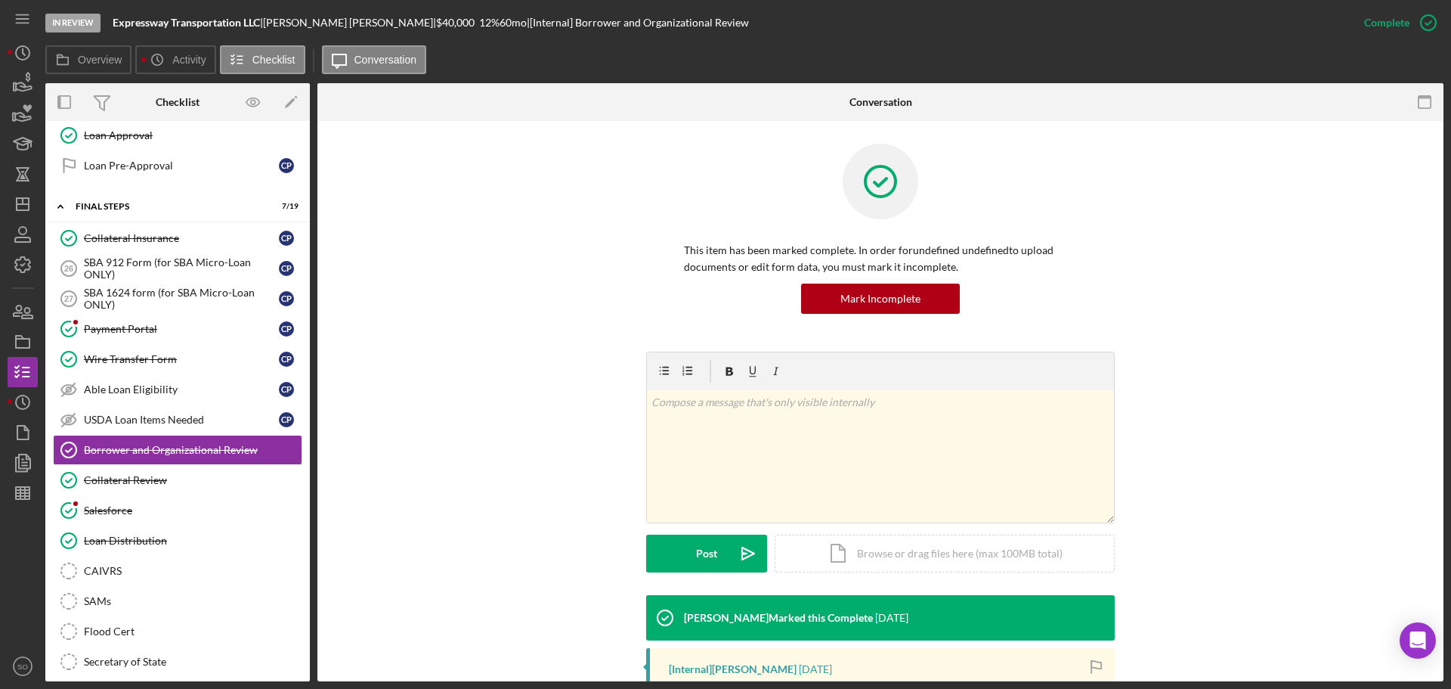
scroll to position [277, 0]
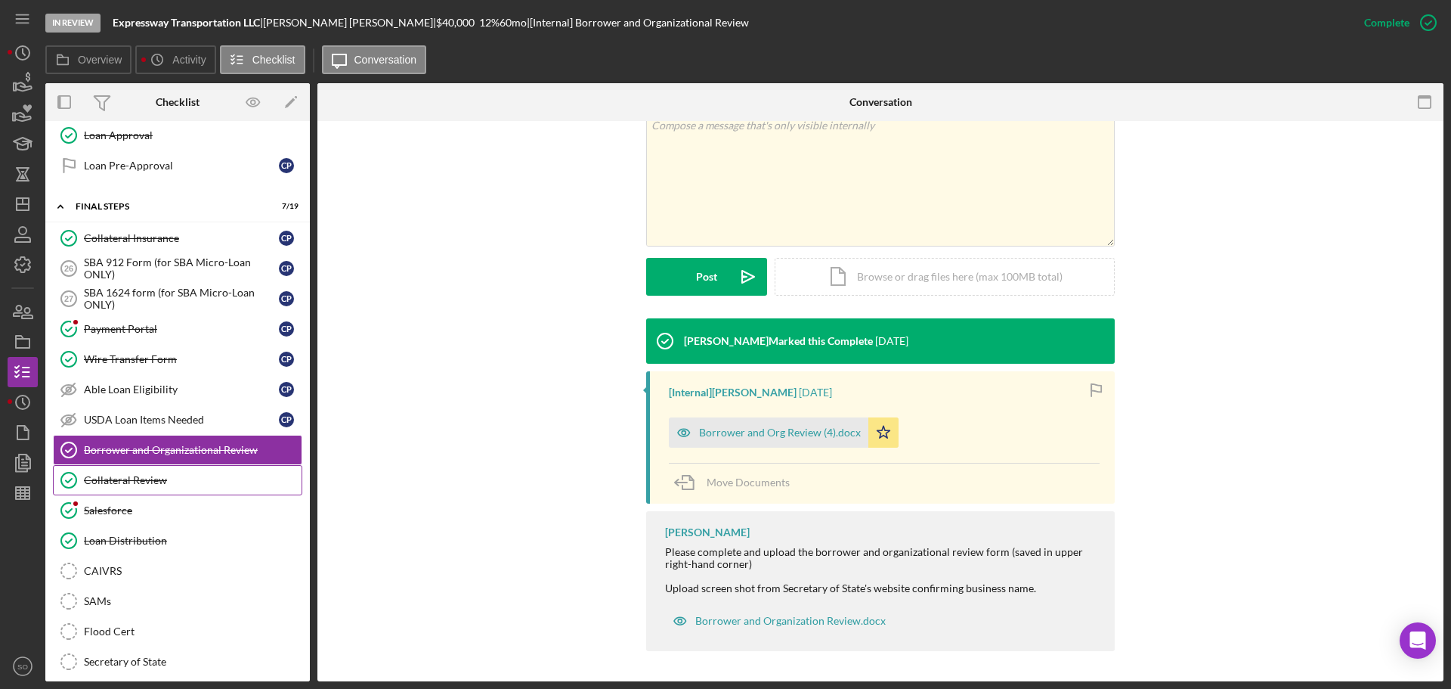
click at [178, 477] on div "Collateral Review" at bounding box center [193, 480] width 218 height 12
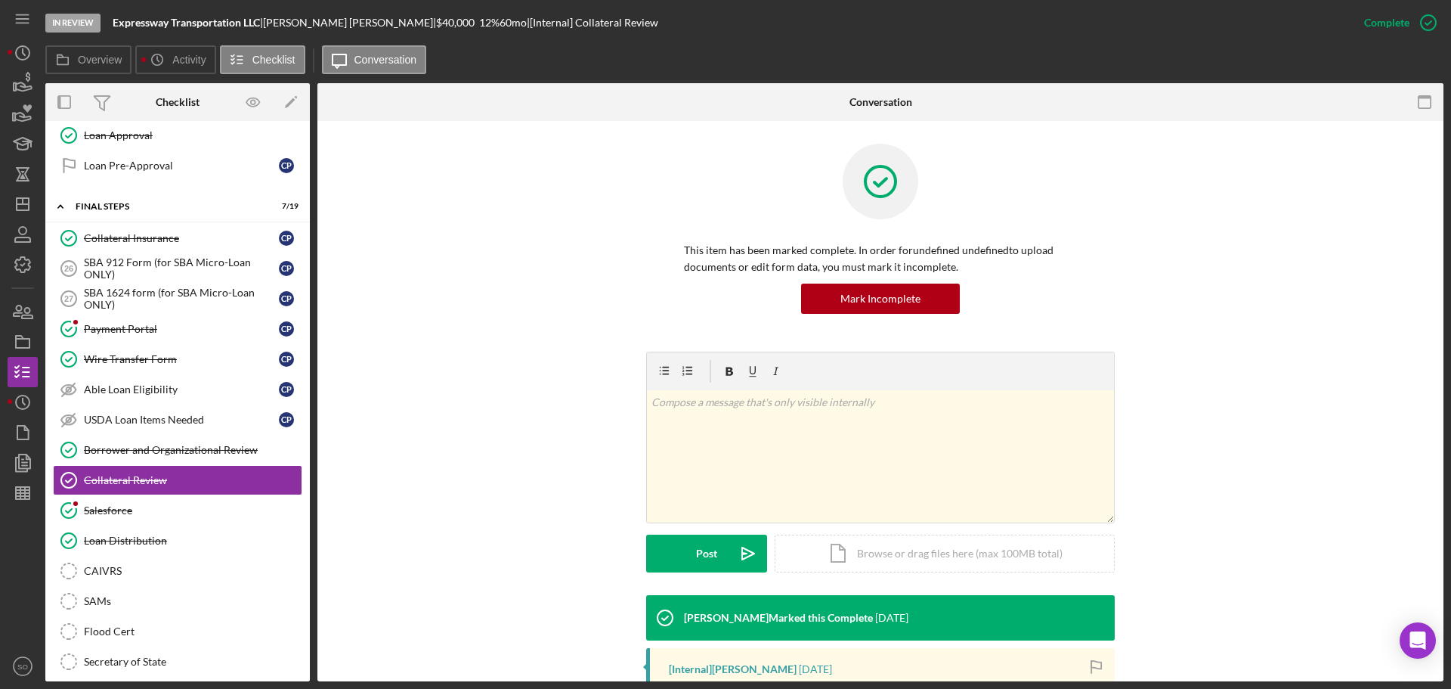
scroll to position [227, 0]
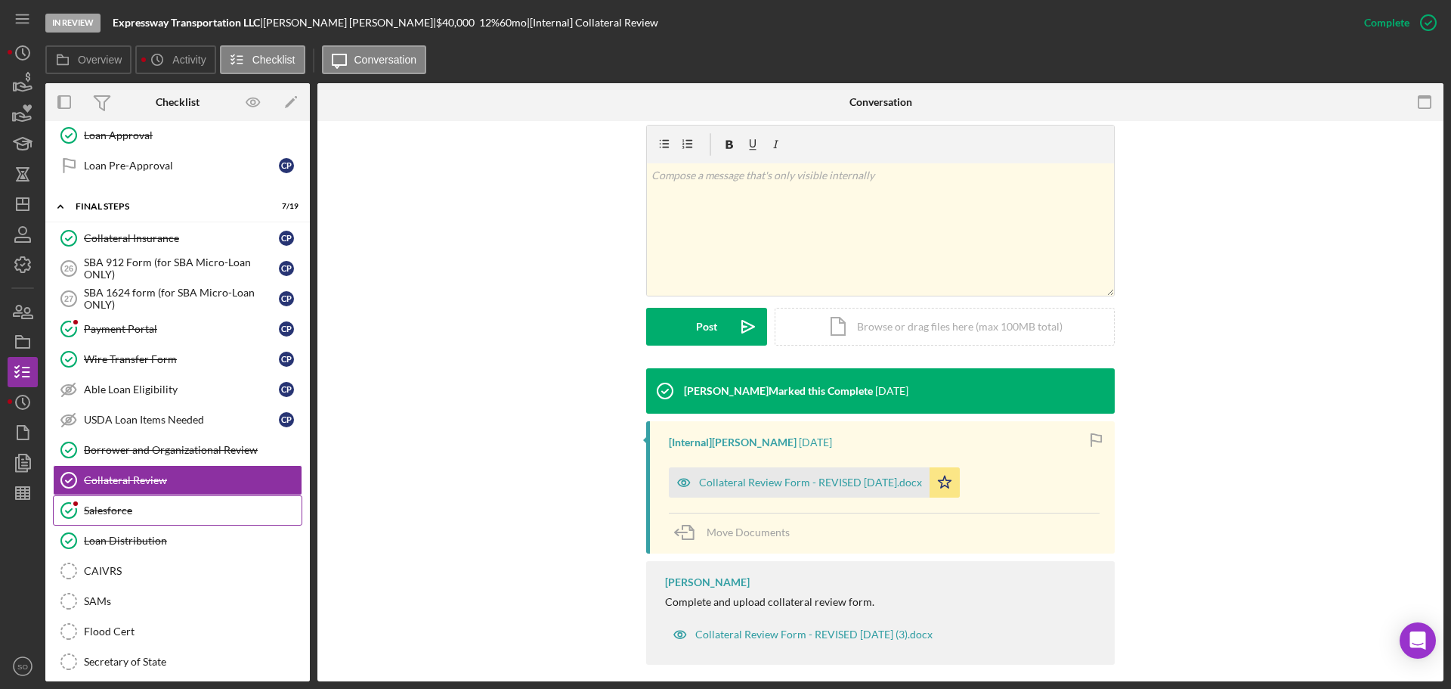
click at [168, 506] on div "Salesforce" at bounding box center [193, 510] width 218 height 12
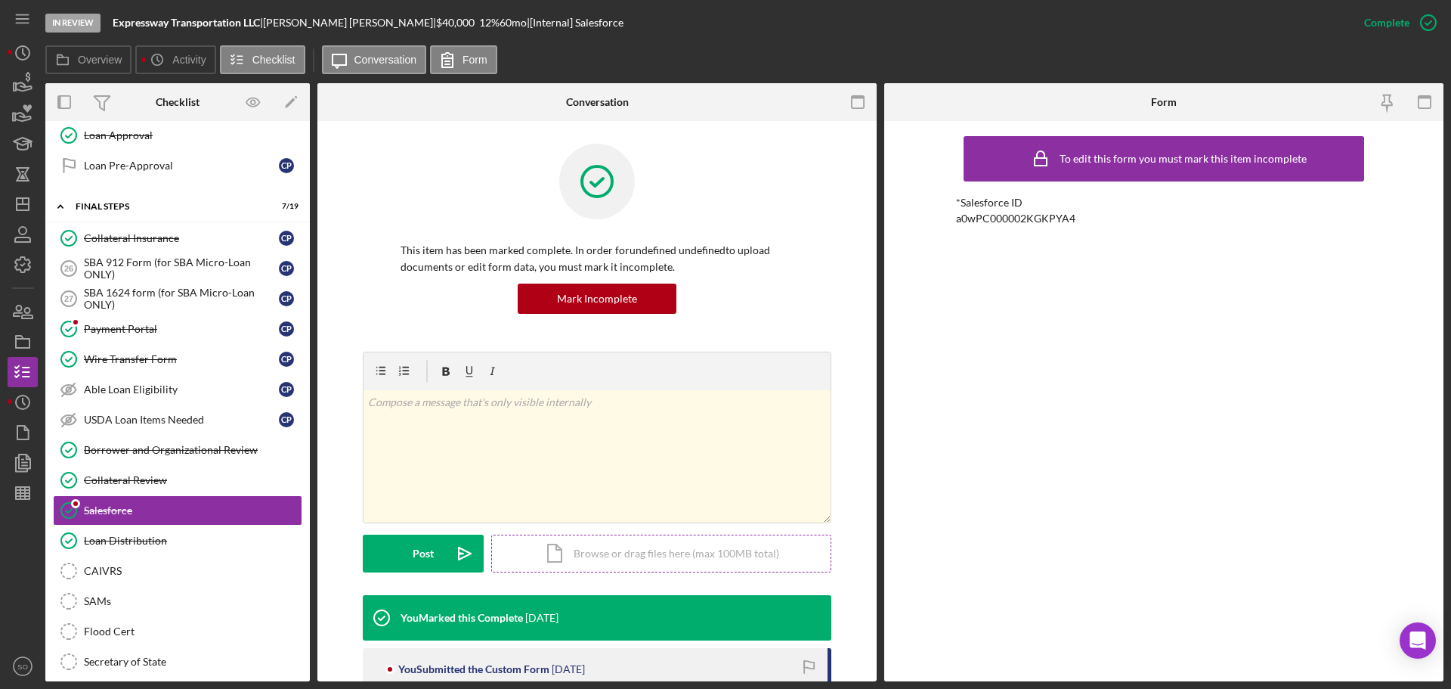
scroll to position [136, 0]
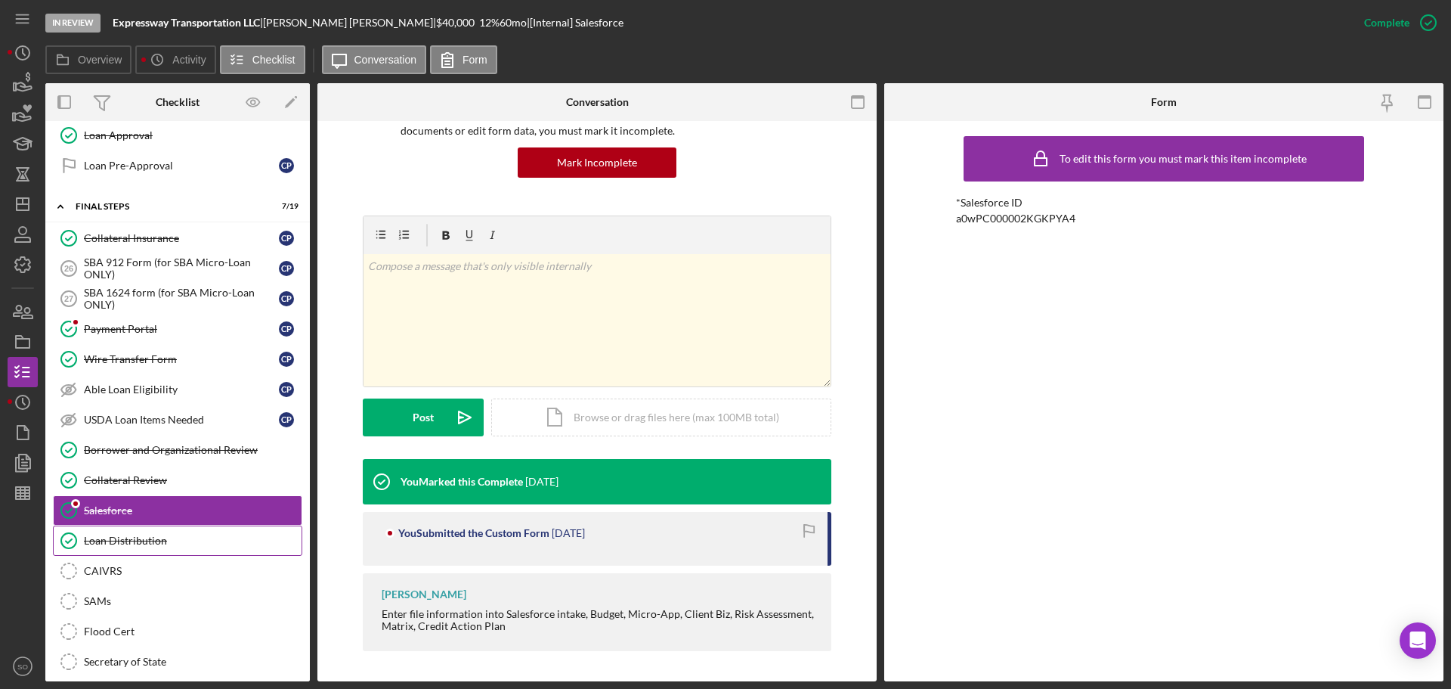
click at [163, 536] on div "Loan Distribution" at bounding box center [193, 540] width 218 height 12
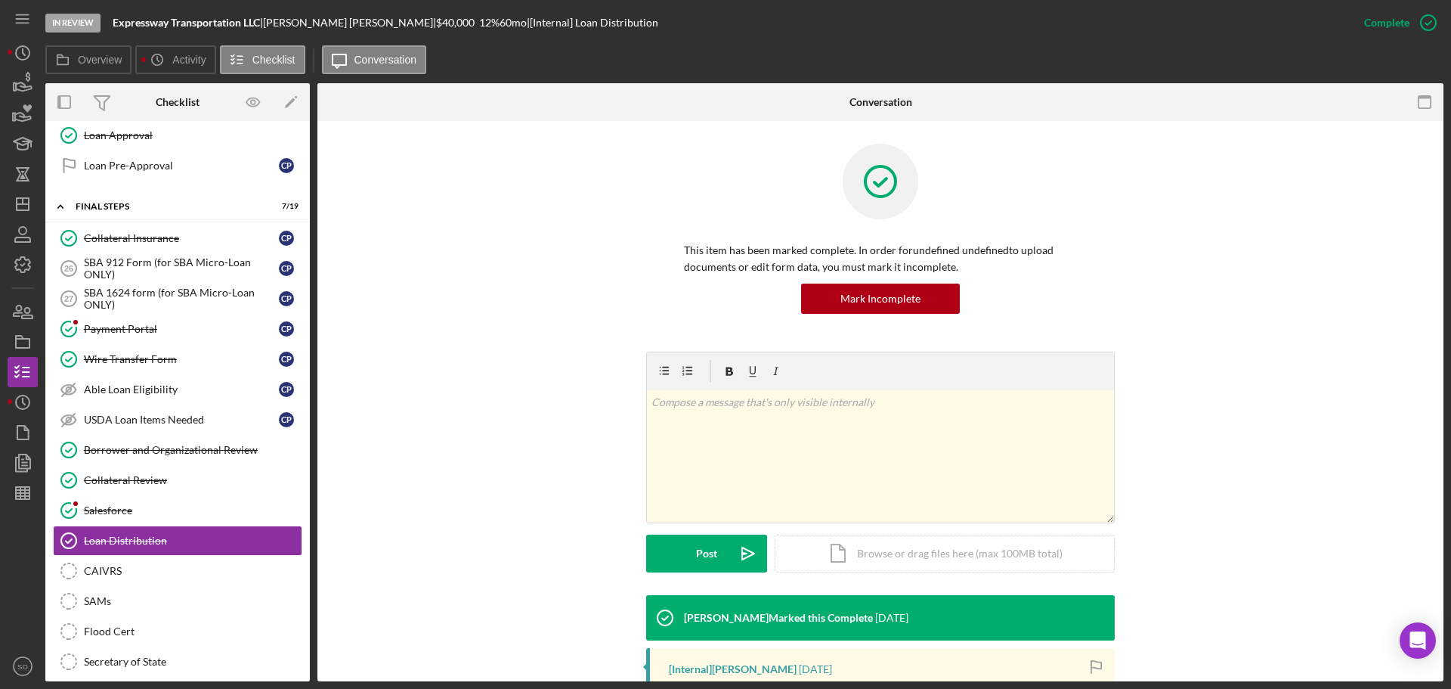
scroll to position [227, 0]
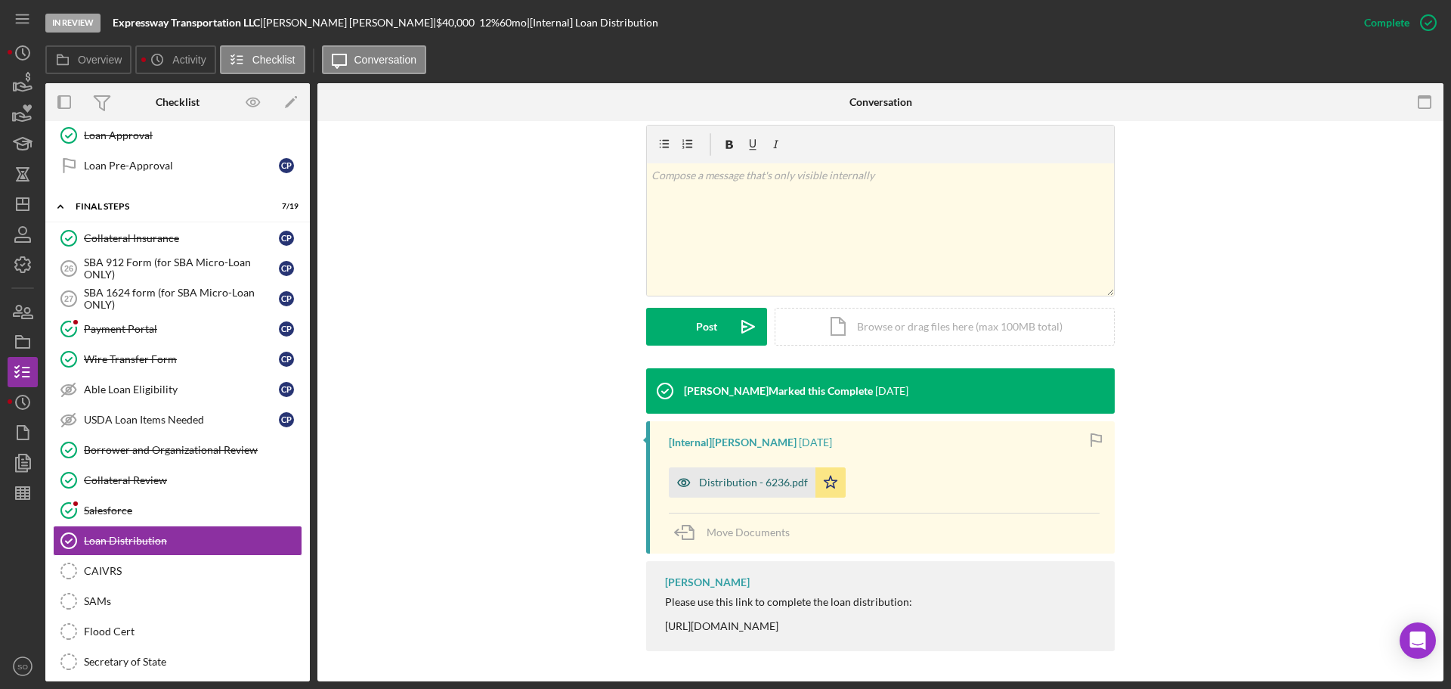
click at [723, 487] on div "Distribution - 6236.pdf" at bounding box center [753, 482] width 109 height 12
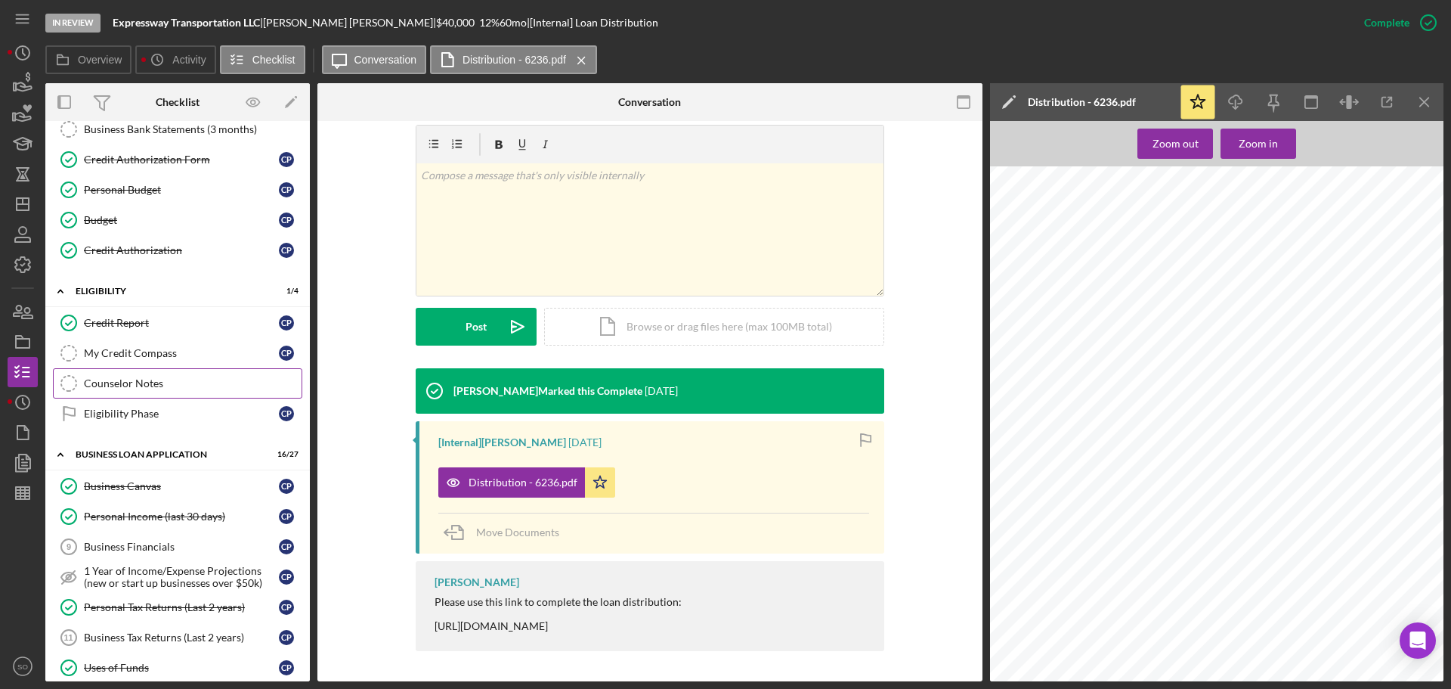
scroll to position [0, 0]
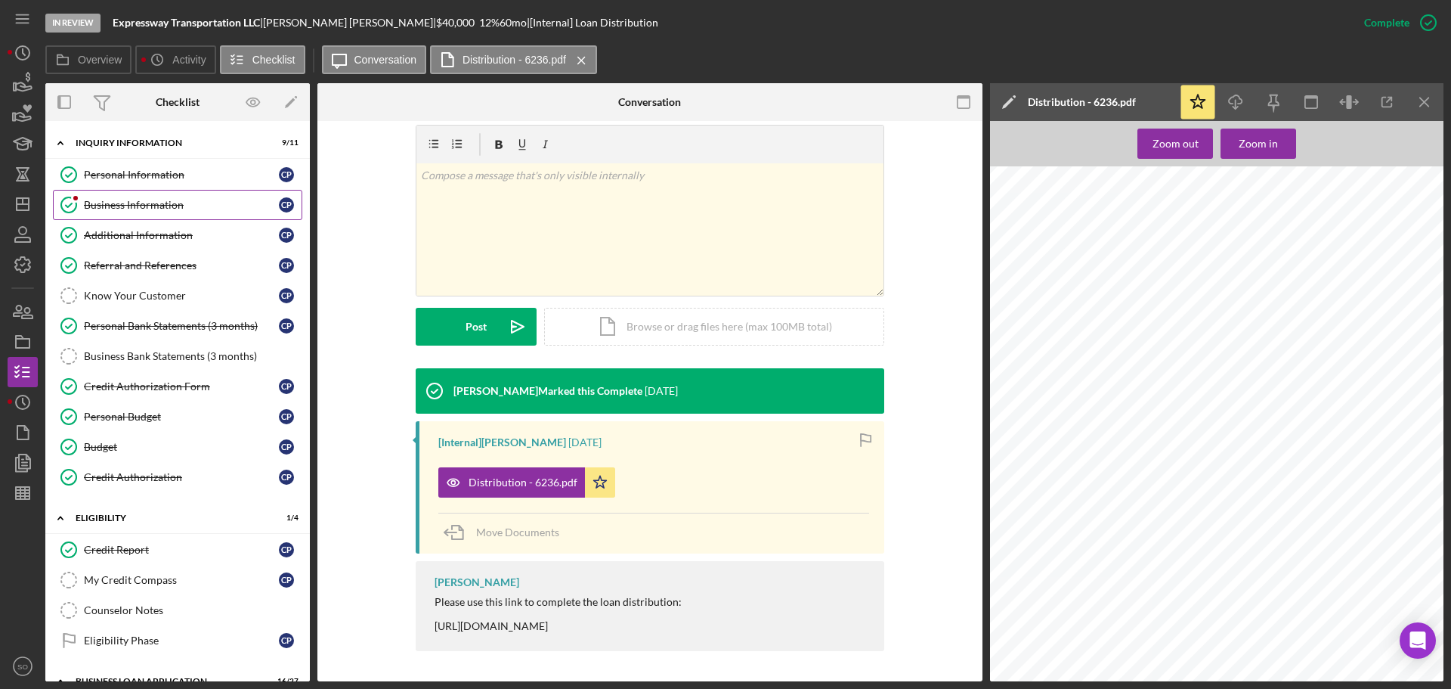
click at [145, 204] on div "Business Information" at bounding box center [181, 205] width 195 height 12
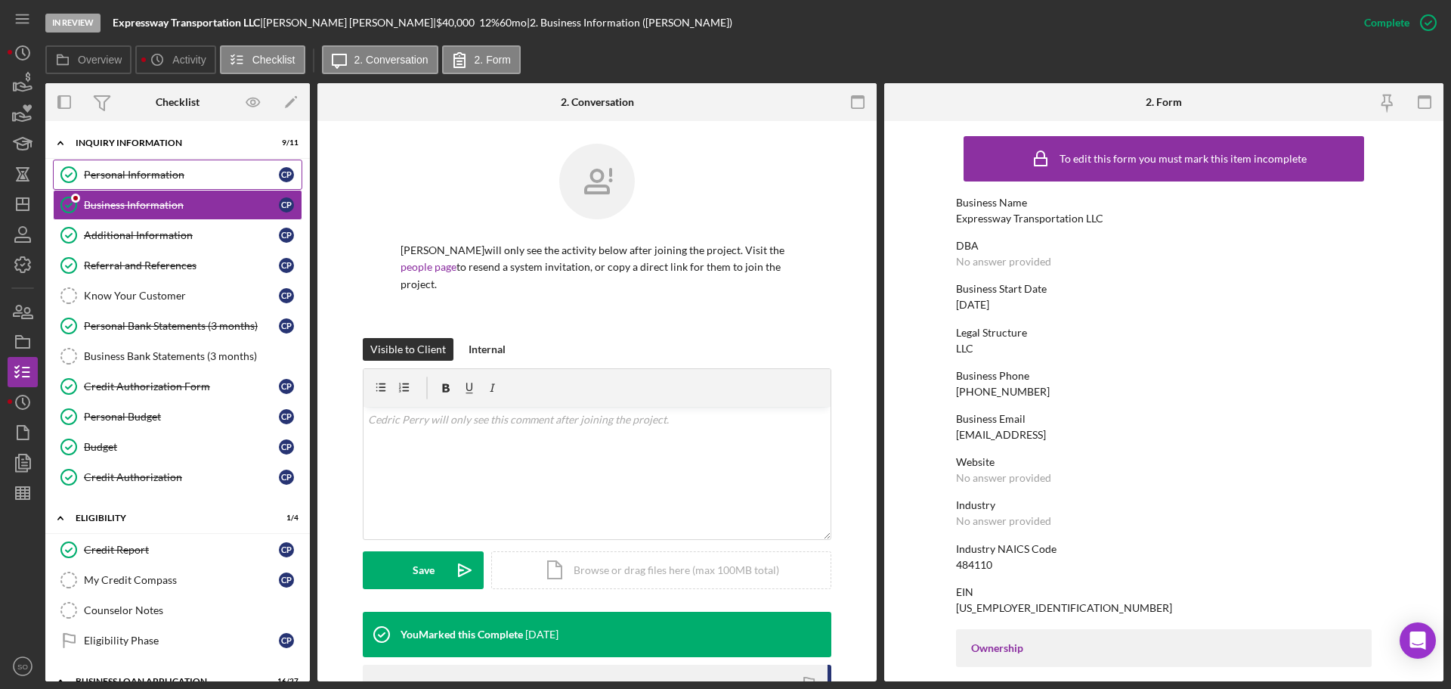
click at [98, 169] on div "Personal Information" at bounding box center [181, 175] width 195 height 12
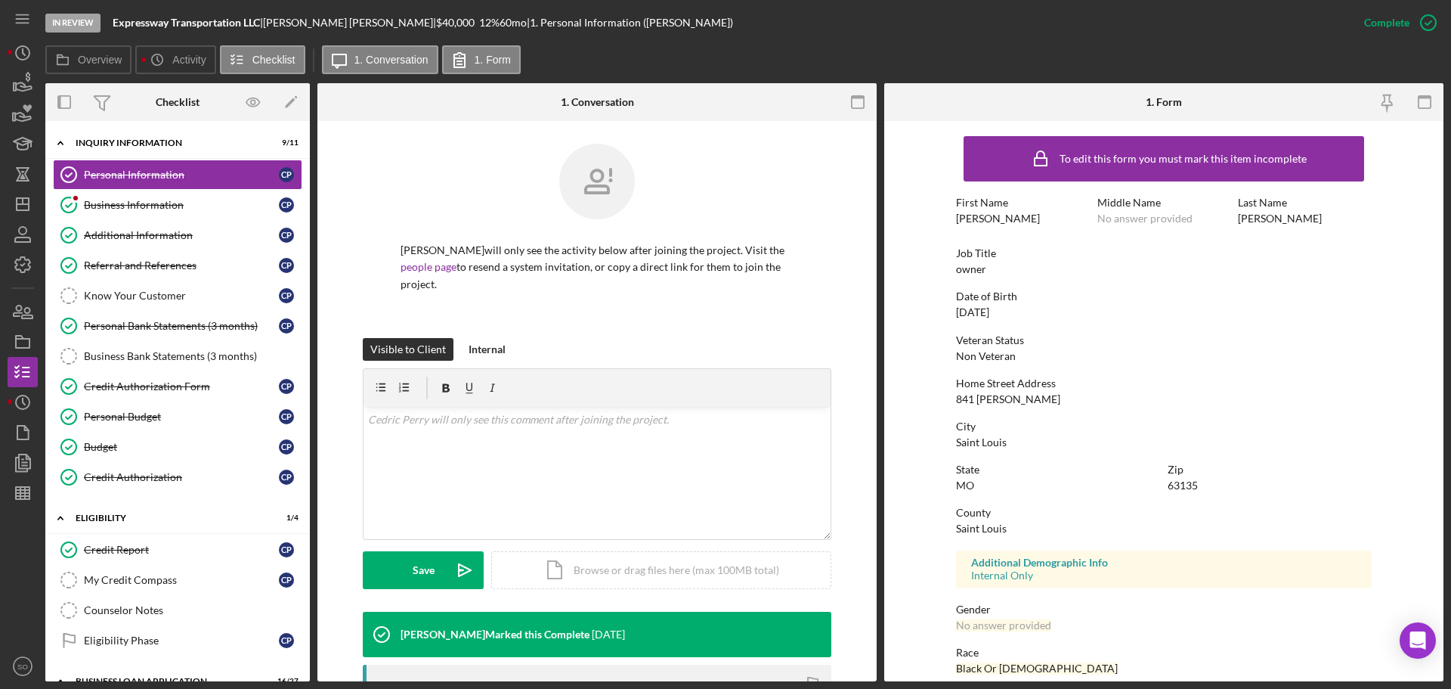
click at [1251, 214] on div "Perry" at bounding box center [1280, 218] width 84 height 12
copy div "Perry"
click at [196, 206] on div "Business Information" at bounding box center [181, 205] width 195 height 12
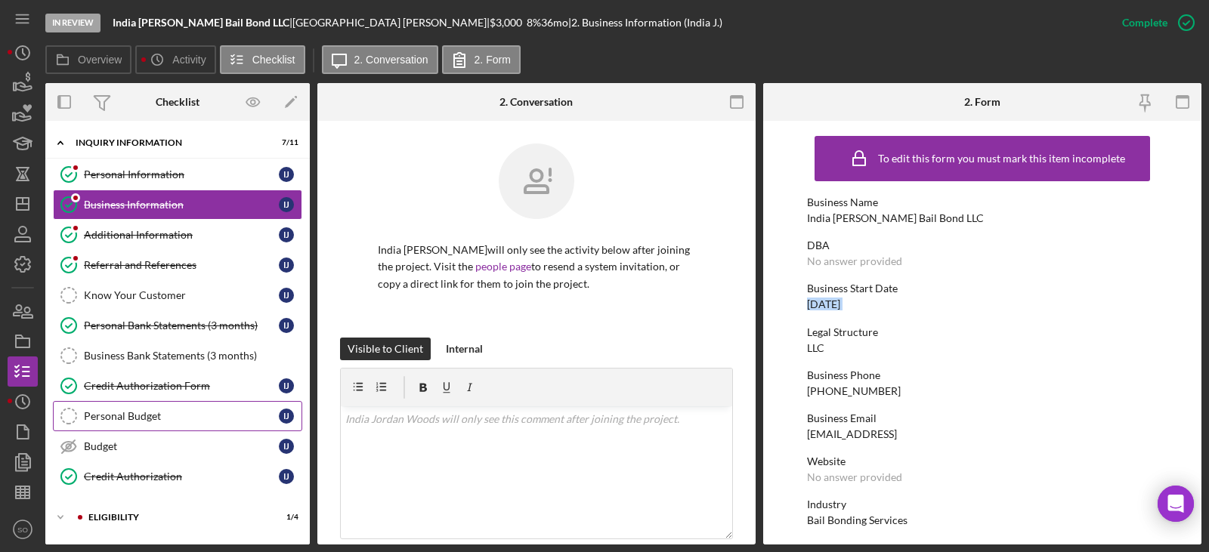
scroll to position [132, 0]
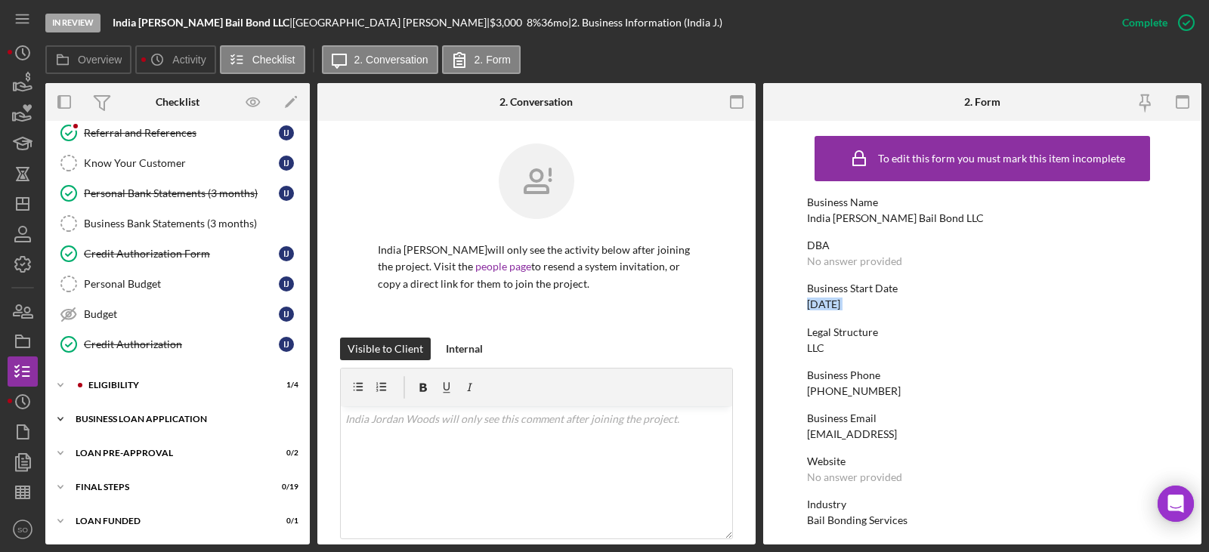
click at [193, 416] on div "BUSINESS LOAN APPLICATION" at bounding box center [183, 419] width 215 height 9
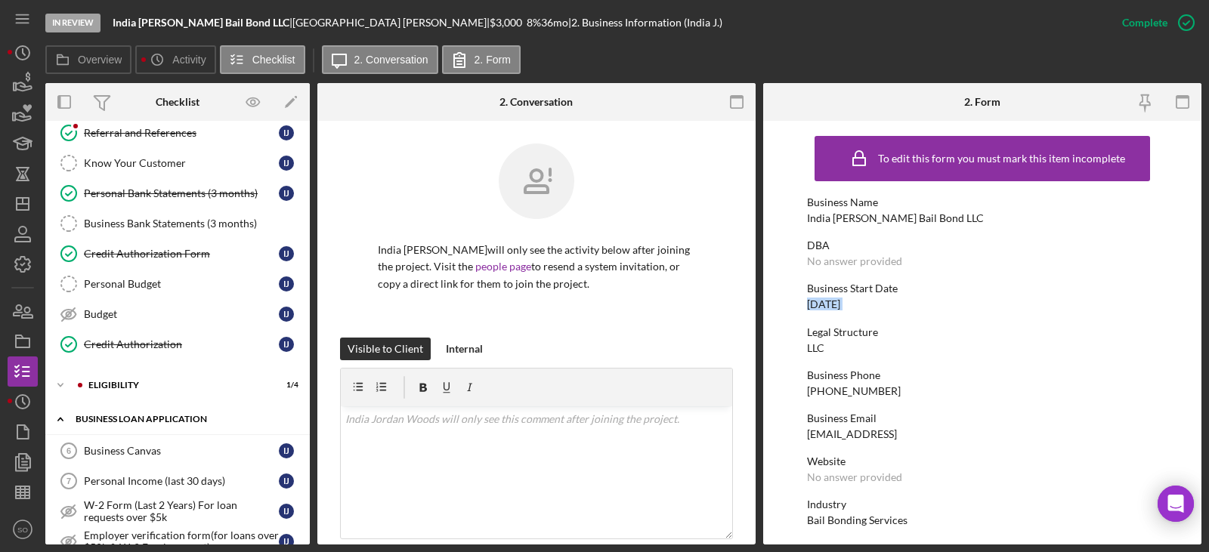
scroll to position [0, 0]
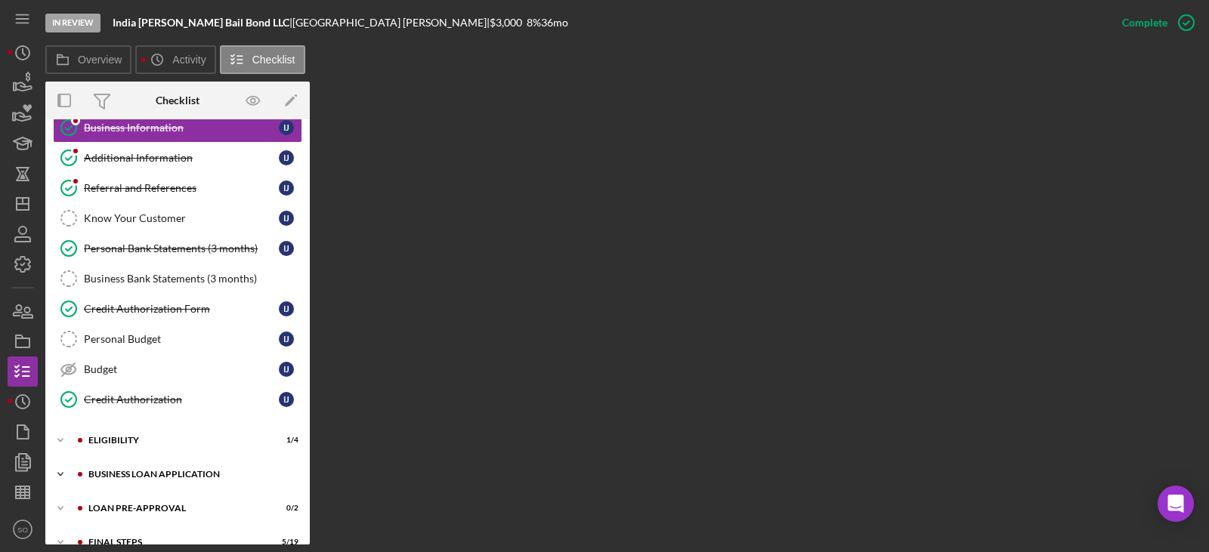
scroll to position [131, 0]
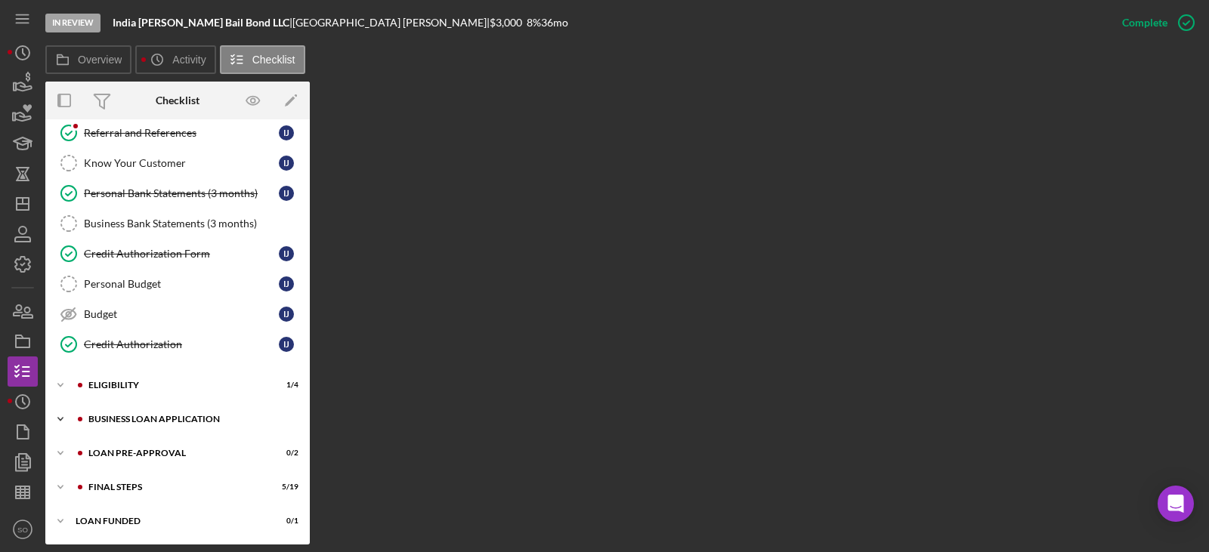
click at [159, 422] on div "BUSINESS LOAN APPLICATION" at bounding box center [189, 419] width 203 height 9
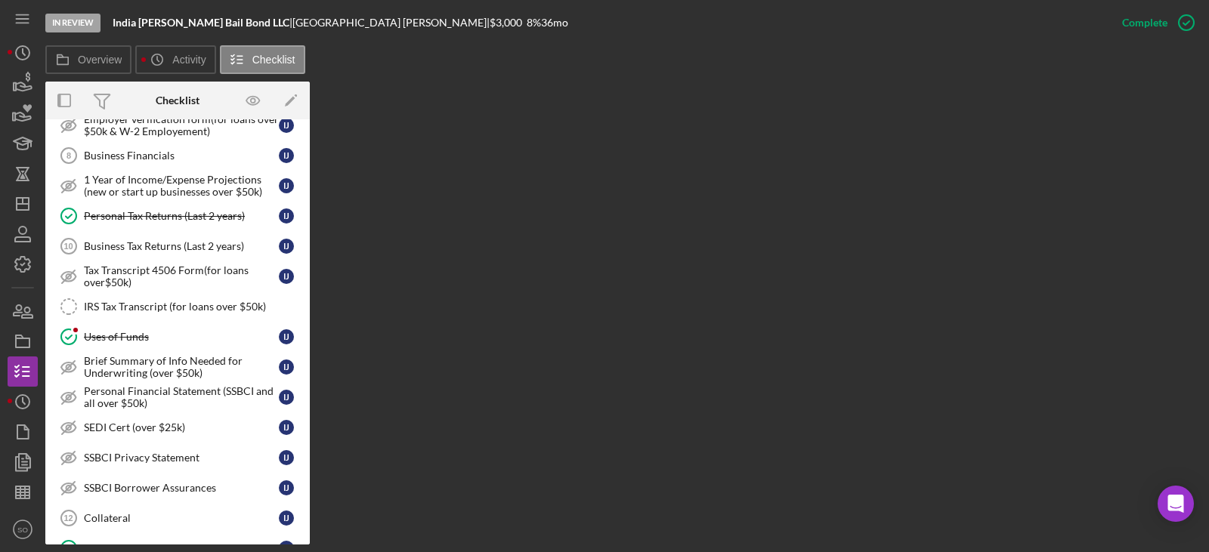
scroll to position [698, 0]
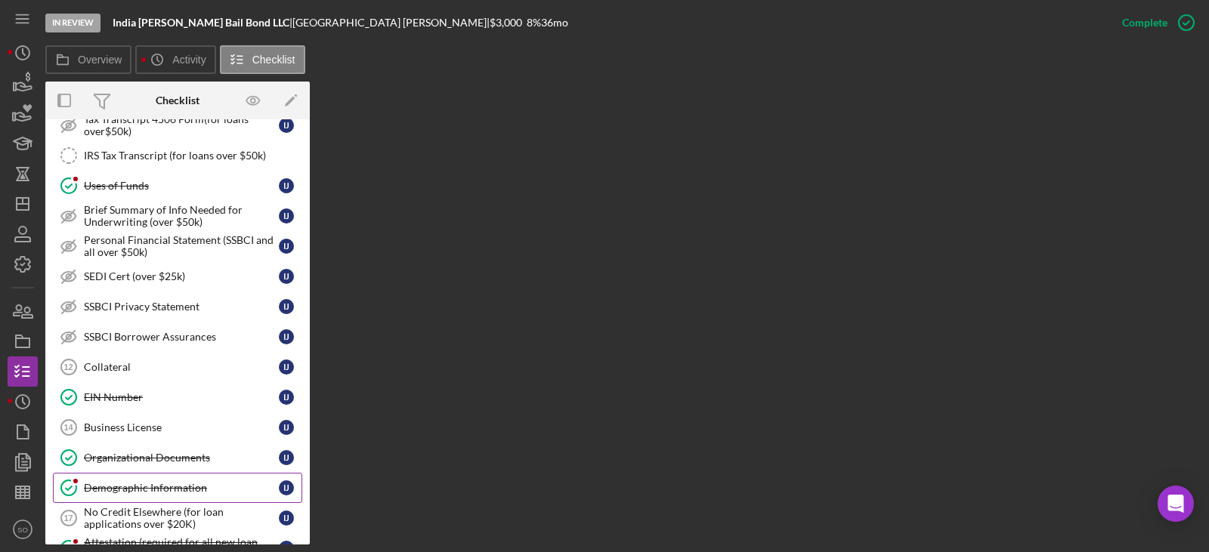
click at [209, 486] on div "Demographic Information" at bounding box center [181, 488] width 195 height 12
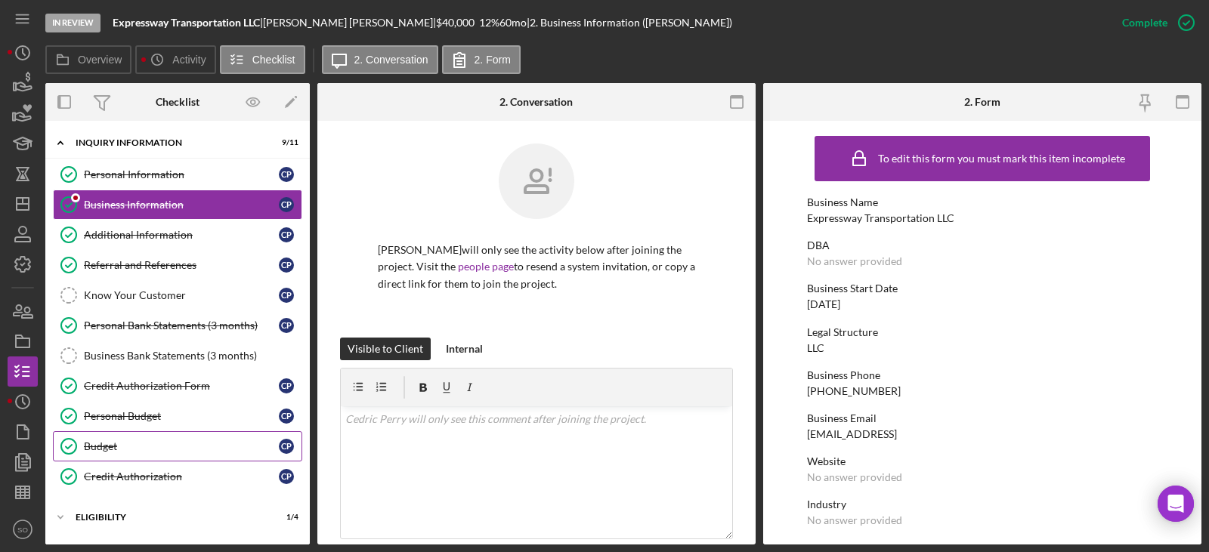
scroll to position [132, 0]
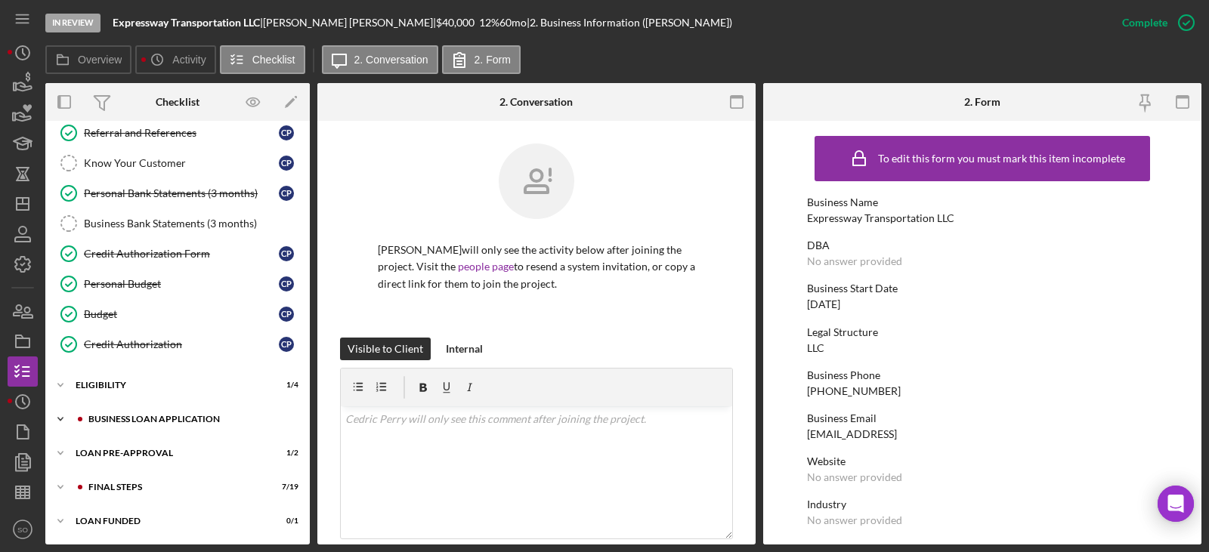
click at [218, 416] on div "BUSINESS LOAN APPLICATION" at bounding box center [189, 419] width 203 height 9
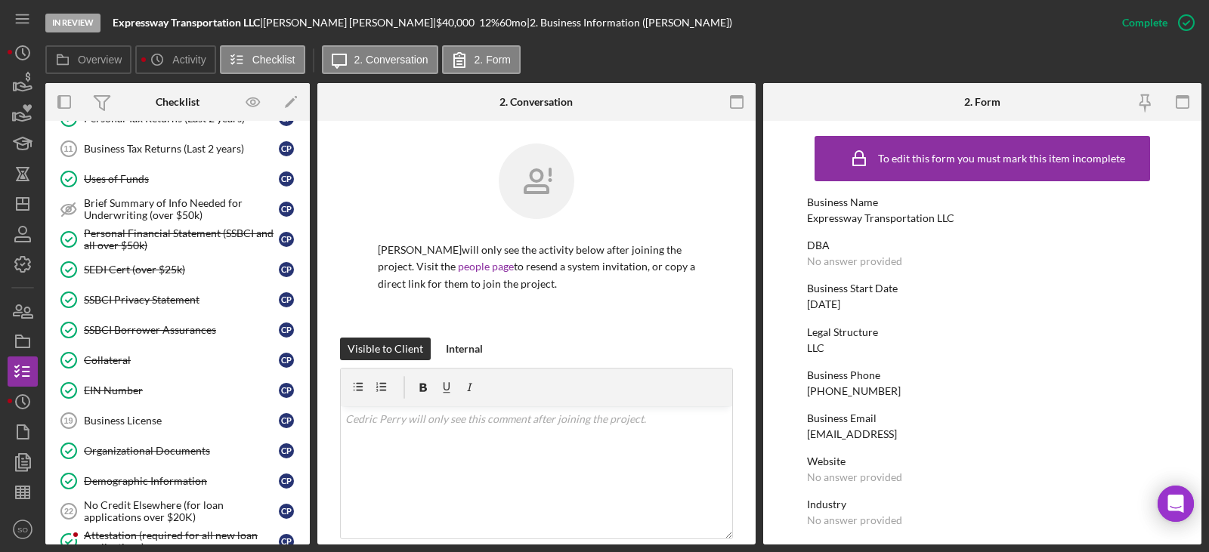
scroll to position [661, 0]
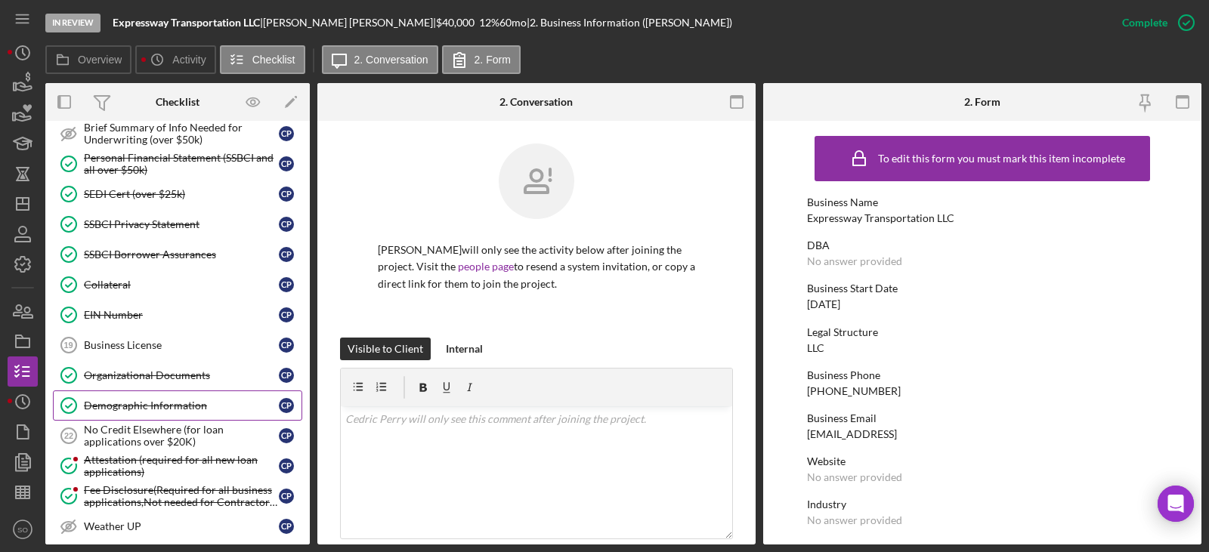
click at [209, 407] on div "Demographic Information" at bounding box center [181, 406] width 195 height 12
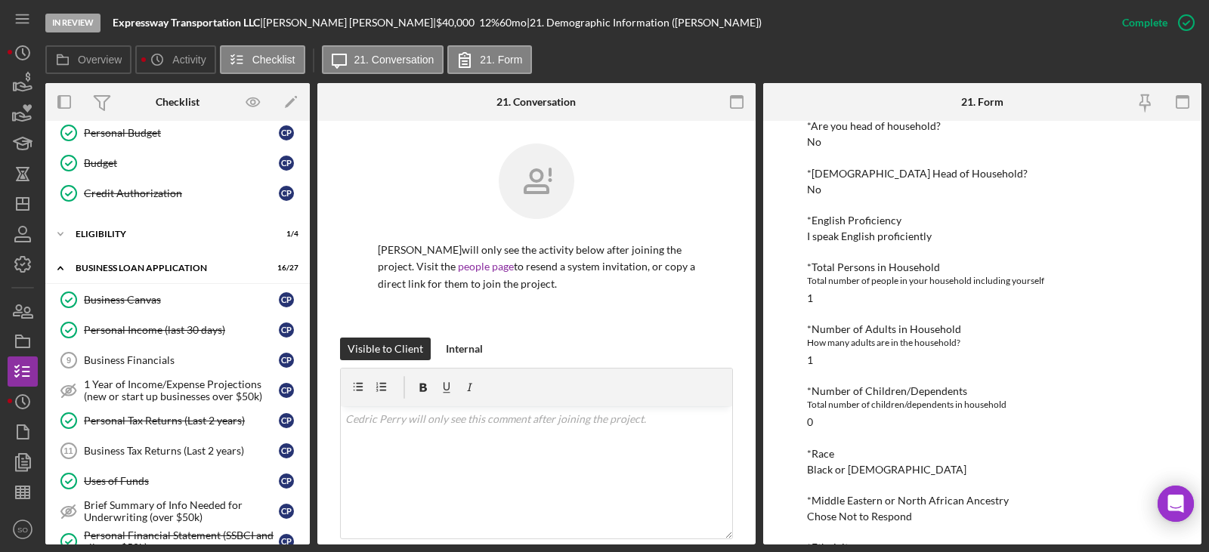
scroll to position [208, 0]
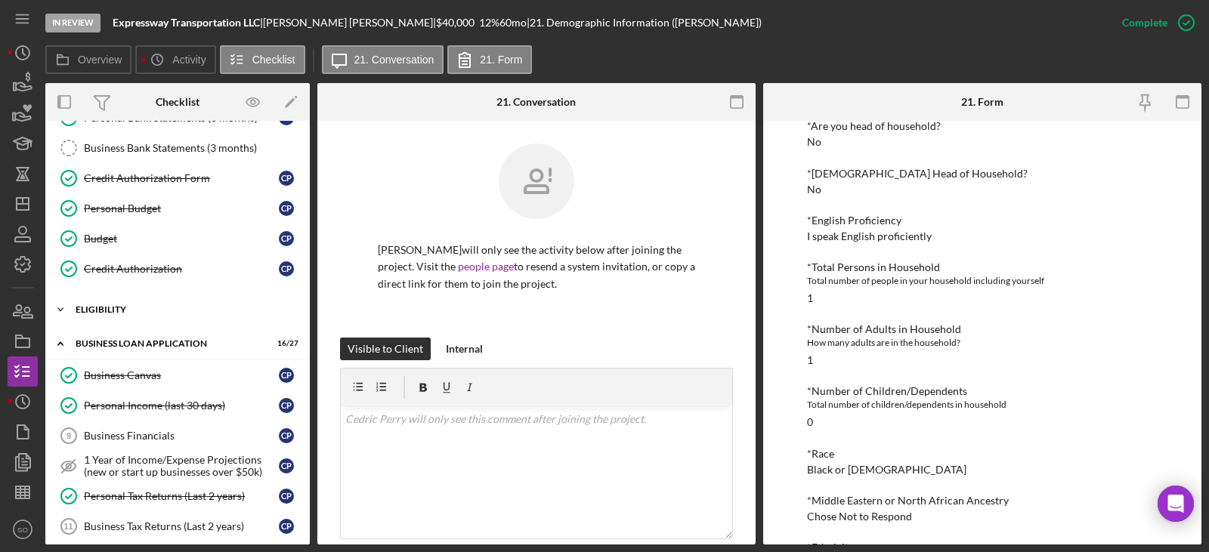
click at [142, 319] on div "Icon/Expander ELIGIBILITY 1 / 4" at bounding box center [177, 310] width 265 height 30
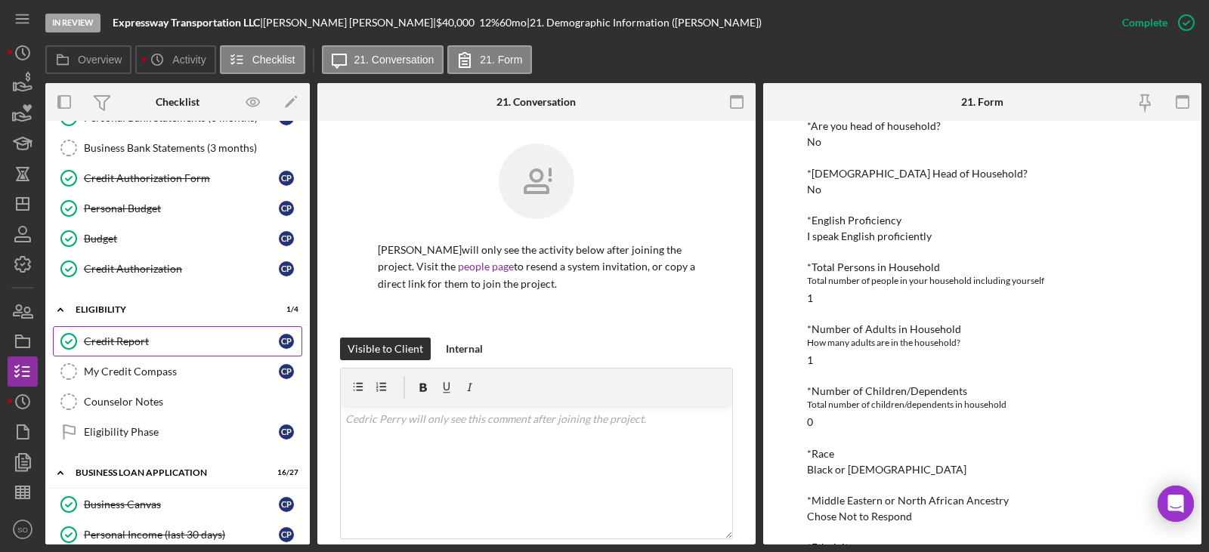
click at [142, 341] on div "Credit Report" at bounding box center [181, 342] width 195 height 12
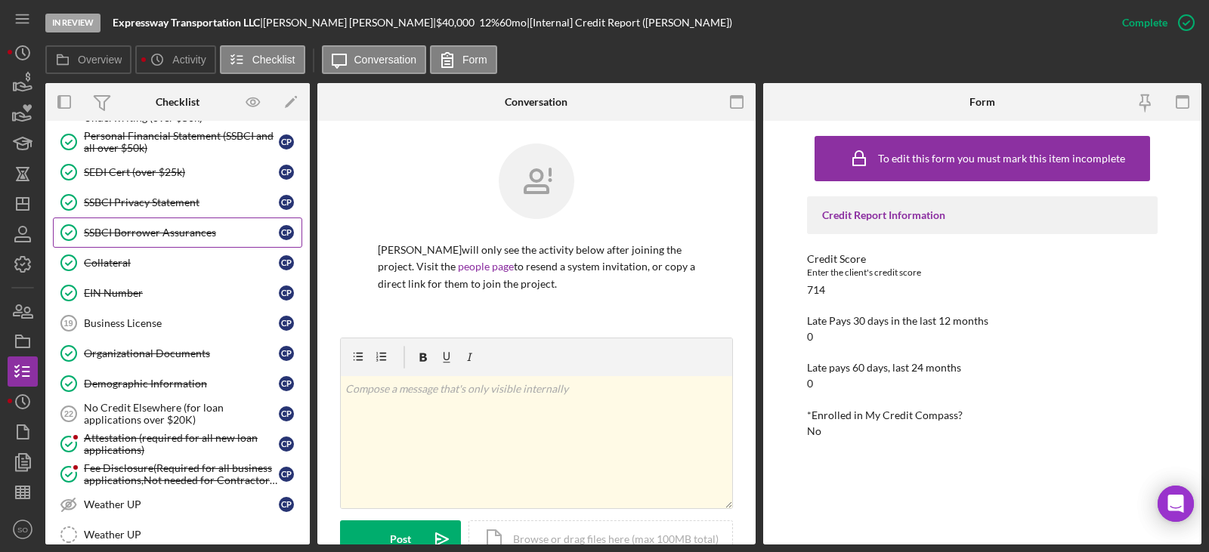
scroll to position [964, 0]
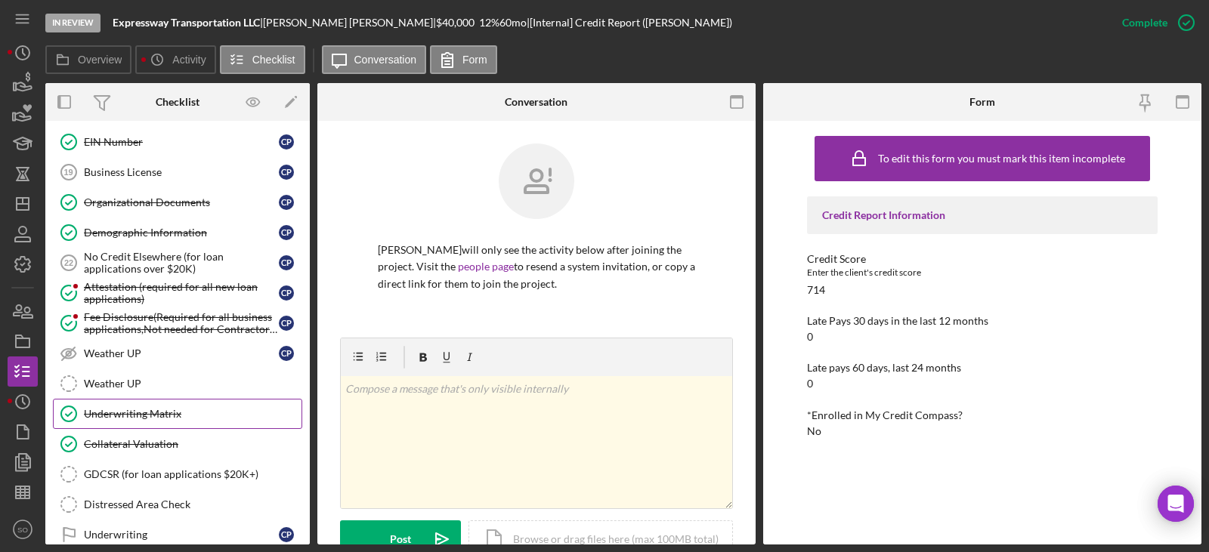
click at [164, 426] on link "Underwriting Matrix Underwriting Matrix" at bounding box center [177, 414] width 249 height 30
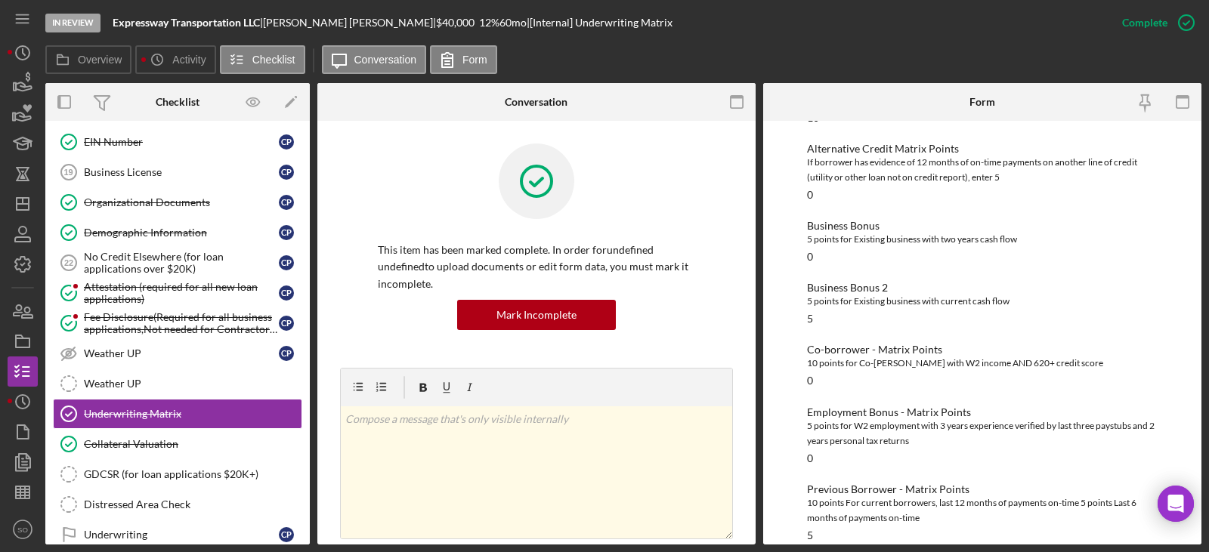
scroll to position [522, 0]
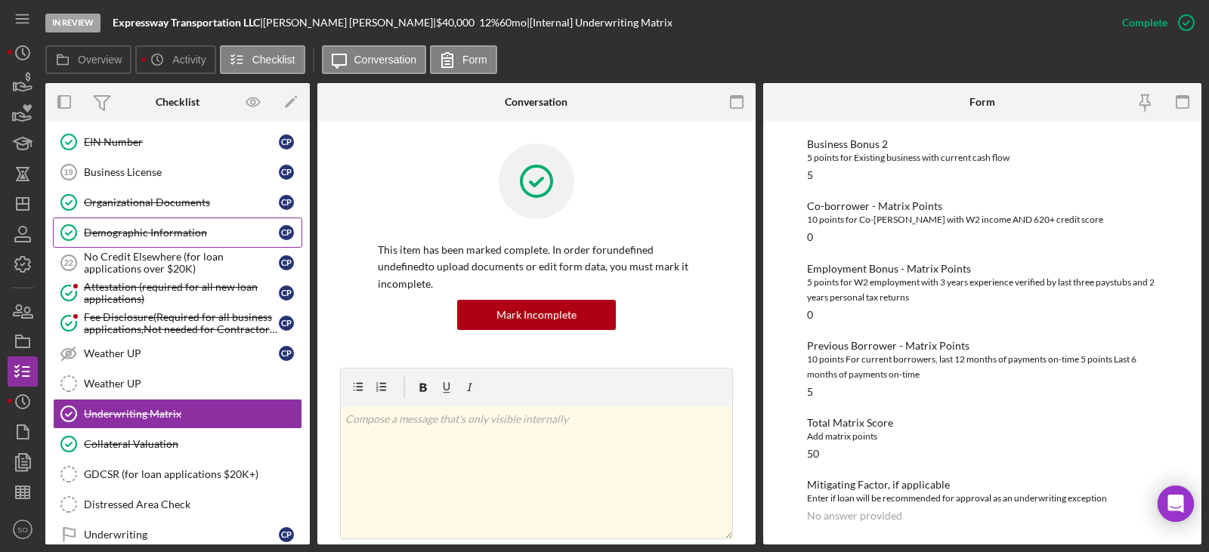
click at [139, 240] on link "Demographic Information Demographic Information C P" at bounding box center [177, 233] width 249 height 30
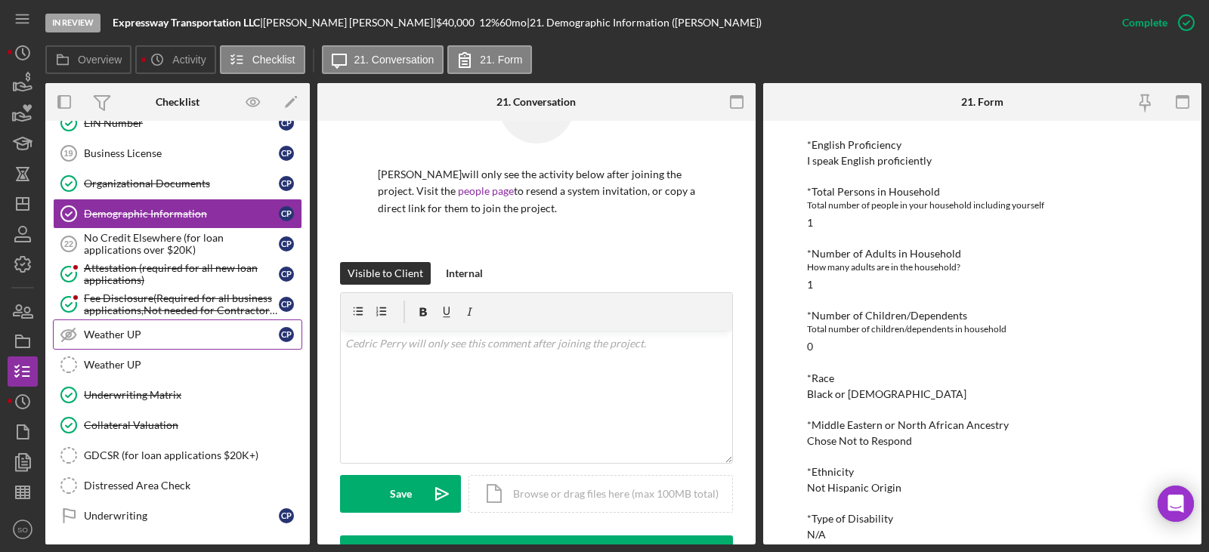
scroll to position [1086, 0]
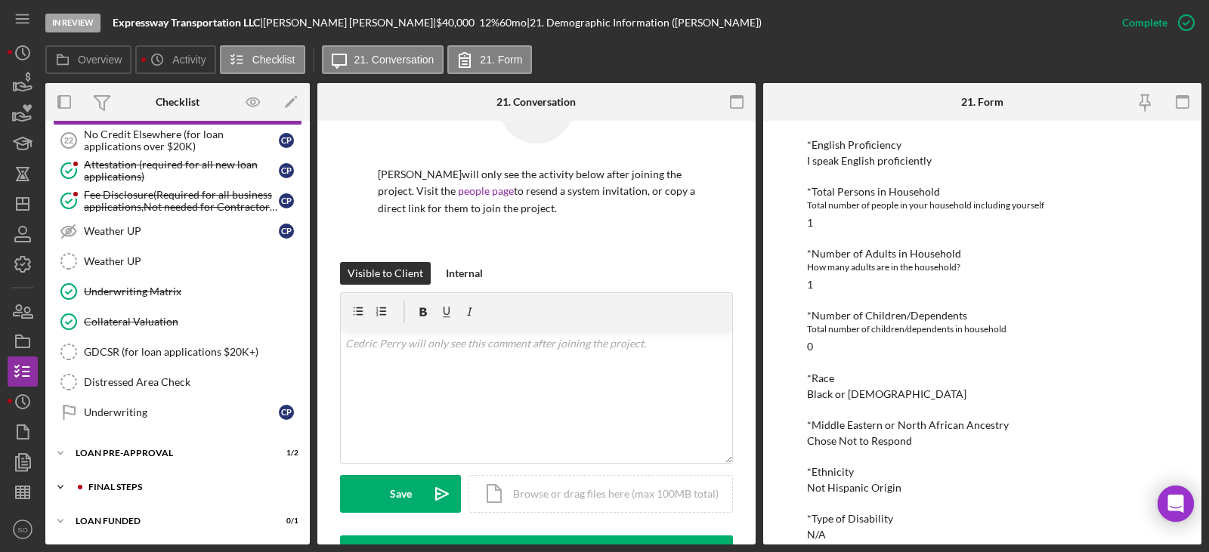
click at [193, 493] on div "Icon/Expander FINAL STEPS 7 / 19" at bounding box center [177, 487] width 265 height 30
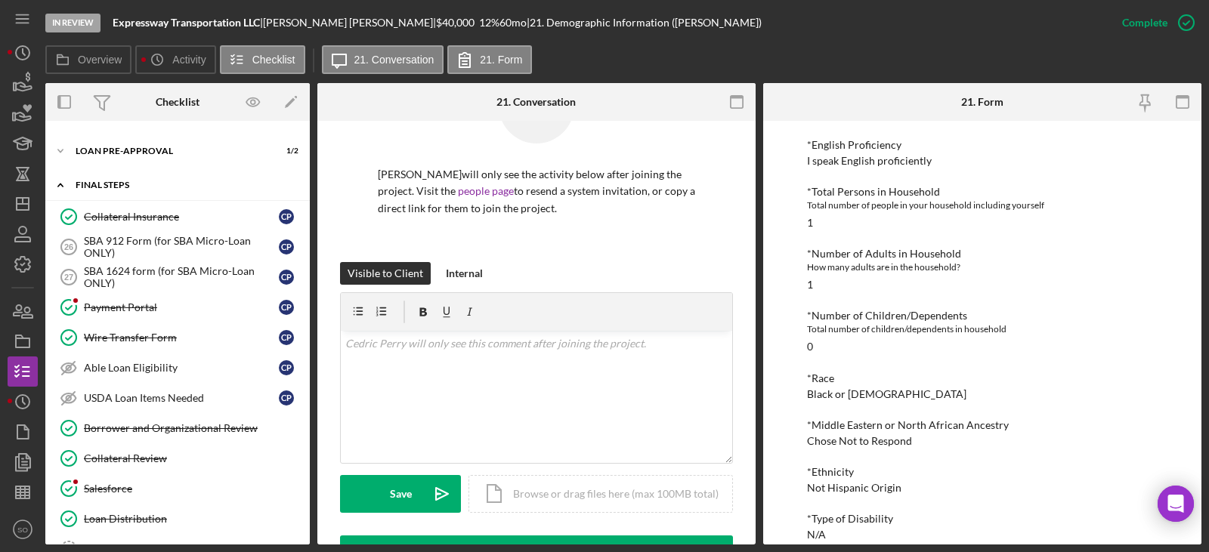
scroll to position [1540, 0]
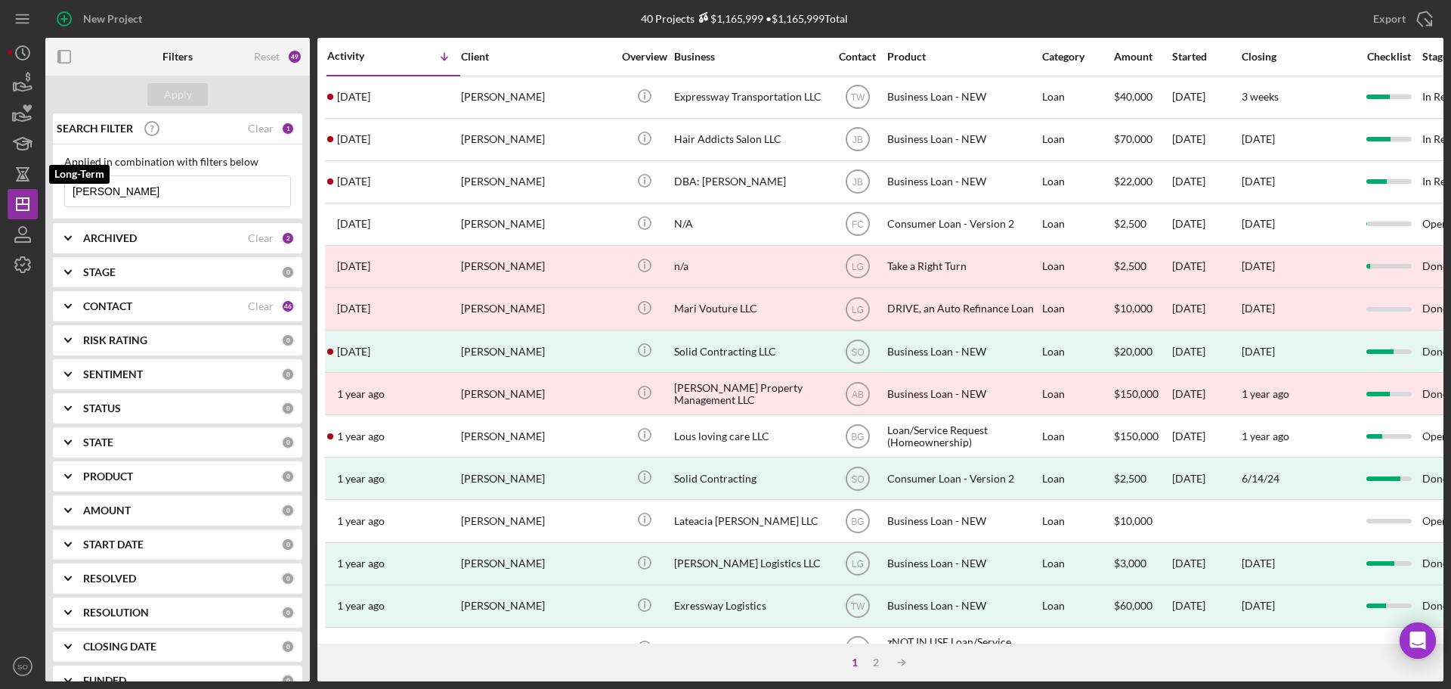
drag, startPoint x: 194, startPoint y: 185, endPoint x: 0, endPoint y: 178, distance: 194.4
click at [0, 178] on div "New Project 40 Projects $1,165,999 • $1,165,999 Total perry Export Icon/Export …" at bounding box center [725, 344] width 1451 height 689
type input "[PERSON_NAME]"
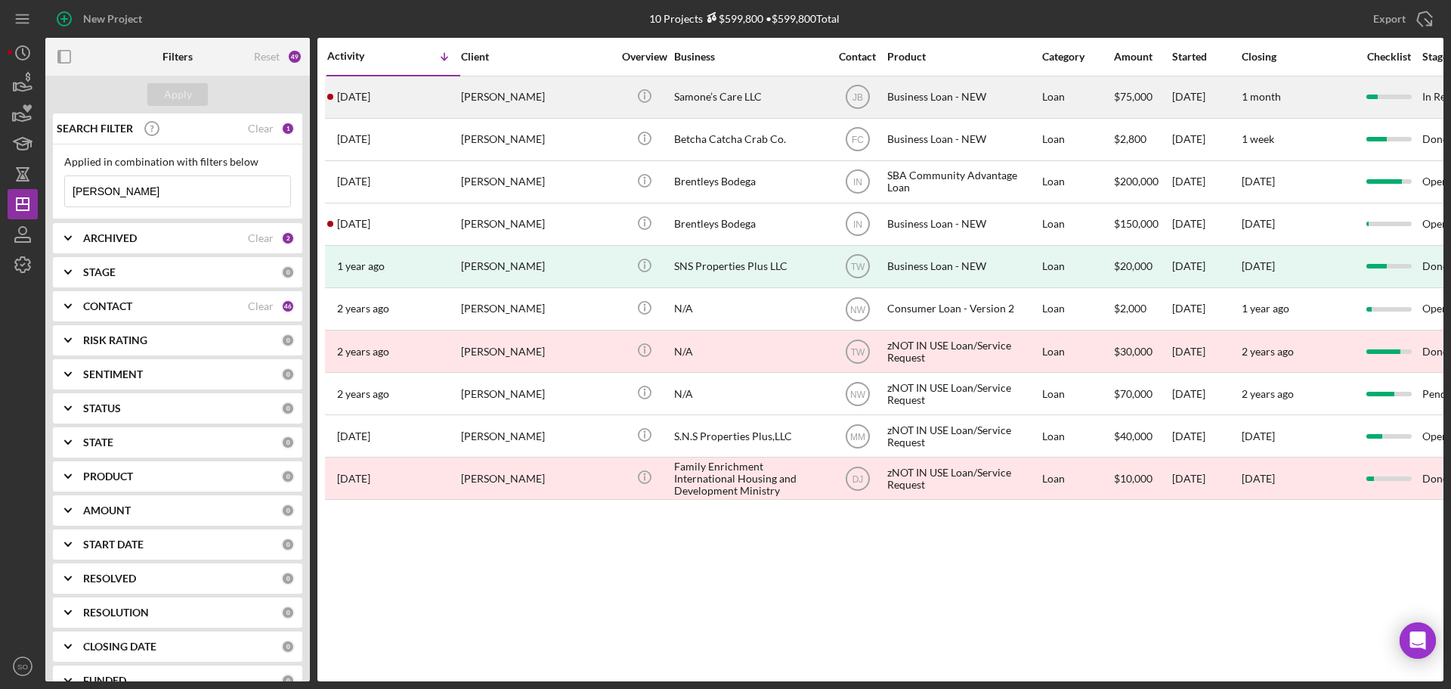
click at [504, 105] on div "[PERSON_NAME]" at bounding box center [536, 97] width 151 height 40
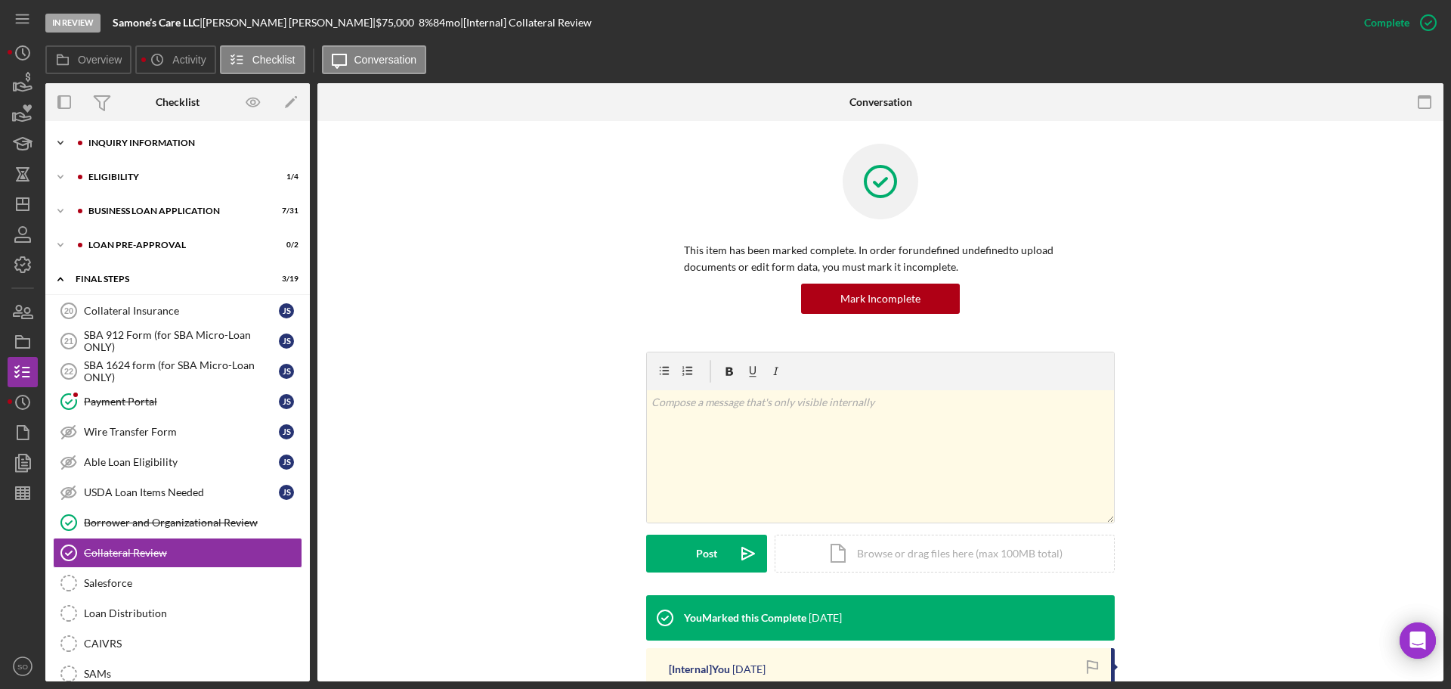
click at [128, 139] on div "INQUIRY INFORMATION" at bounding box center [189, 142] width 203 height 9
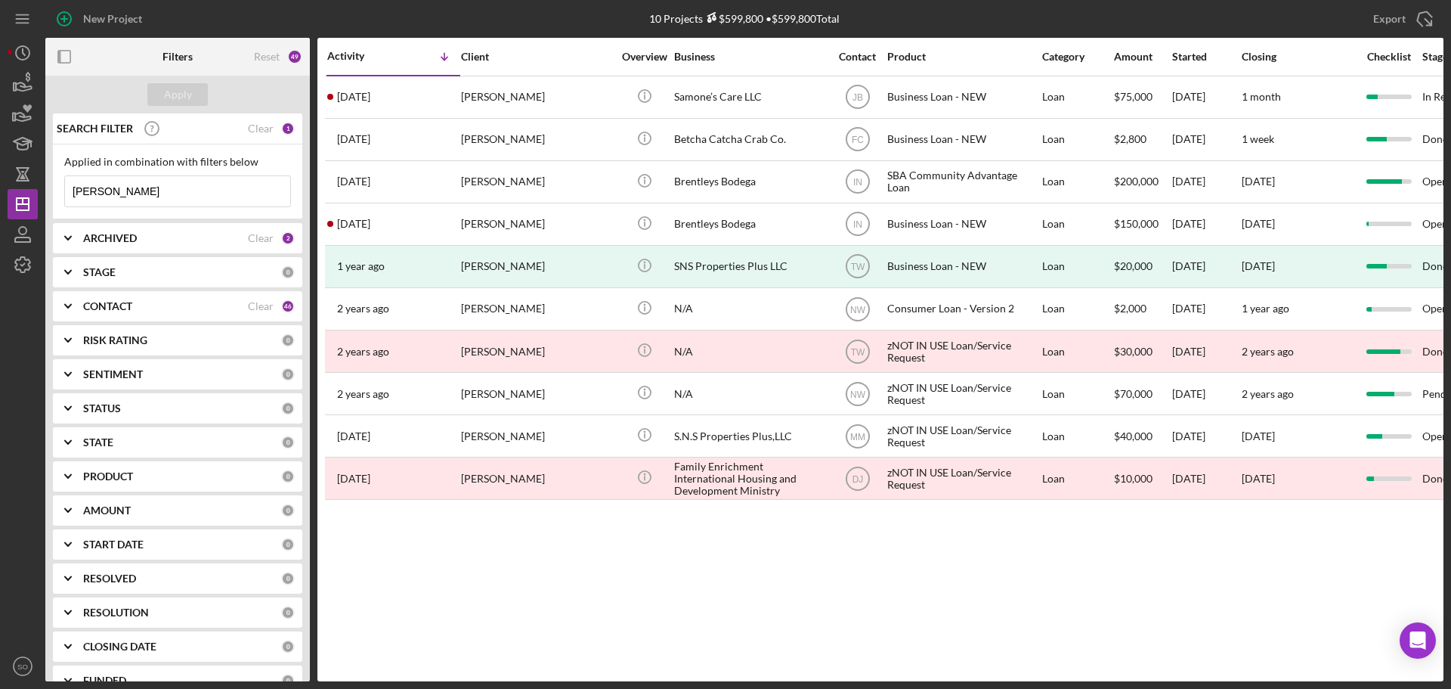
drag, startPoint x: 147, startPoint y: 195, endPoint x: 0, endPoint y: 150, distance: 153.3
click at [31, 168] on div "New Project 10 Projects $599,800 • $599,800 Total [PERSON_NAME] Export Icon/Exp…" at bounding box center [726, 340] width 1436 height 681
type input "goncal"
click at [183, 89] on div "Apply" at bounding box center [178, 94] width 28 height 23
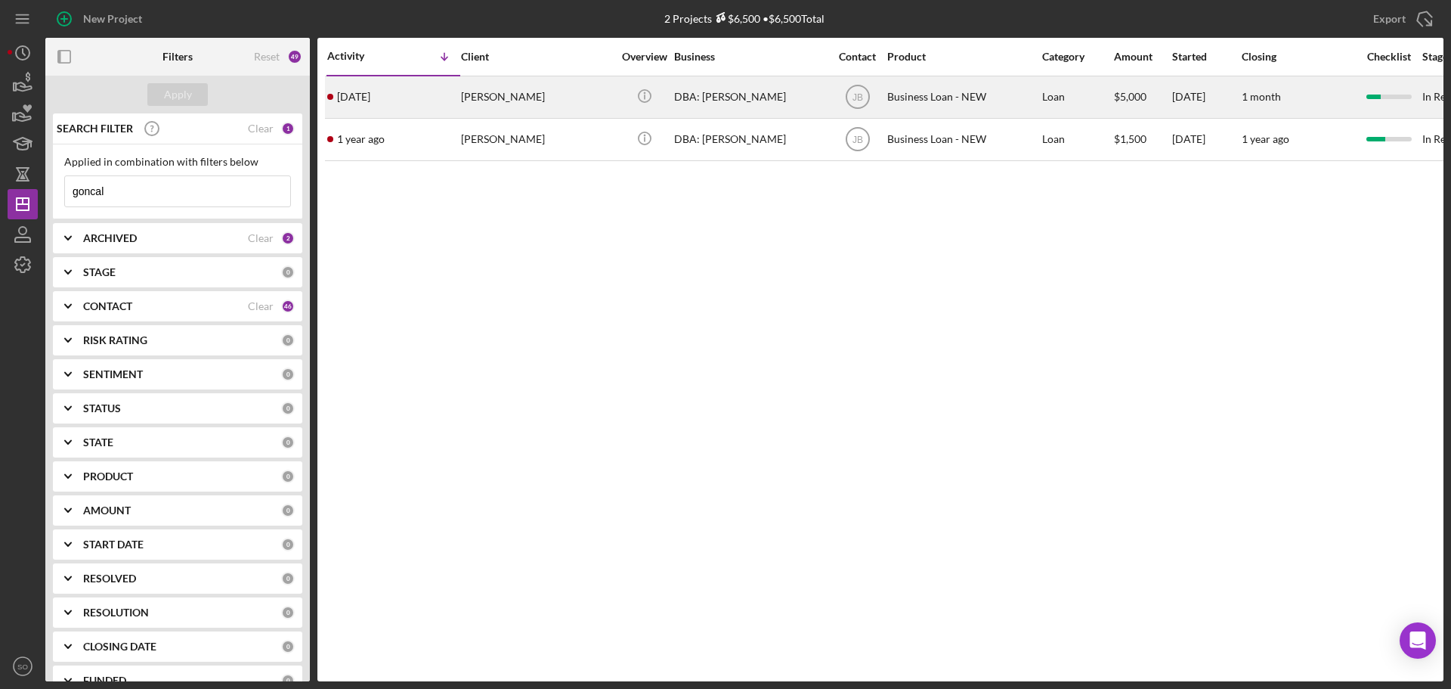
click at [449, 94] on div "[DATE] [PERSON_NAME]" at bounding box center [393, 97] width 132 height 40
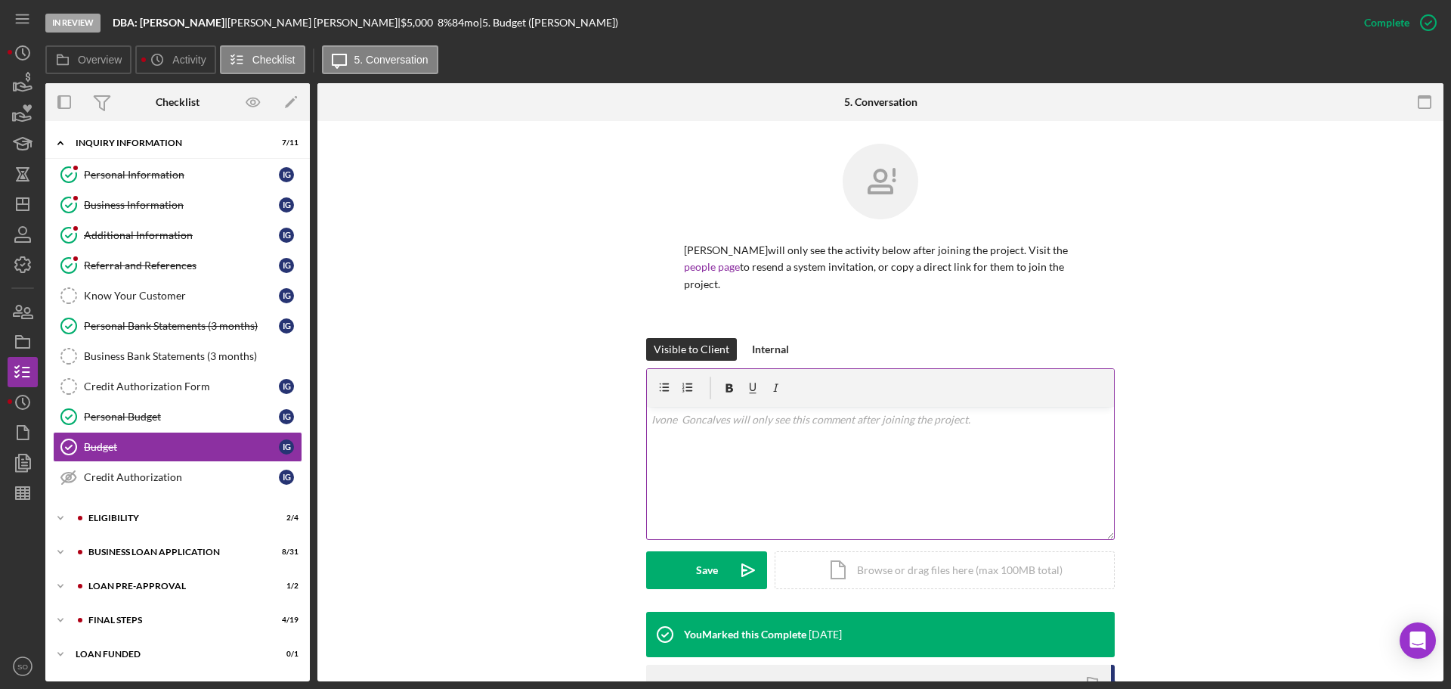
scroll to position [244, 0]
